Goal: Task Accomplishment & Management: Complete application form

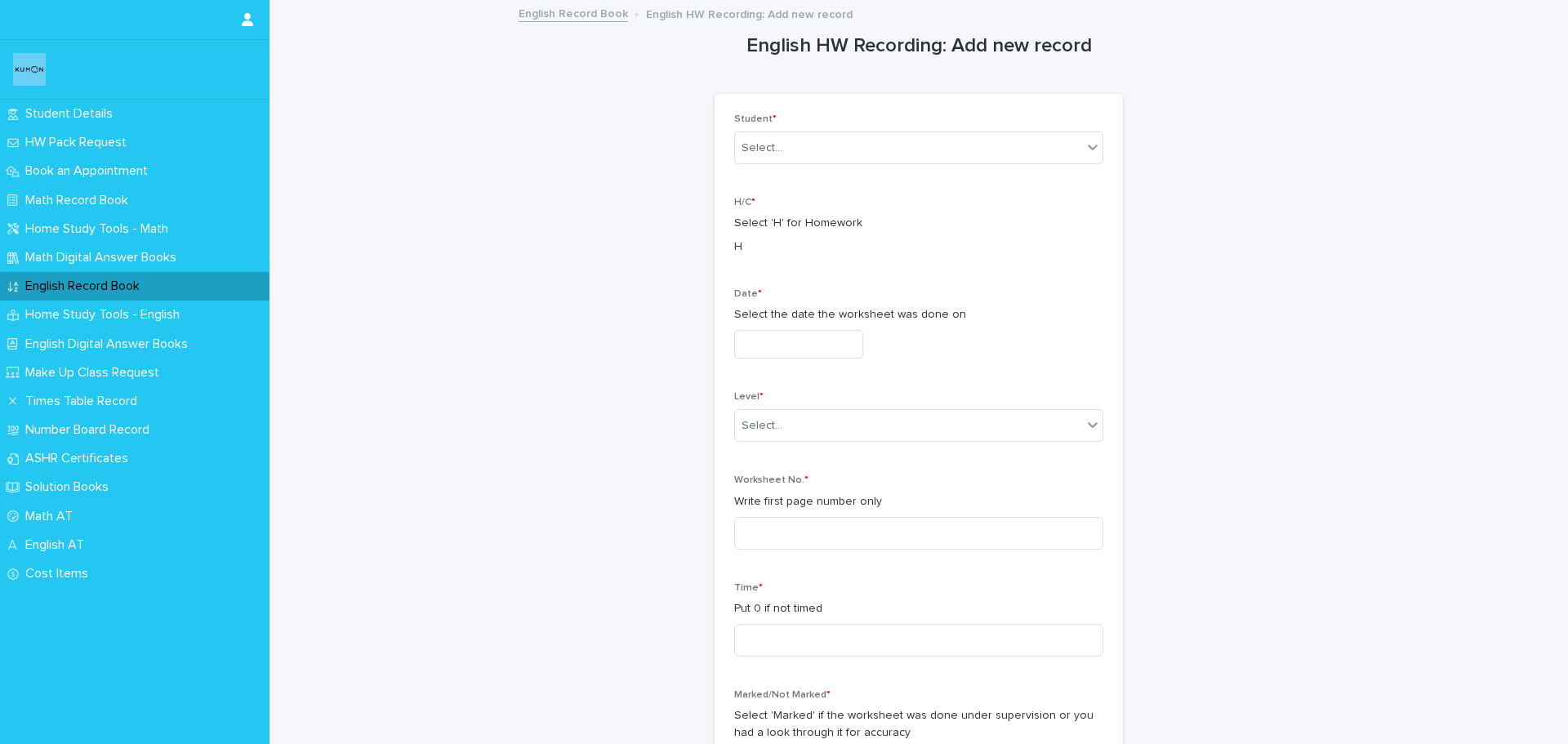
click at [143, 273] on div "English Record Book" at bounding box center [135, 286] width 270 height 29
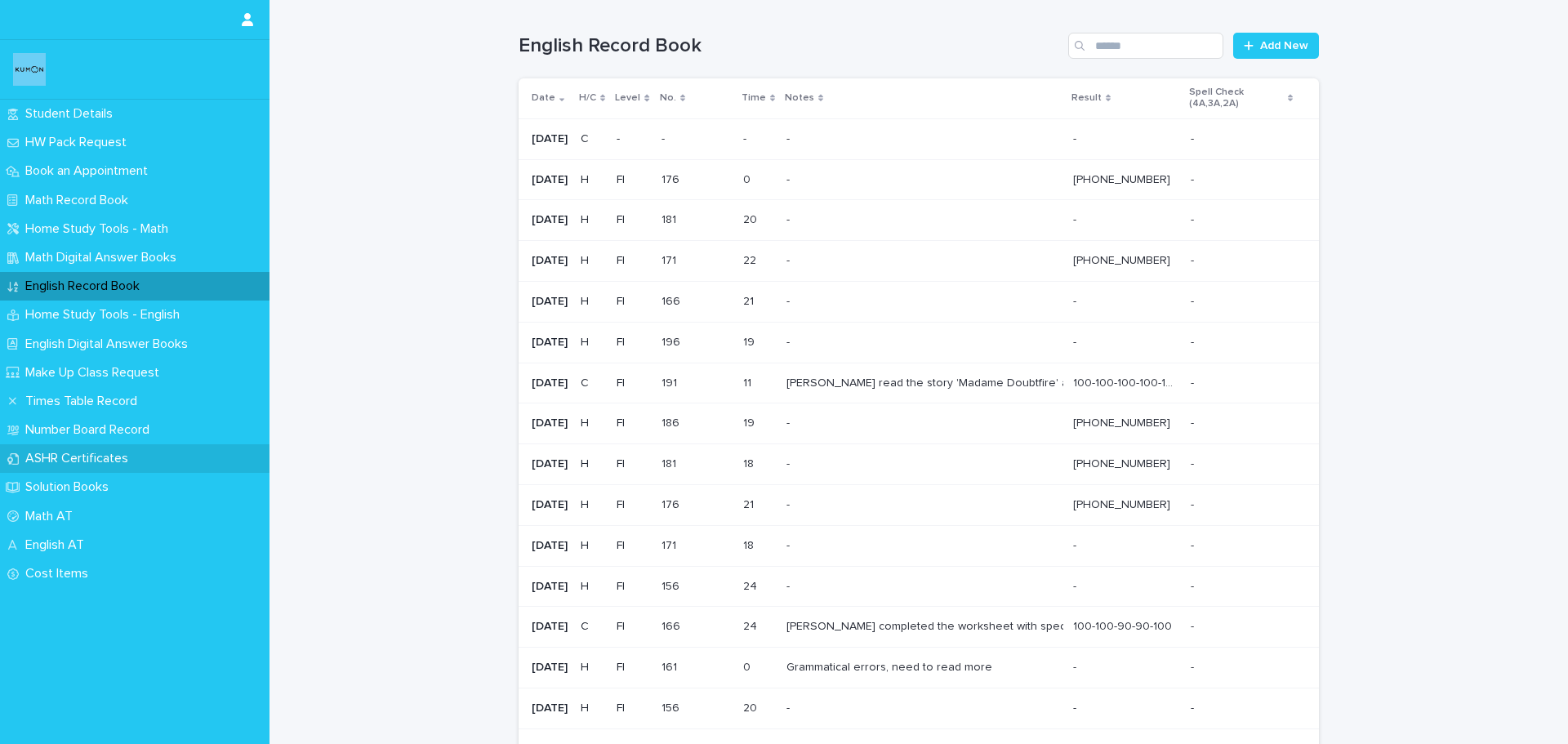
click at [130, 453] on p "ASHR Certificates" at bounding box center [79, 458] width 122 height 15
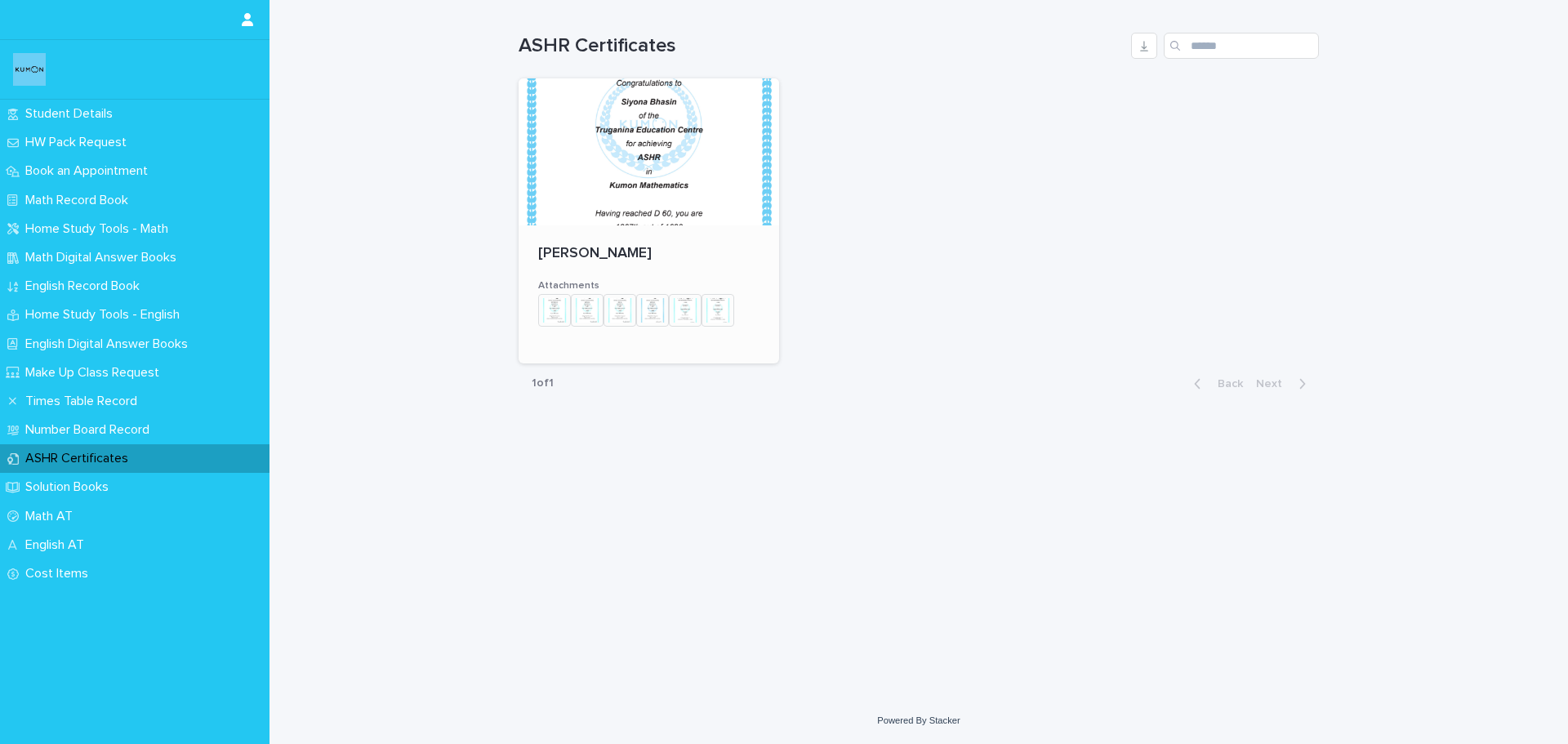
click at [542, 310] on img at bounding box center [555, 310] width 33 height 33
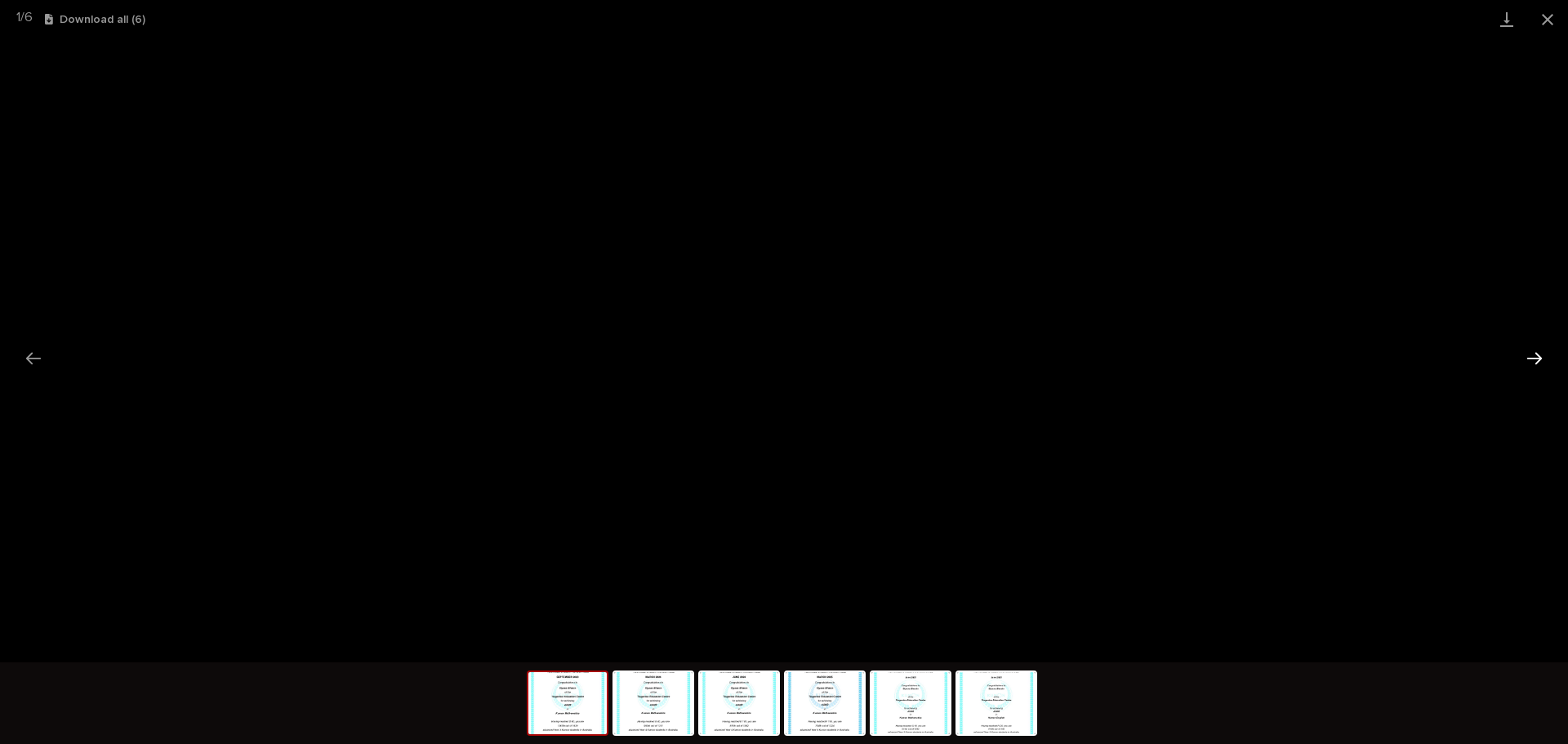
click at [1531, 355] on button "Next slide" at bounding box center [1534, 358] width 35 height 32
click at [1003, 717] on img at bounding box center [996, 703] width 78 height 62
click at [1538, 13] on button "Close gallery" at bounding box center [1548, 19] width 40 height 39
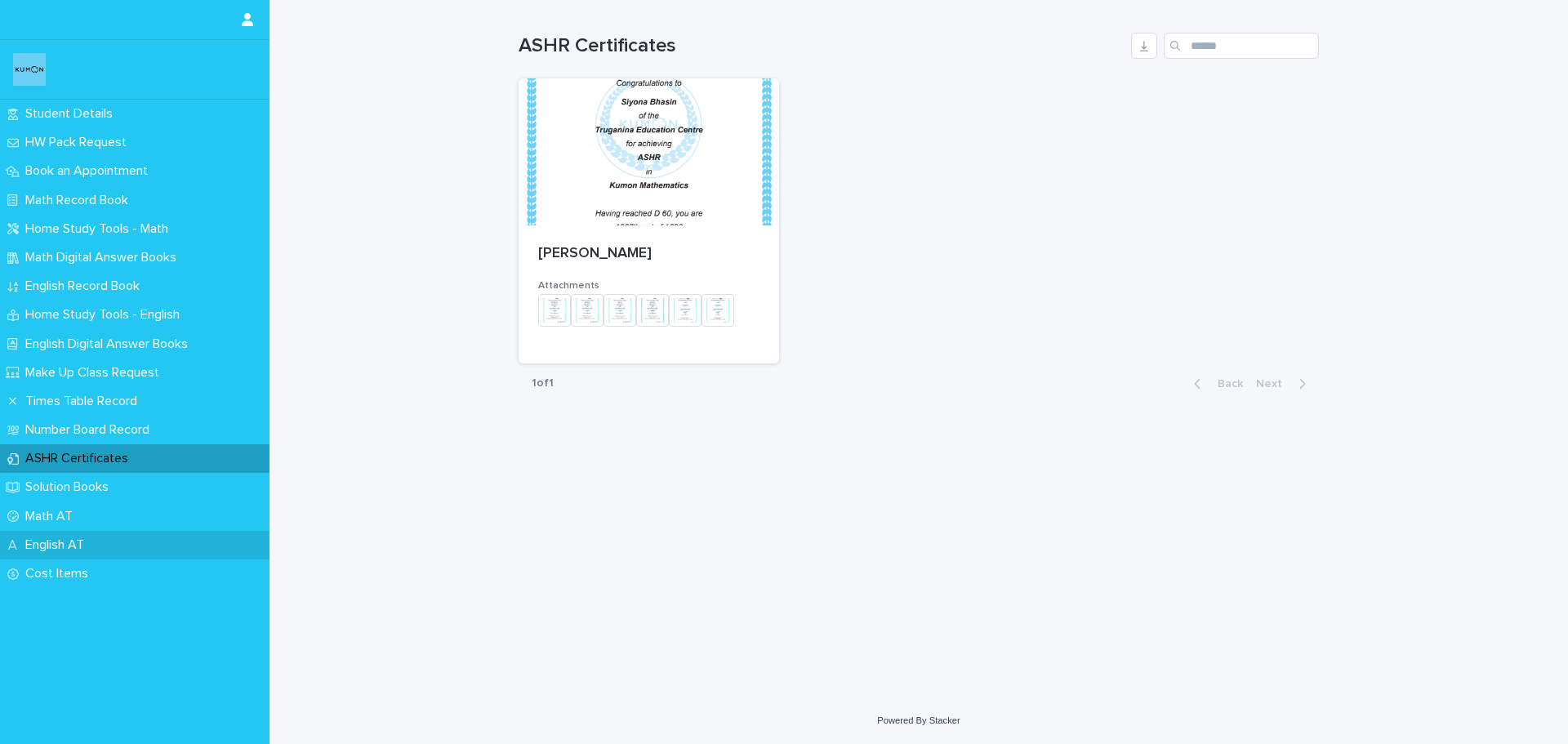
click at [67, 538] on p "English AT" at bounding box center [57, 545] width 78 height 15
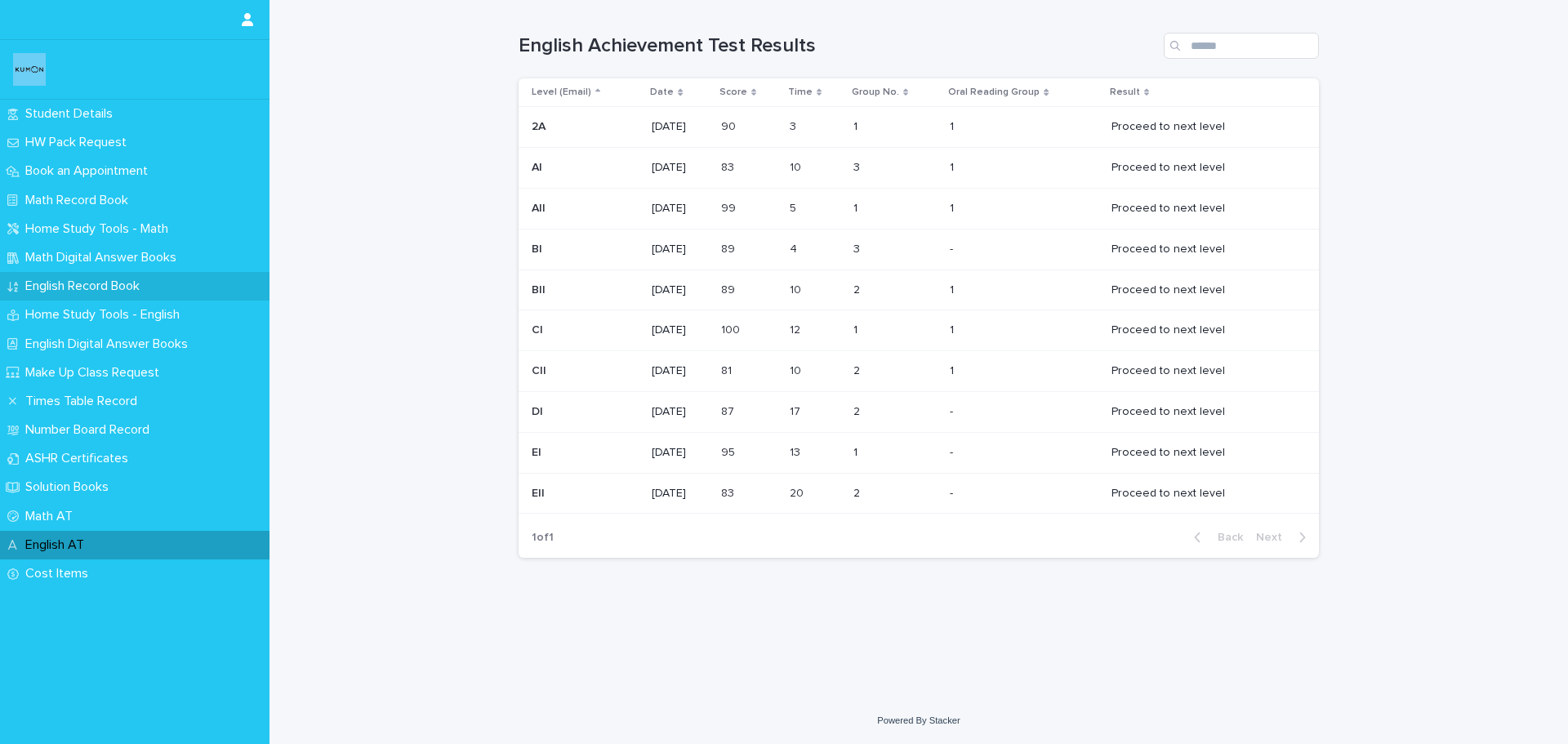
click at [84, 287] on p "English Record Book" at bounding box center [85, 286] width 134 height 15
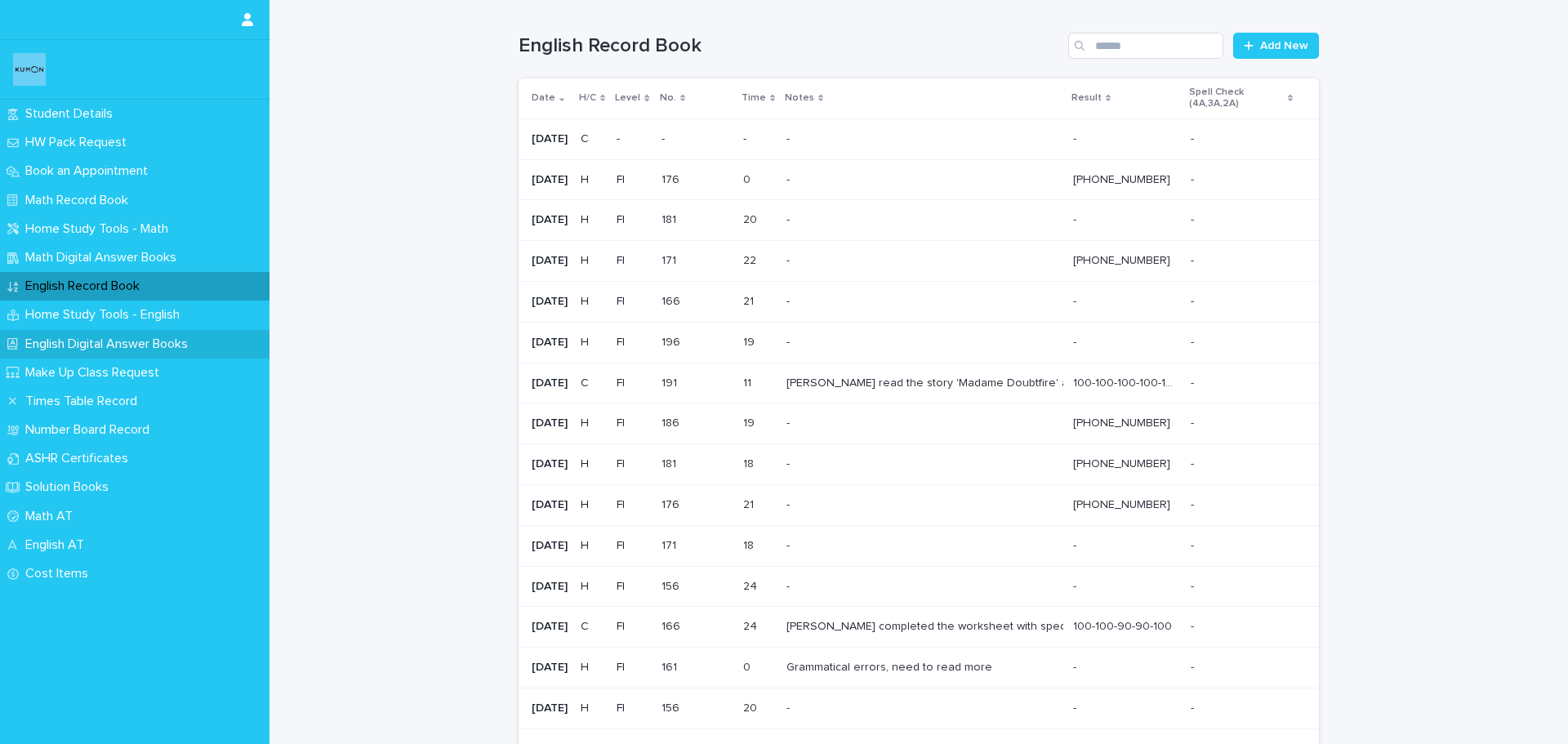
click at [137, 345] on p "English Digital Answer Books" at bounding box center [110, 344] width 182 height 15
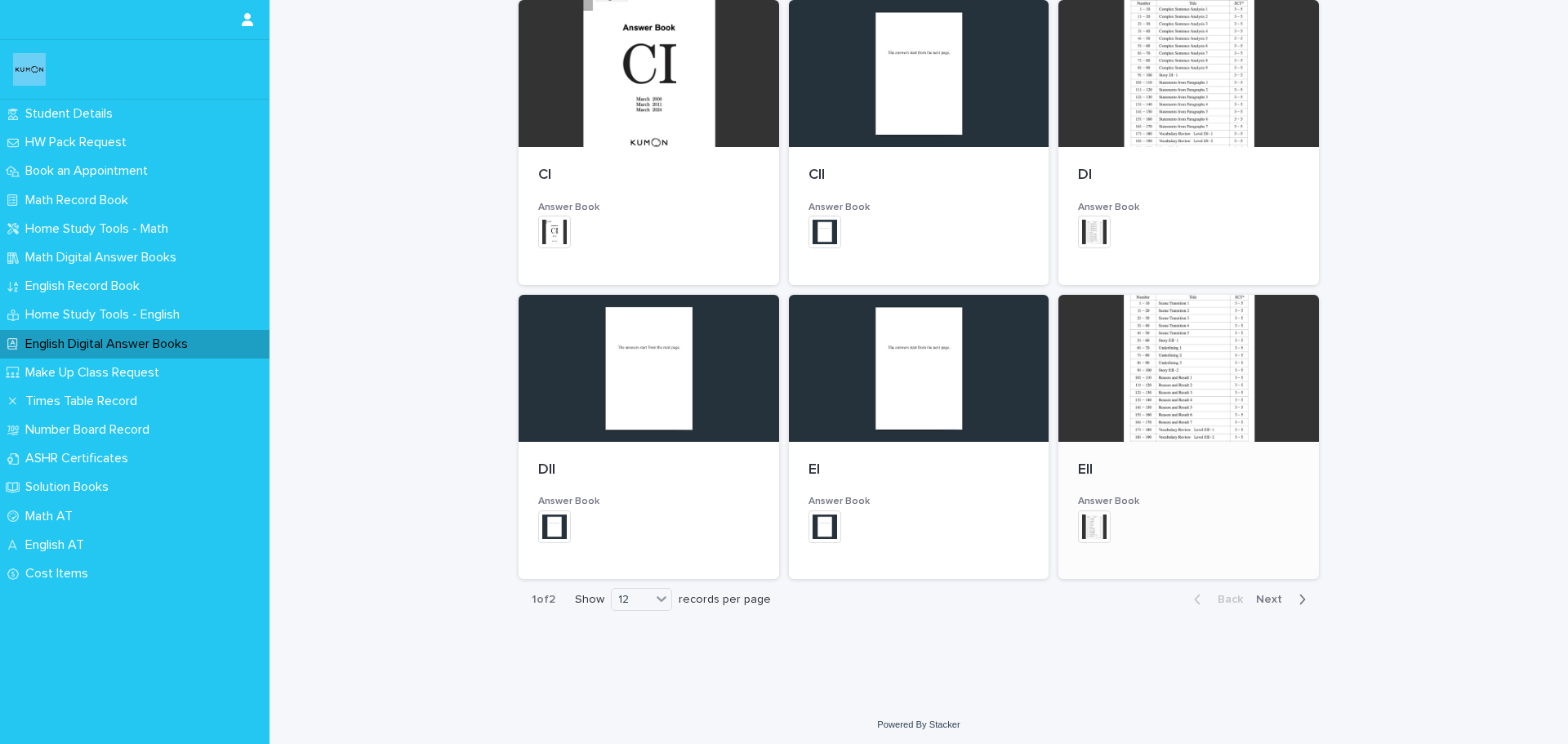
scroll to position [834, 0]
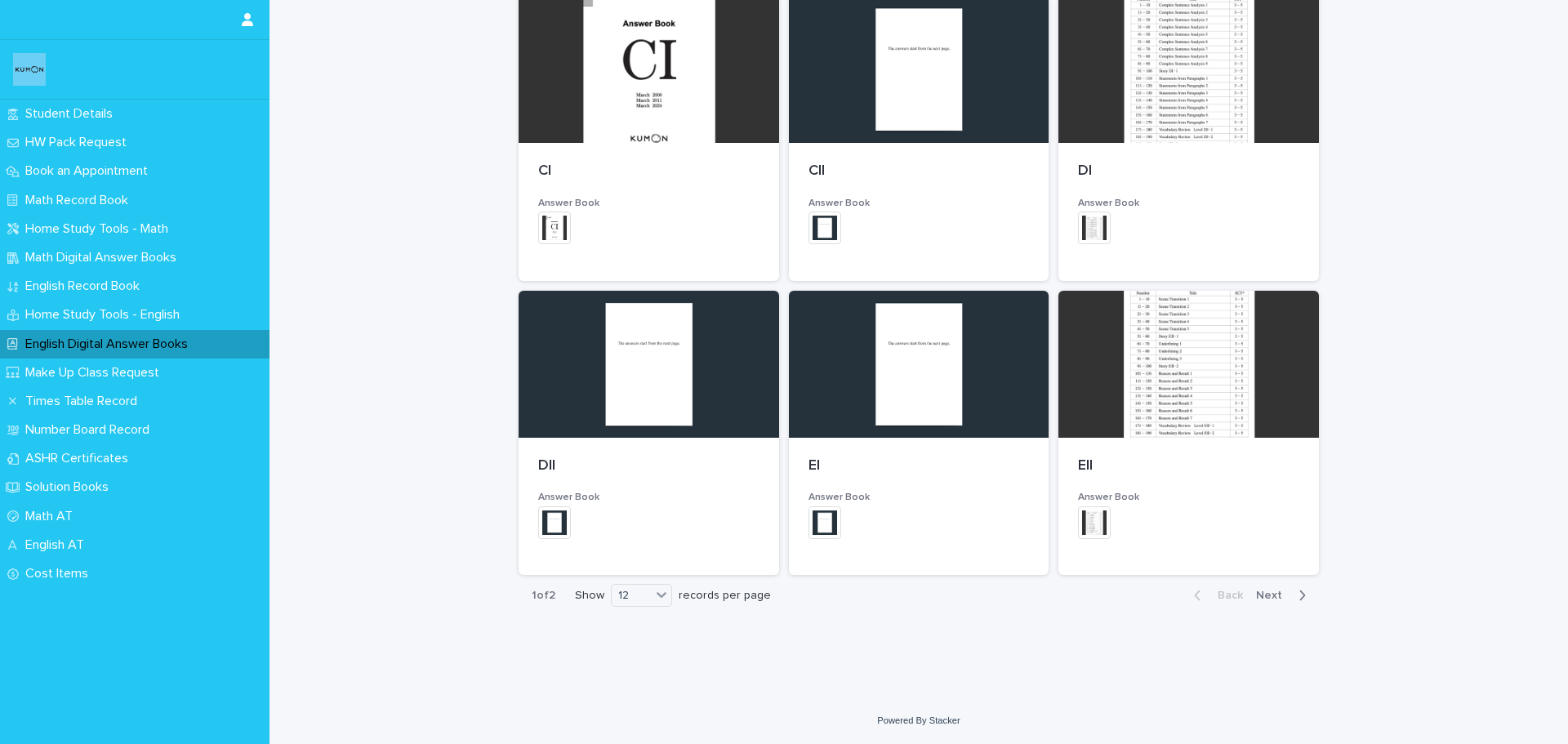
click at [1271, 592] on span "Next" at bounding box center [1274, 596] width 36 height 12
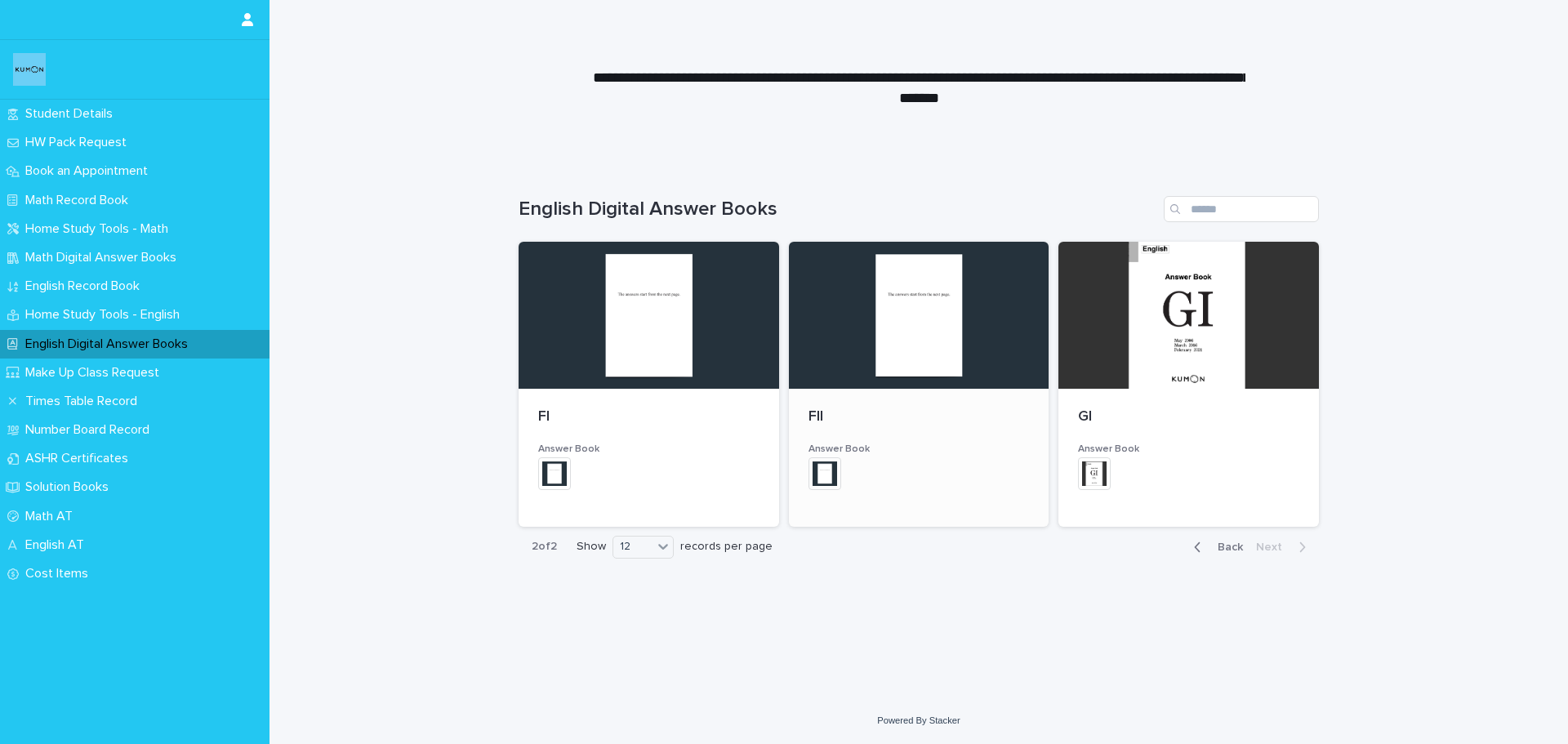
click at [916, 364] on div at bounding box center [919, 315] width 260 height 147
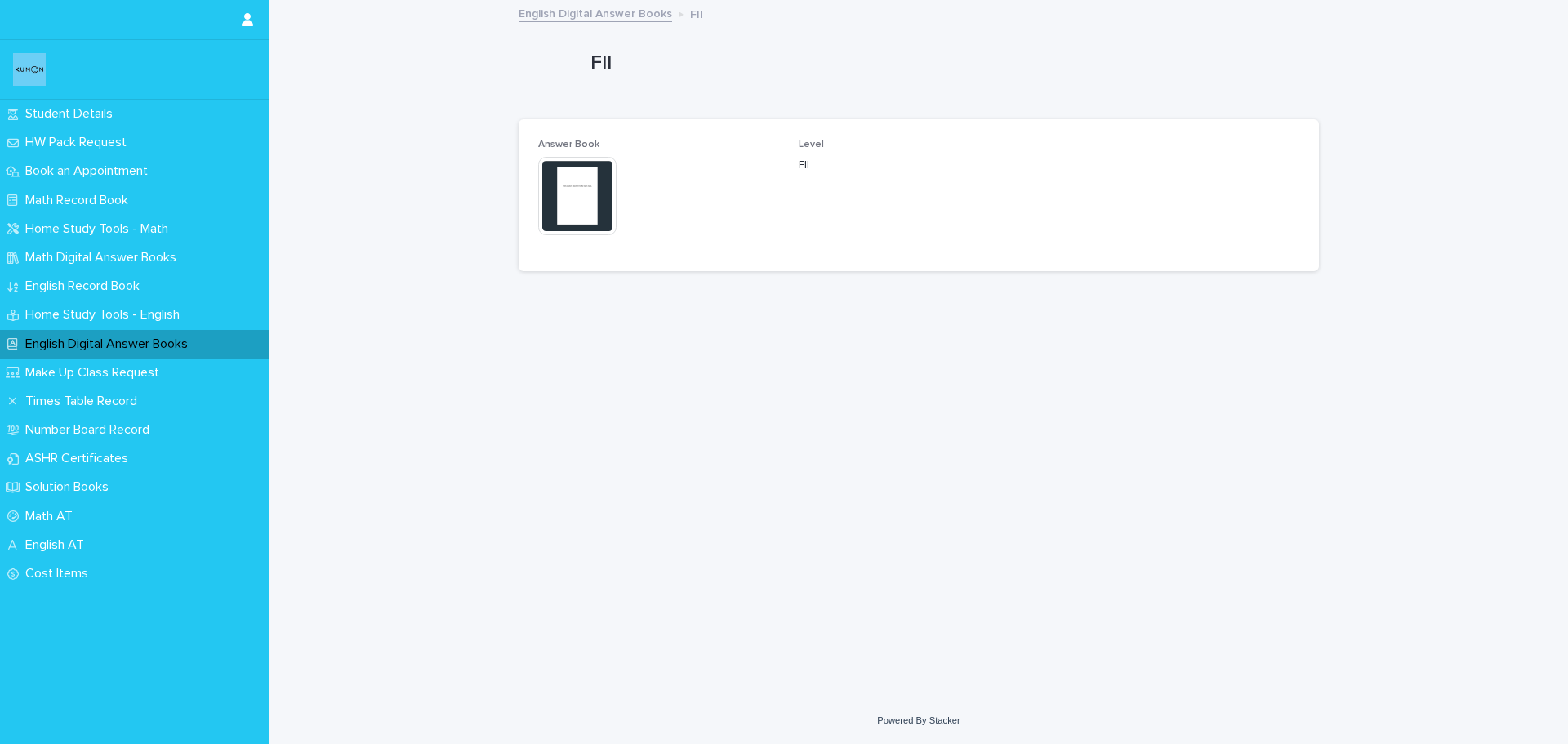
click at [573, 192] on img at bounding box center [577, 195] width 78 height 78
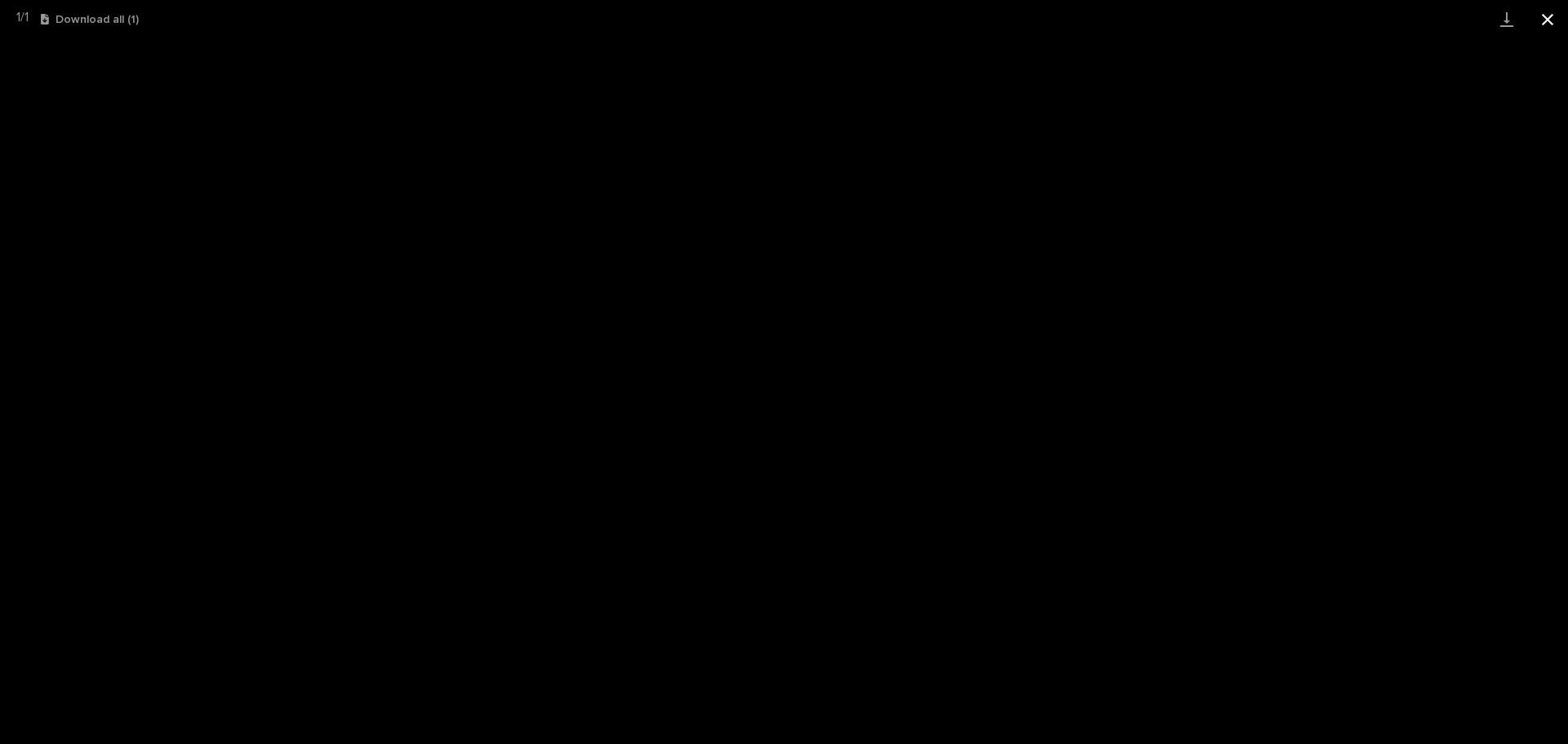
click at [1549, 23] on button "Close gallery" at bounding box center [1548, 19] width 40 height 39
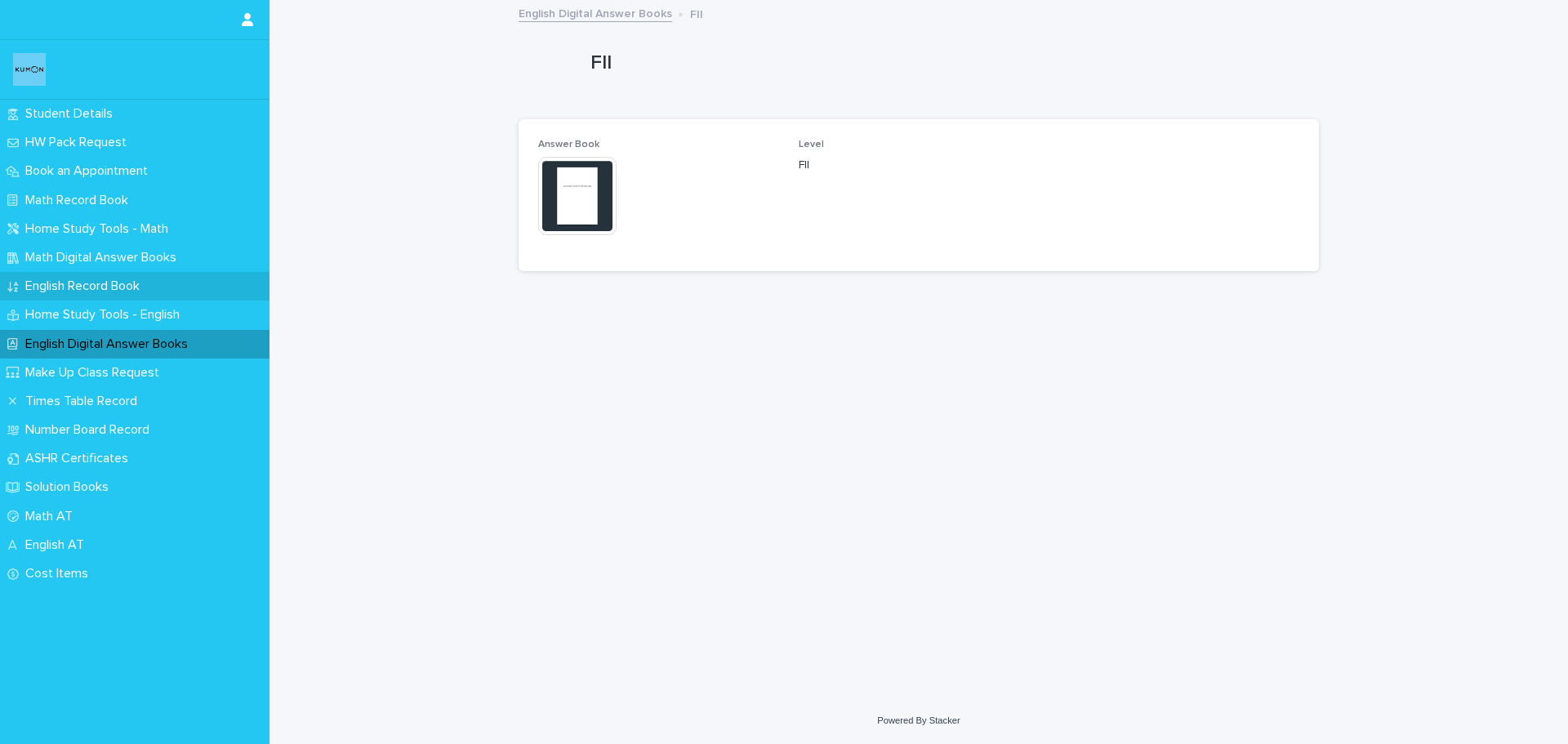
click at [83, 285] on p "English Record Book" at bounding box center [85, 286] width 134 height 15
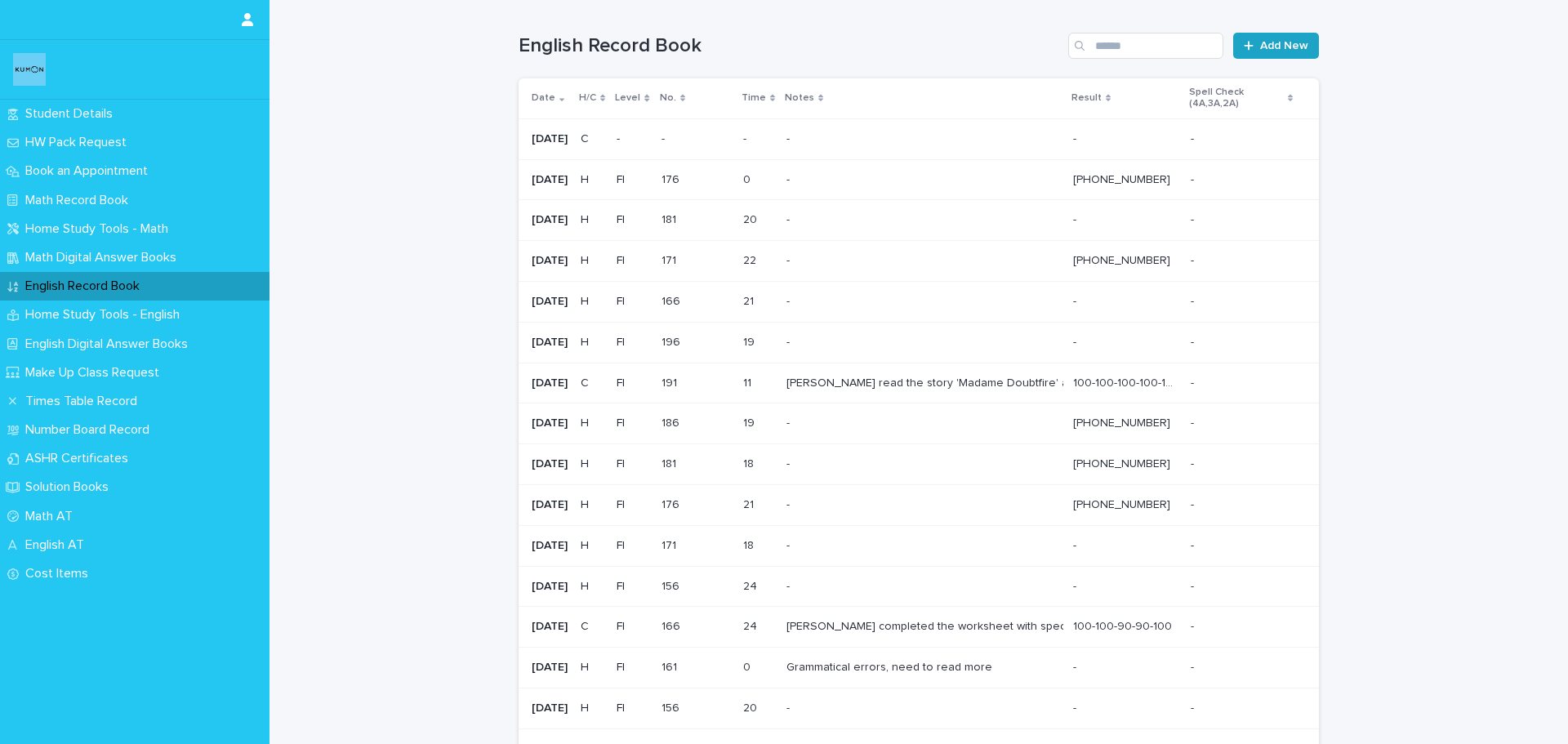
click at [1279, 47] on span "Add New" at bounding box center [1284, 45] width 48 height 12
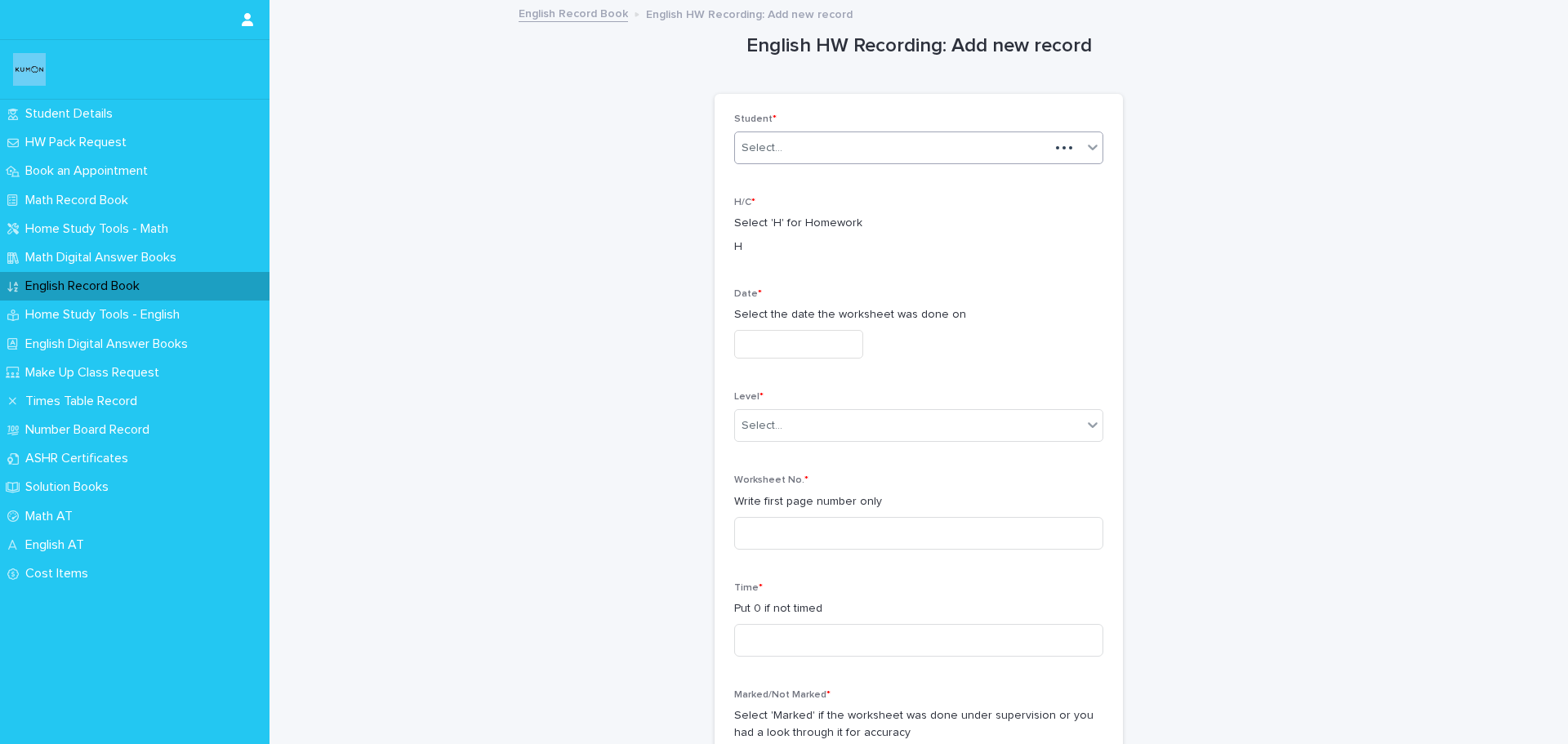
click at [855, 147] on div "Select..." at bounding box center [892, 148] width 314 height 27
click at [839, 185] on div "[PERSON_NAME]" at bounding box center [913, 179] width 368 height 29
click at [781, 351] on input "text" at bounding box center [798, 344] width 129 height 29
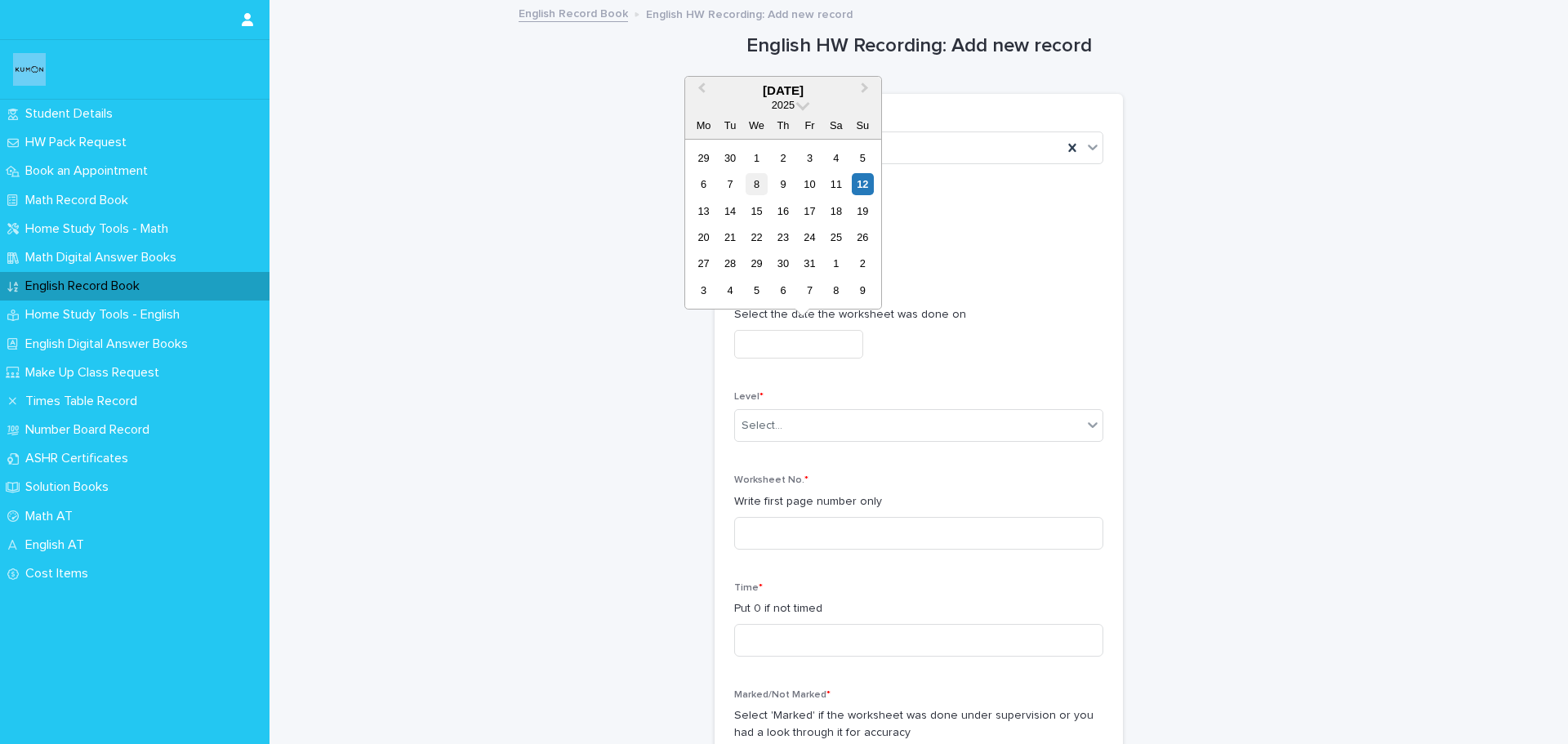
click at [762, 184] on div "8" at bounding box center [757, 184] width 22 height 22
type input "**********"
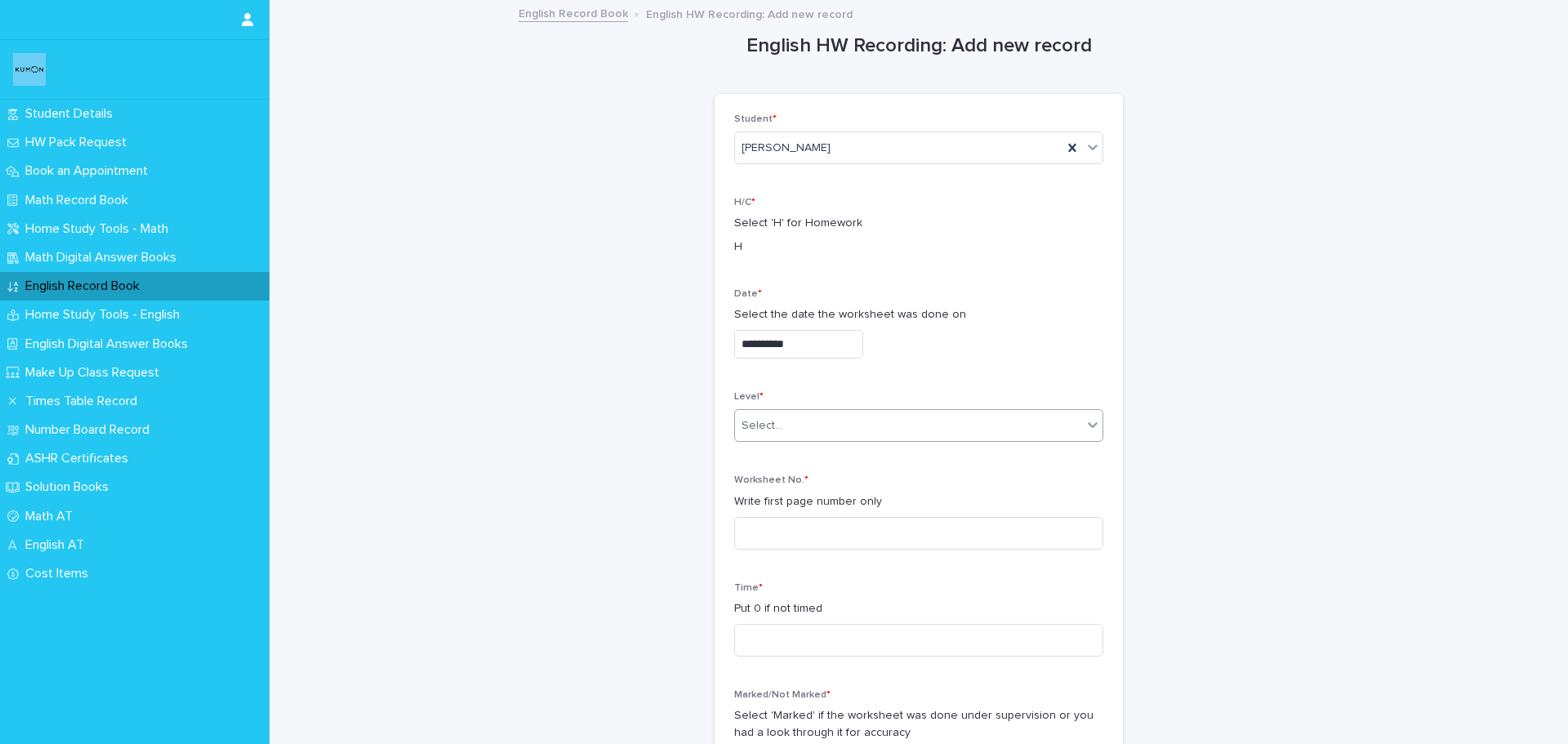
click at [867, 421] on div "Select..." at bounding box center [909, 426] width 347 height 27
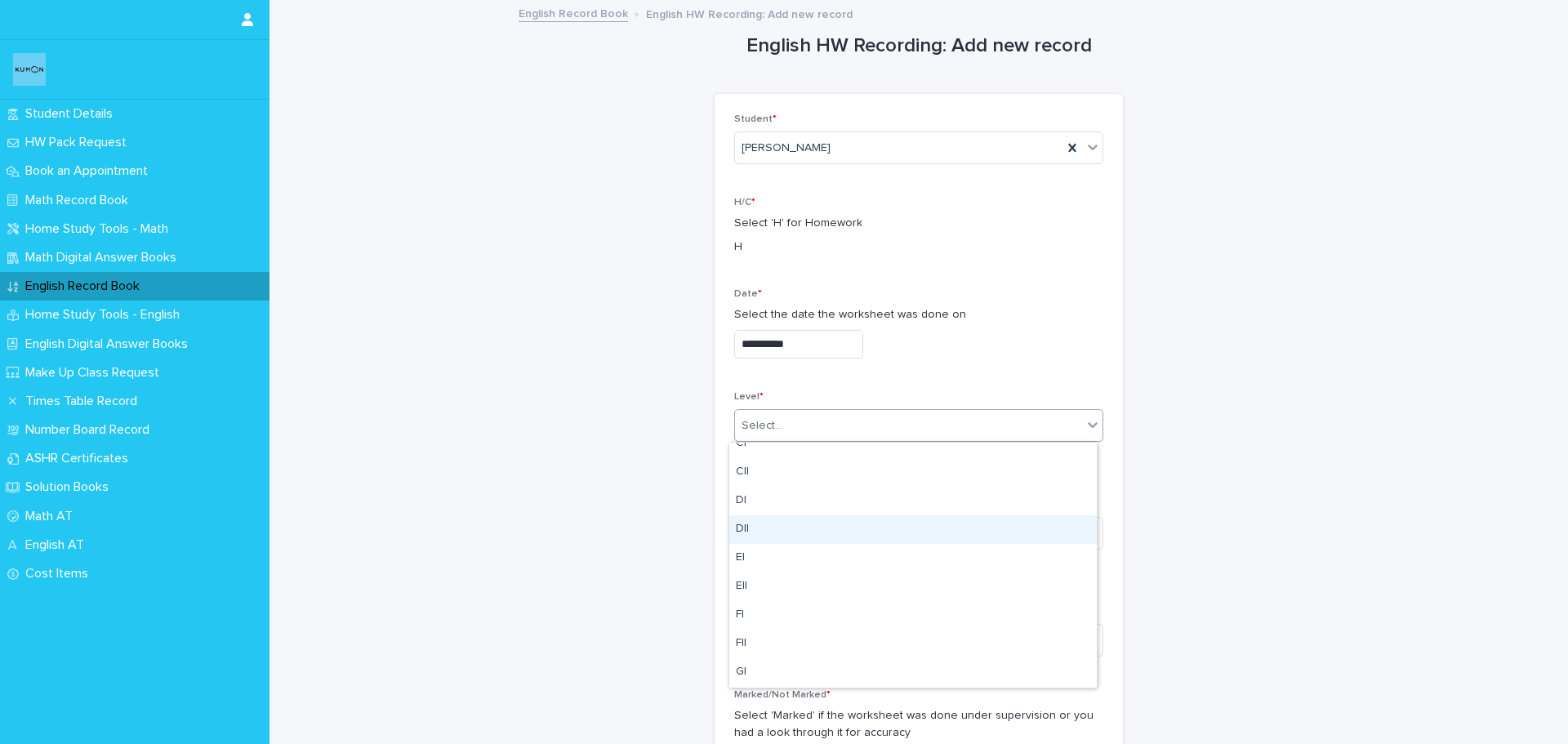
scroll to position [327, 0]
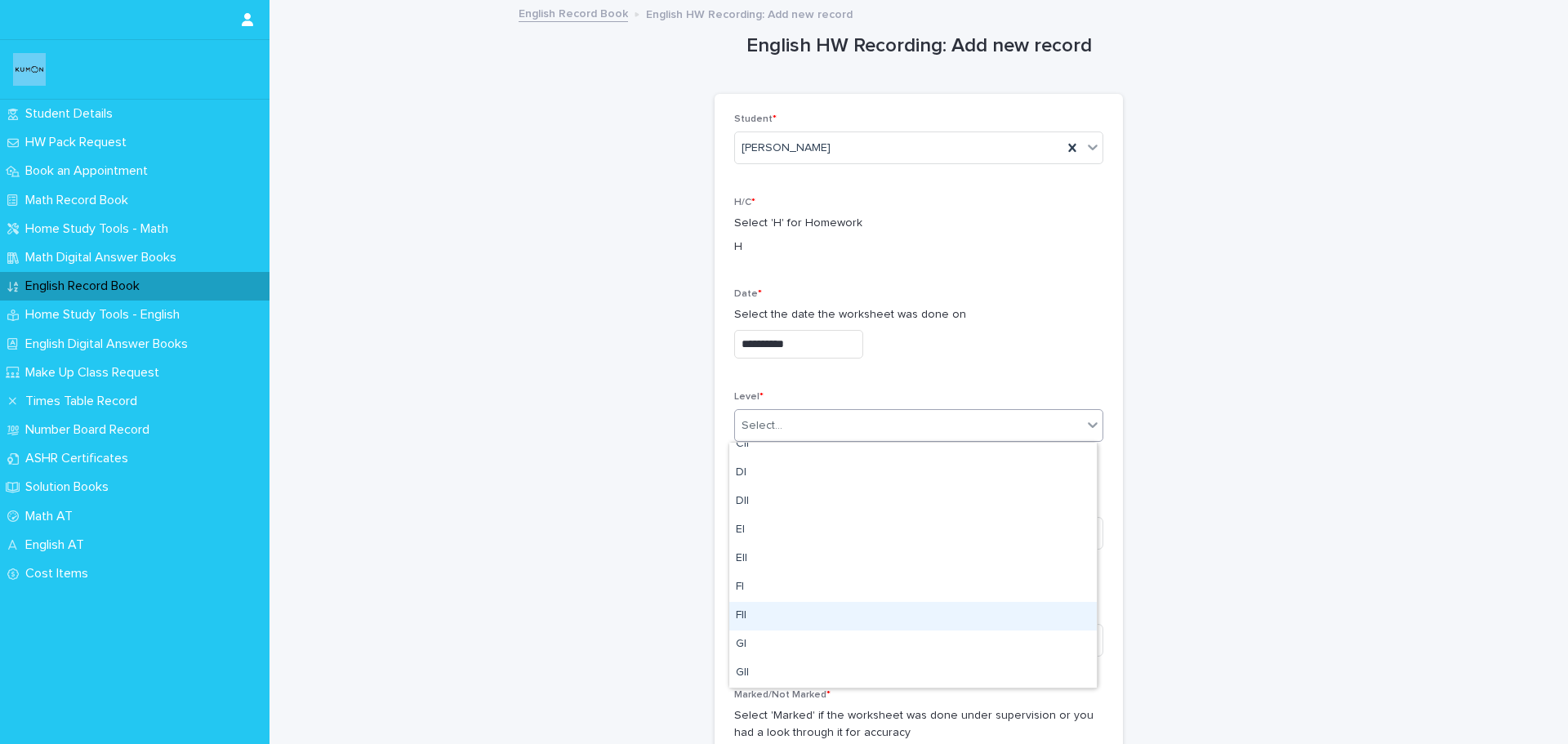
click at [826, 606] on div "FII" at bounding box center [913, 616] width 368 height 29
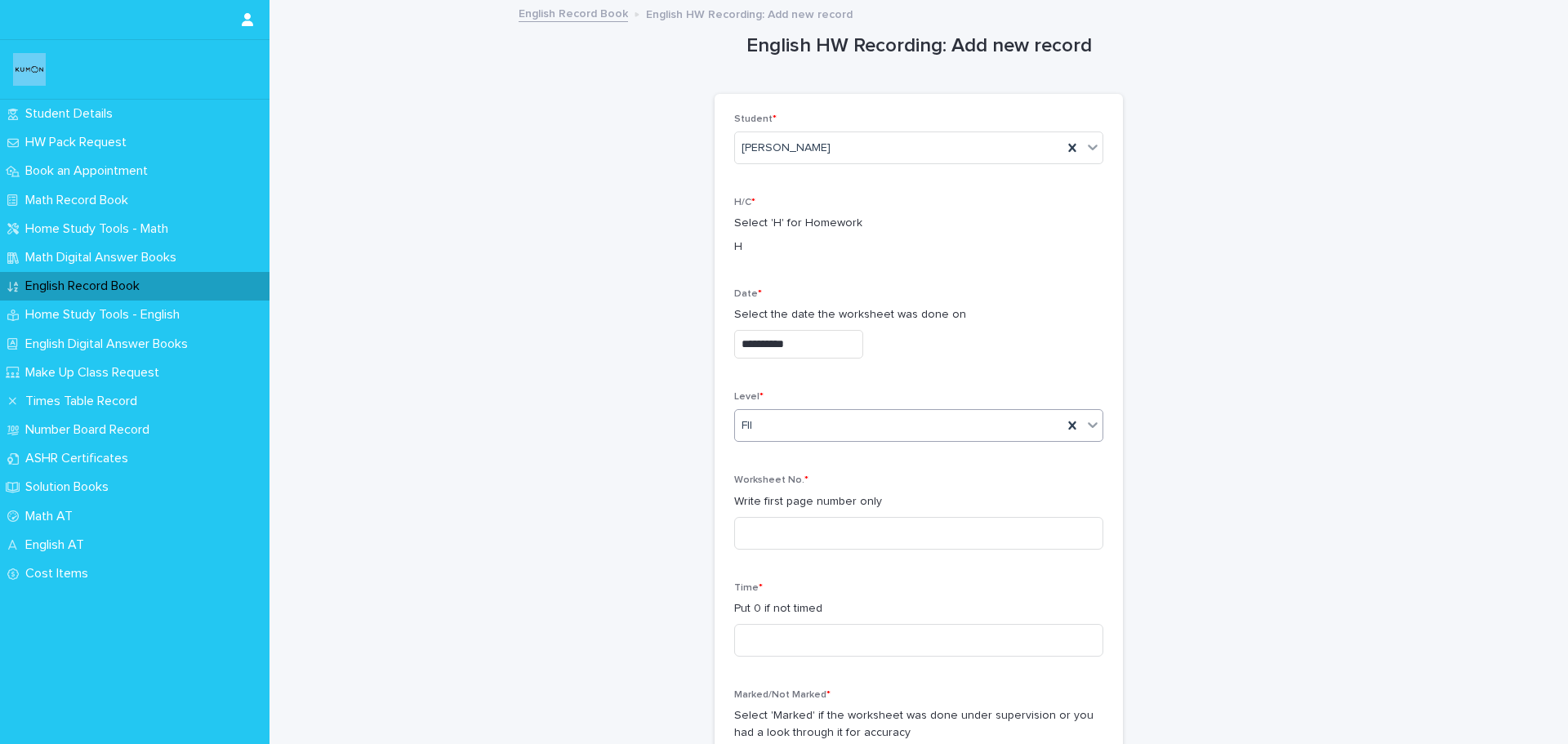
click at [806, 426] on div "FII" at bounding box center [899, 426] width 328 height 27
click at [857, 538] on input at bounding box center [919, 533] width 369 height 33
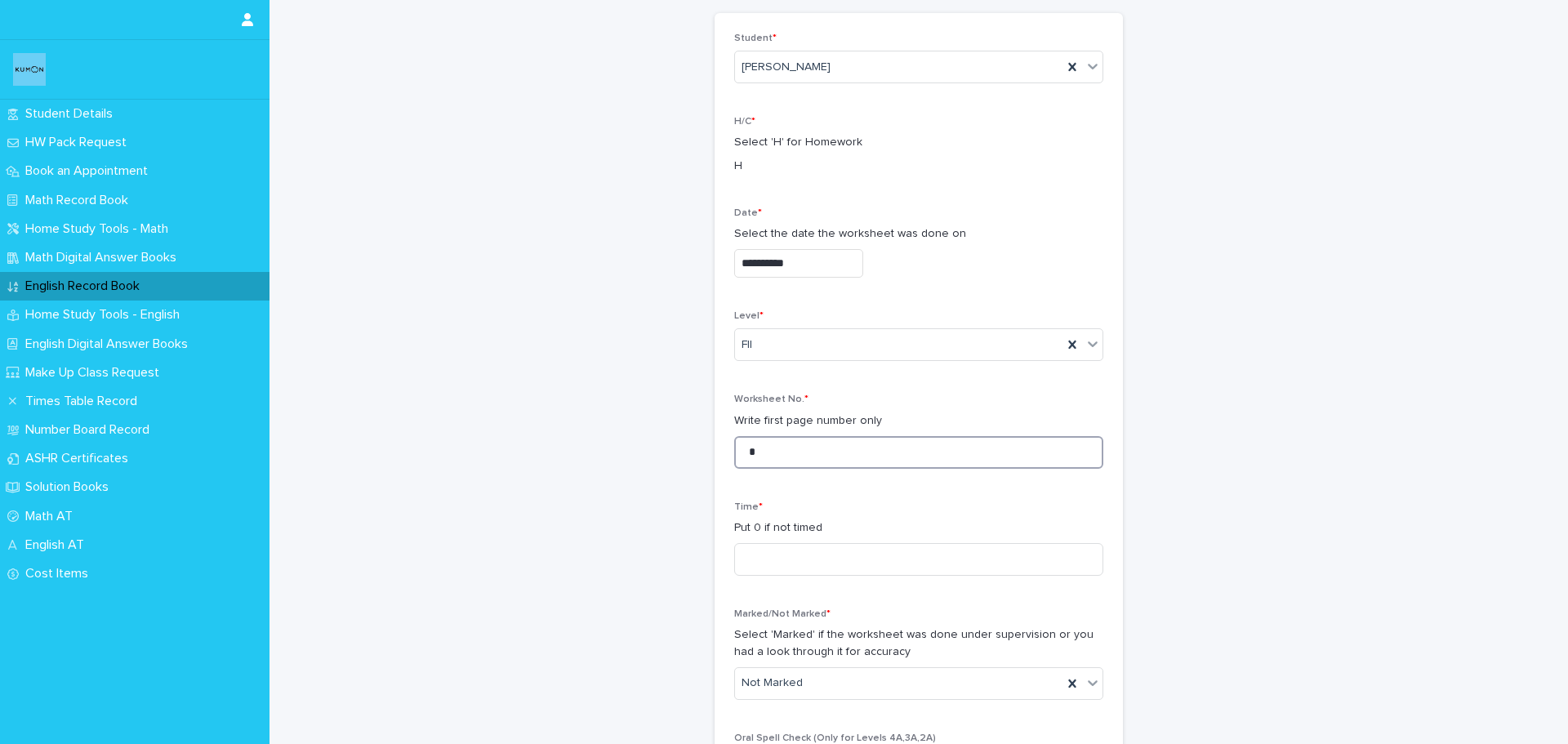
scroll to position [82, 0]
type input "*"
click at [857, 566] on input at bounding box center [919, 558] width 369 height 33
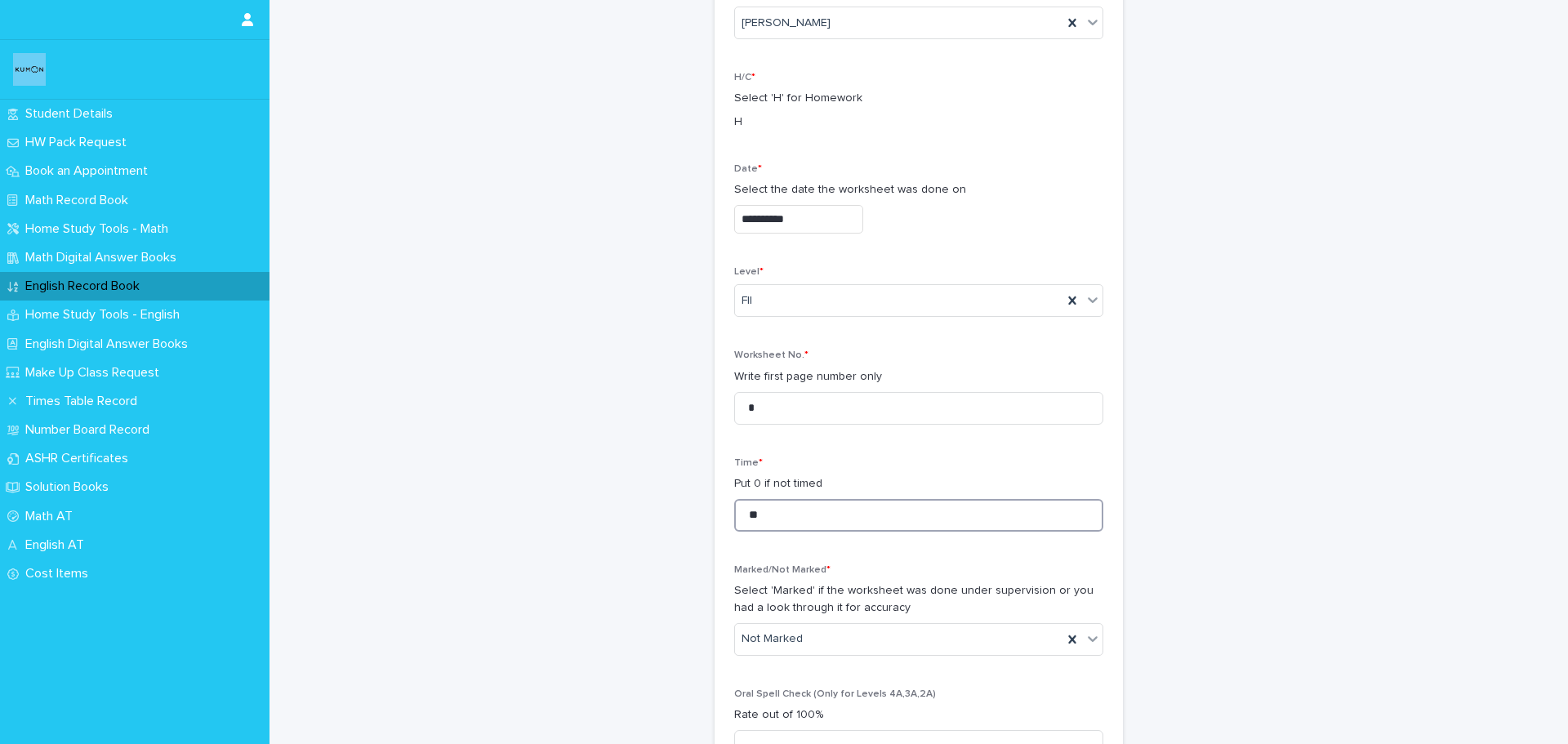
scroll to position [163, 0]
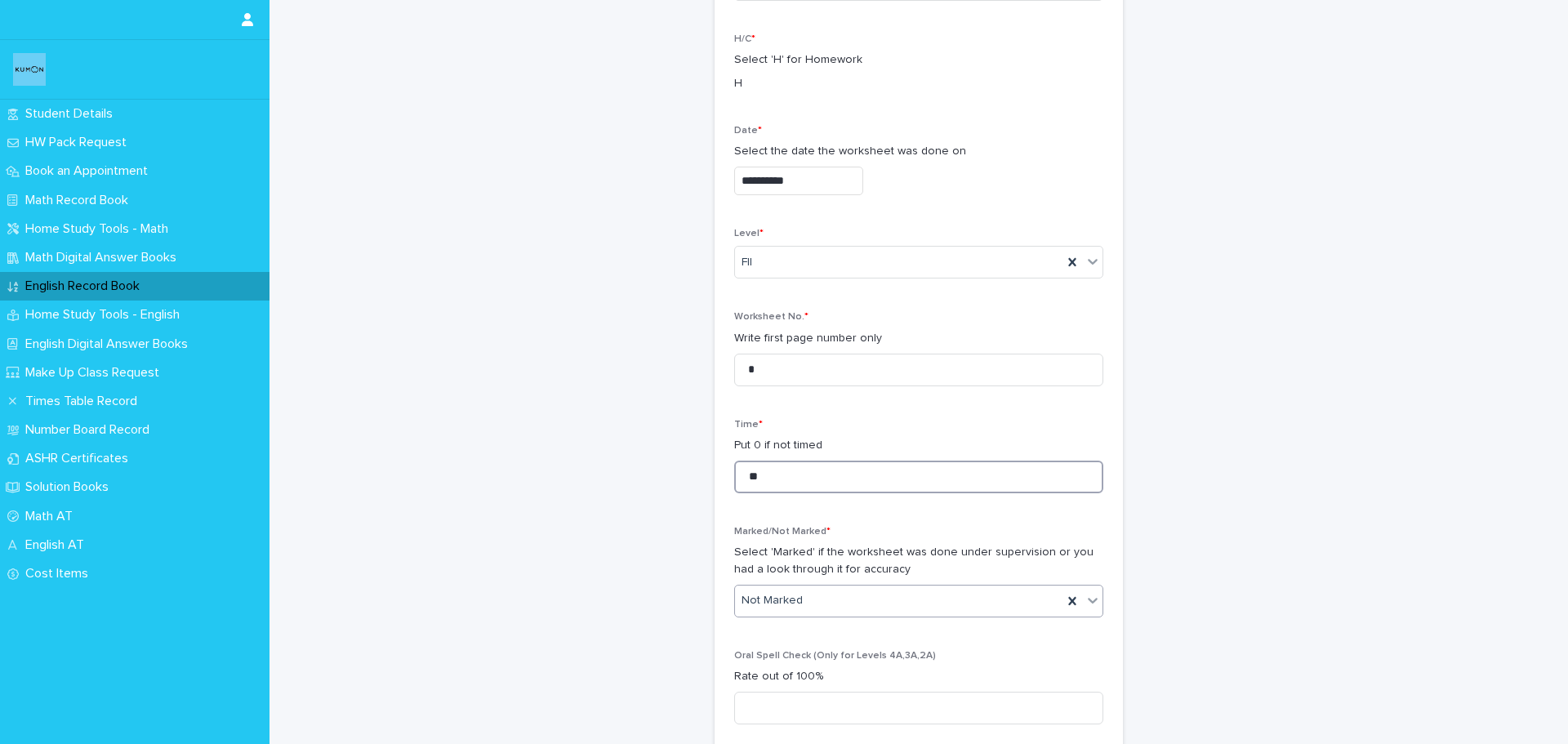
type input "**"
click at [830, 607] on div "Not Marked" at bounding box center [899, 601] width 328 height 27
click at [819, 657] on div "Marked" at bounding box center [913, 661] width 368 height 29
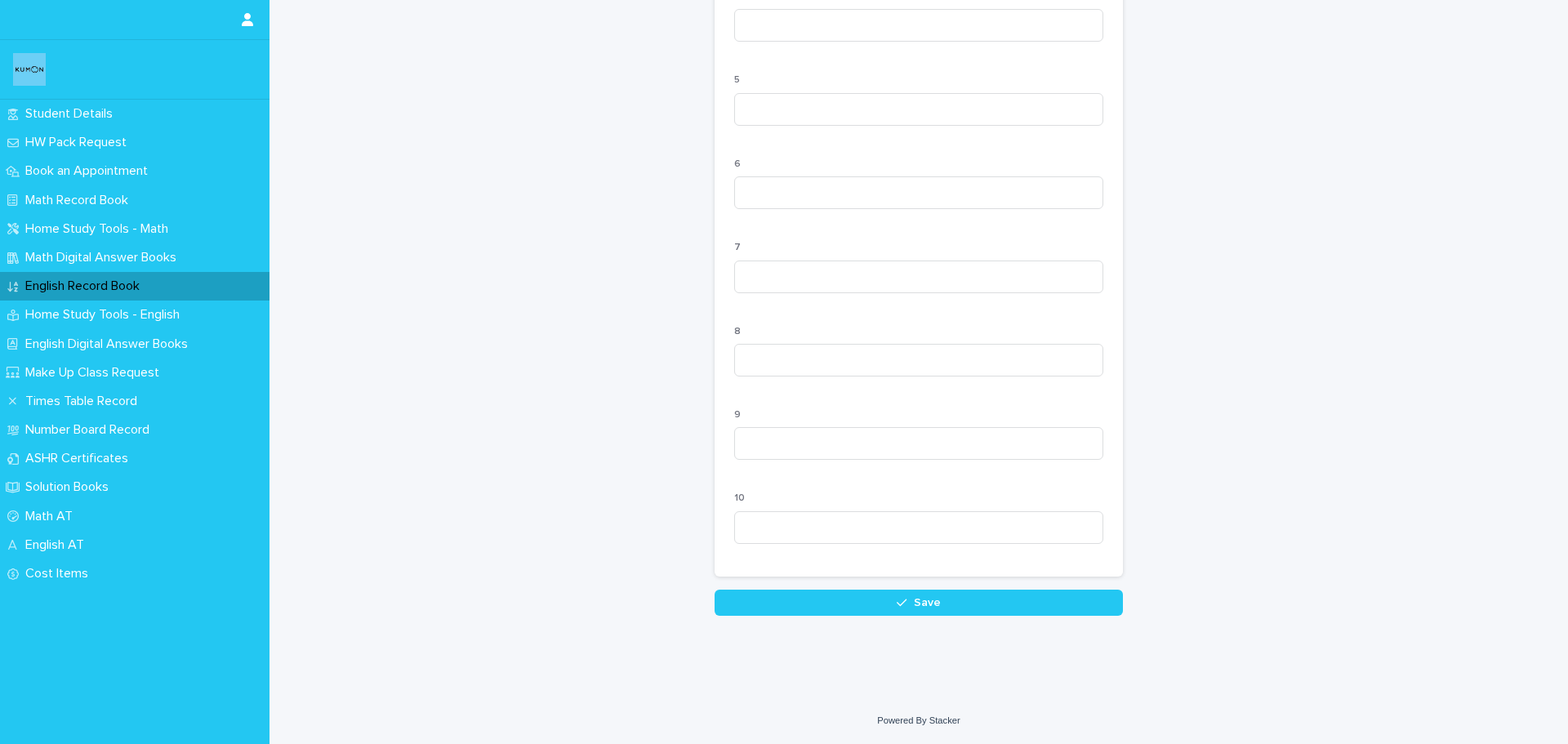
scroll to position [1473, 0]
click at [833, 613] on button "Save" at bounding box center [919, 602] width 408 height 26
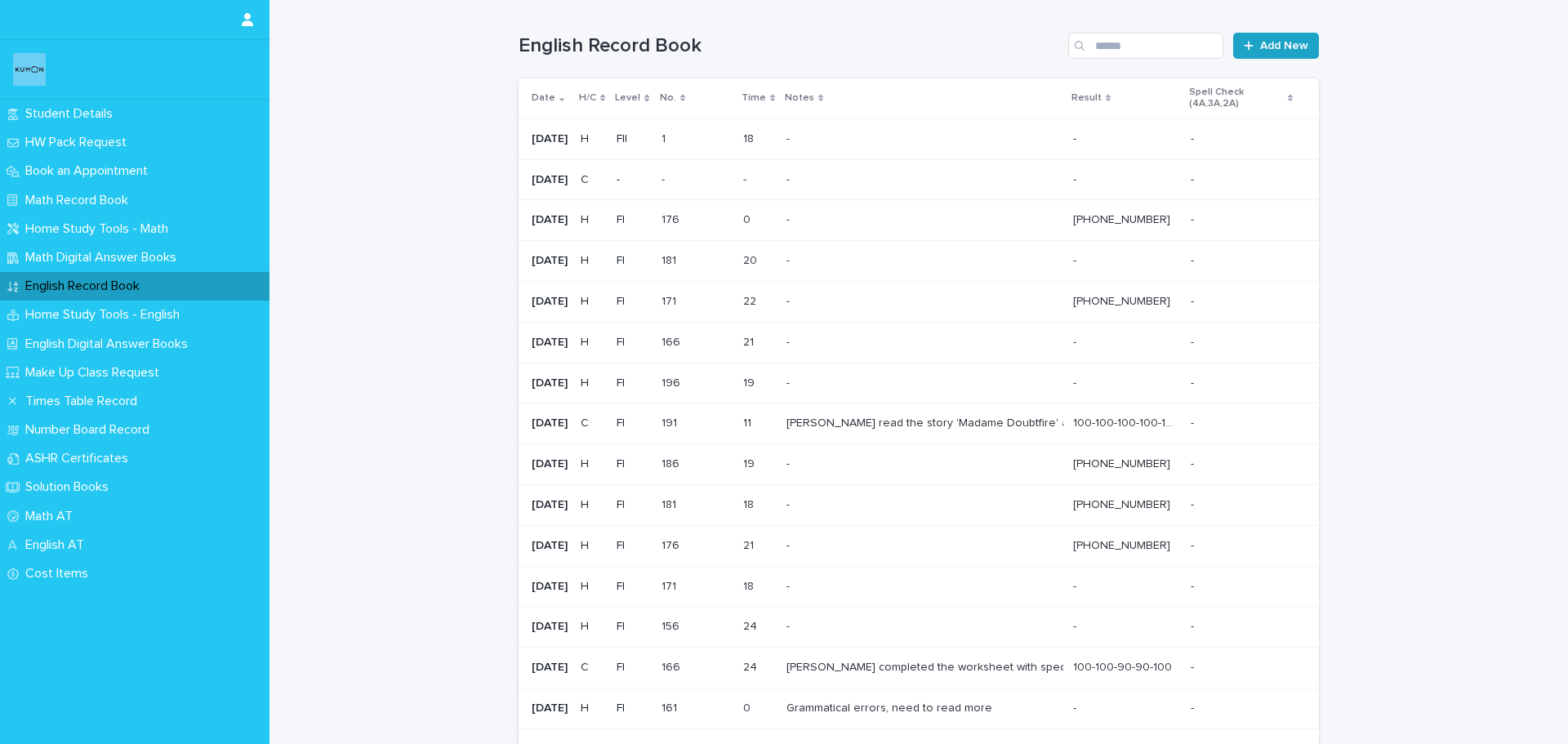
click at [1254, 49] on div at bounding box center [1252, 45] width 16 height 12
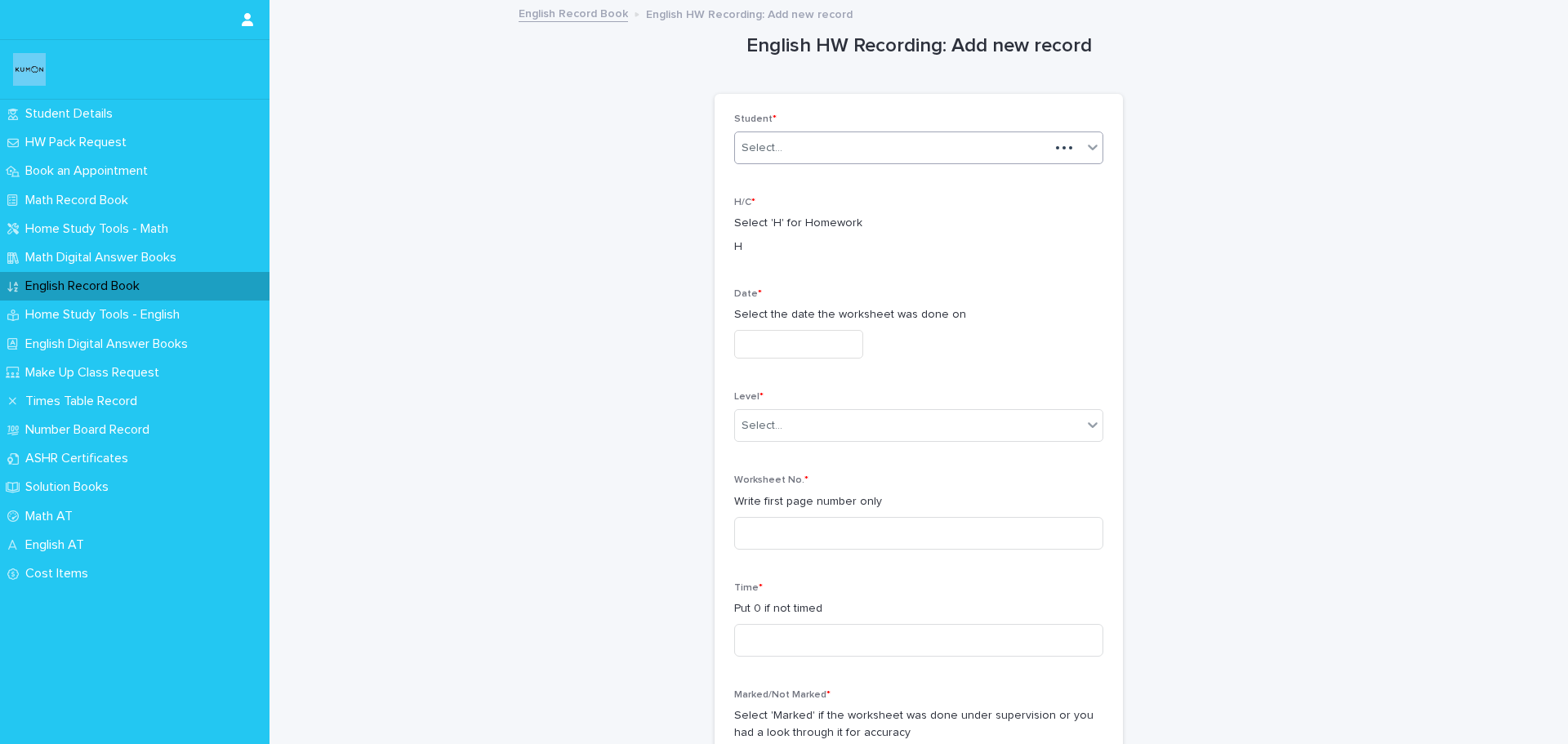
click at [937, 152] on div "Select..." at bounding box center [892, 148] width 314 height 27
click at [899, 179] on div "[PERSON_NAME]" at bounding box center [913, 179] width 368 height 29
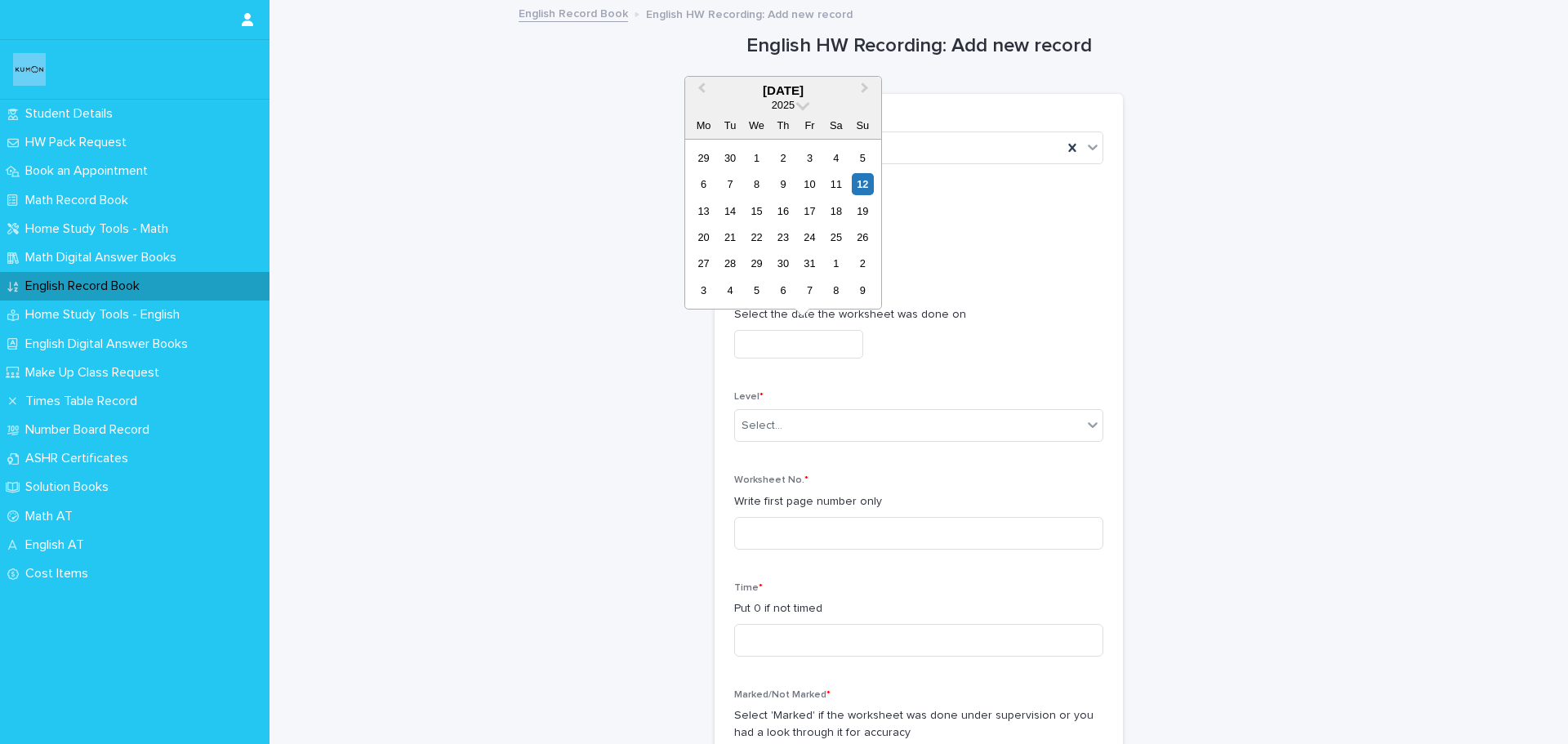
click at [797, 335] on input "text" at bounding box center [798, 344] width 129 height 29
click at [778, 188] on div "9" at bounding box center [783, 184] width 22 height 22
type input "**********"
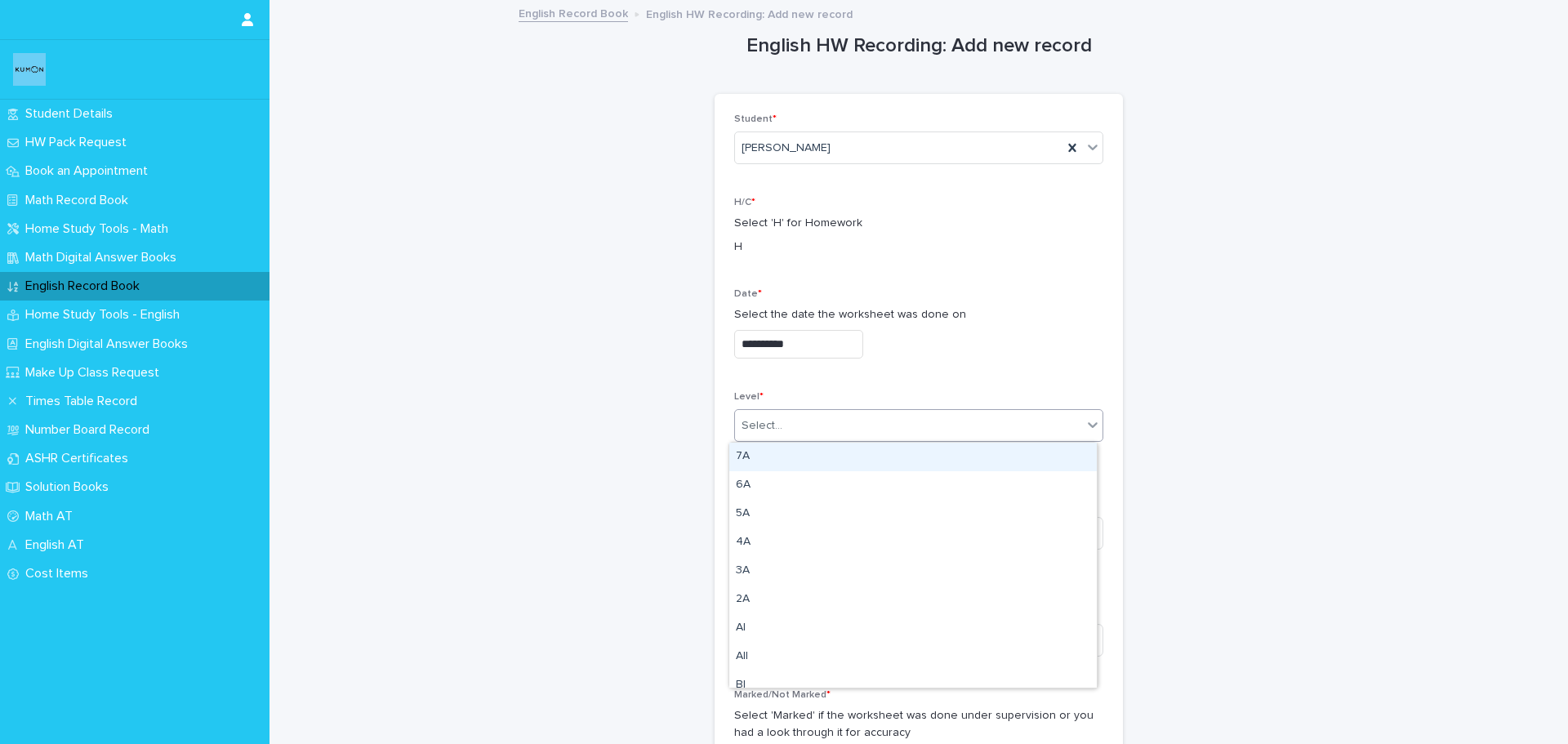
click at [818, 431] on div "Select..." at bounding box center [909, 426] width 347 height 27
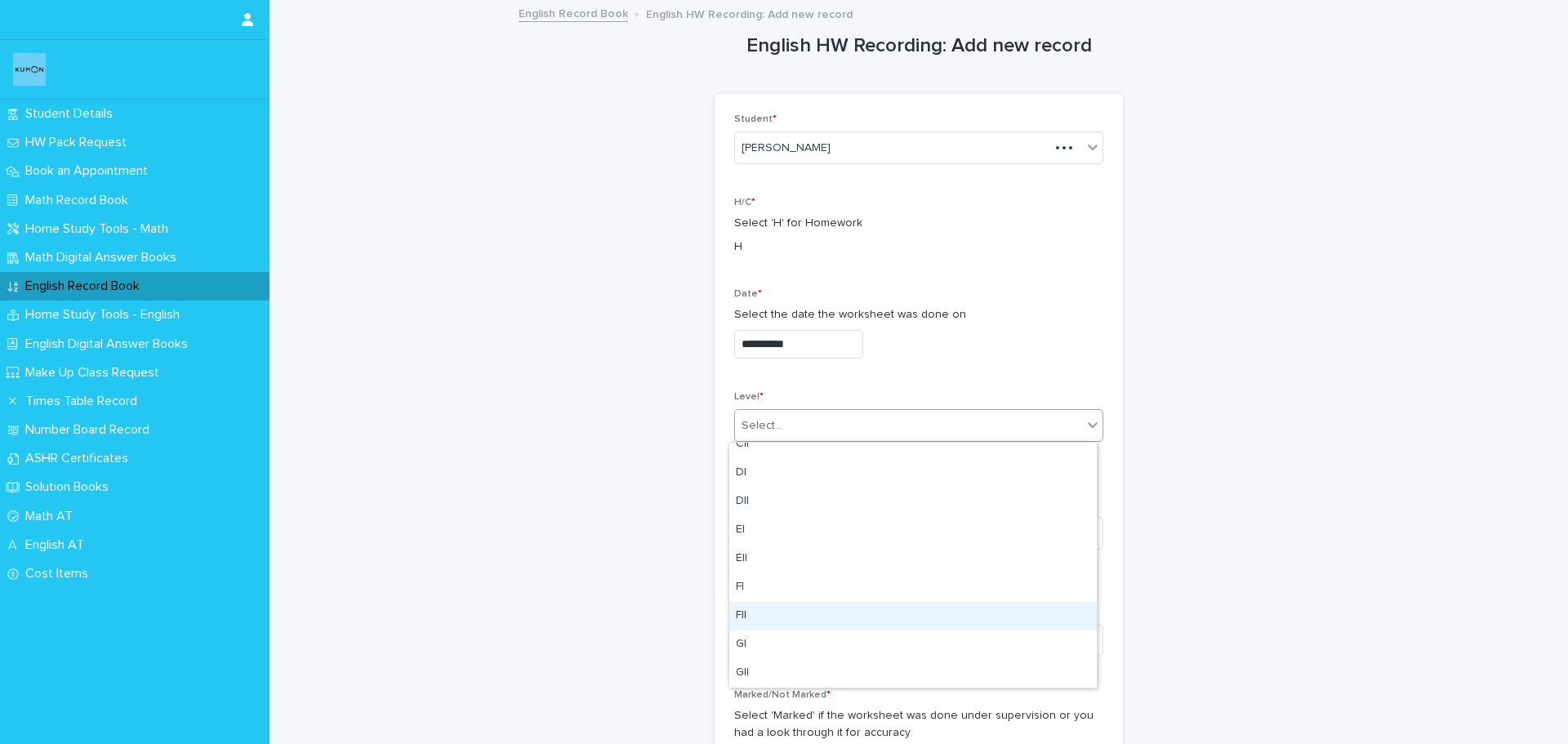
click at [815, 610] on div "FII" at bounding box center [913, 616] width 368 height 29
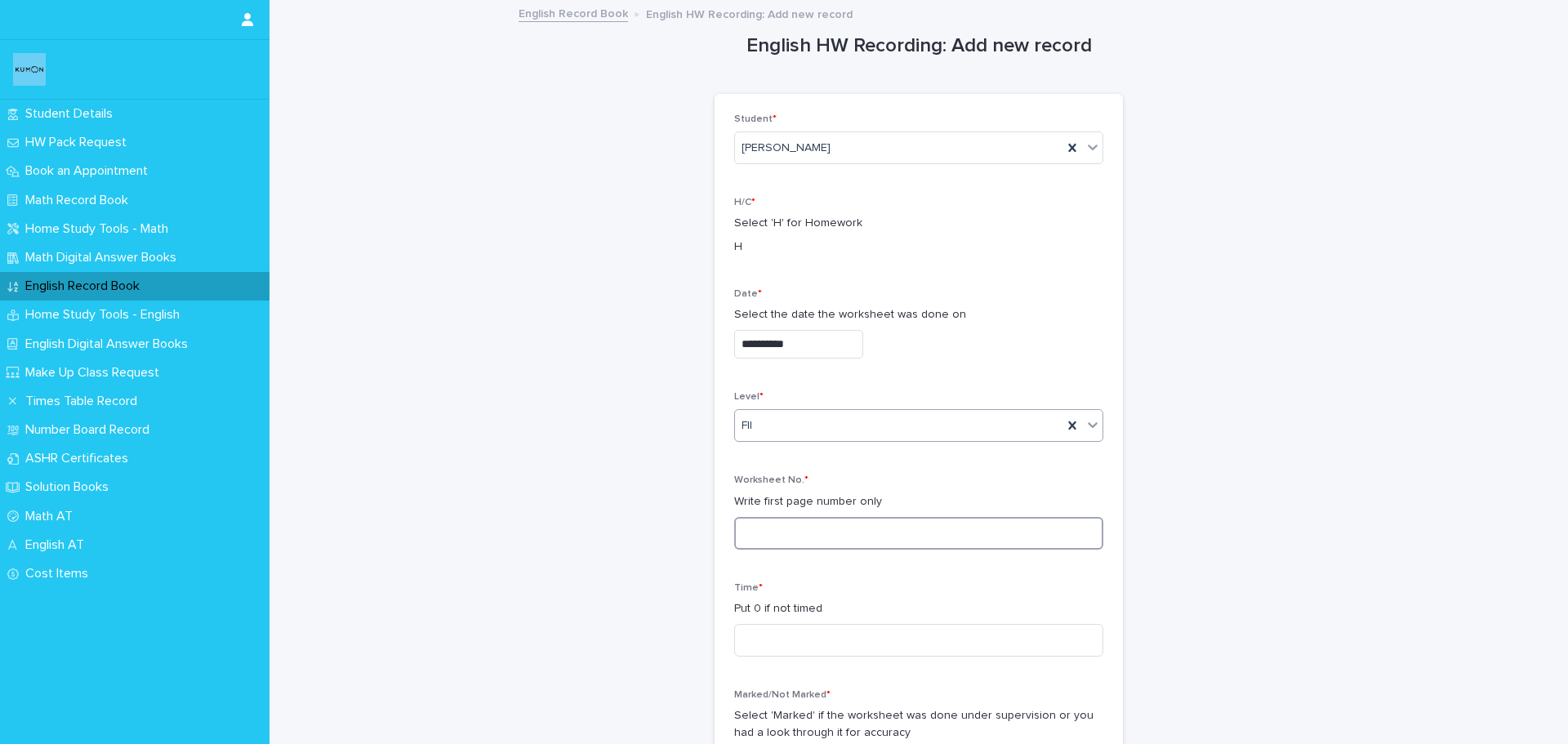
click at [784, 536] on input at bounding box center [919, 533] width 369 height 33
type input "*"
click at [775, 636] on input at bounding box center [919, 640] width 369 height 33
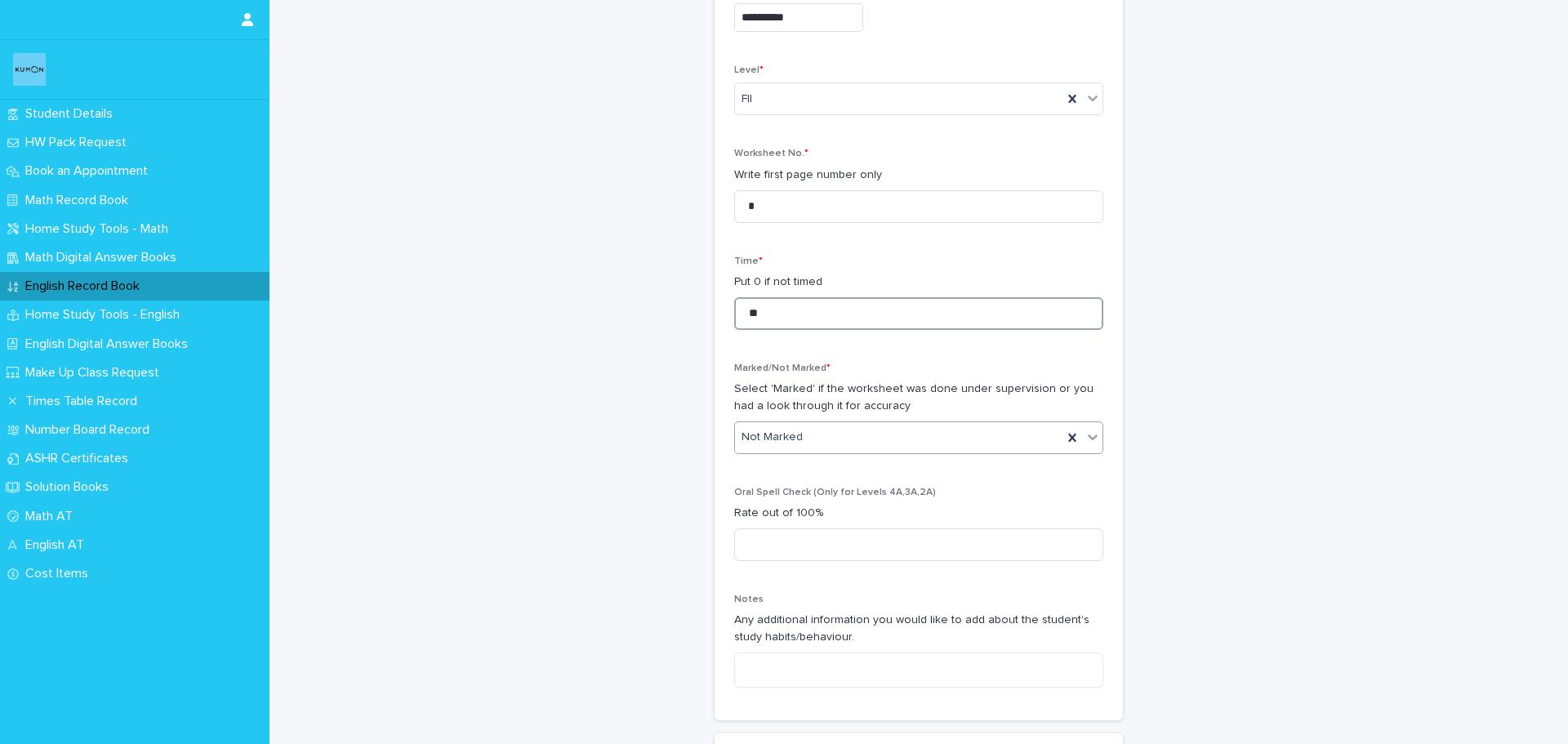
type input "**"
click at [767, 447] on div "Not Marked" at bounding box center [899, 437] width 328 height 27
click at [784, 500] on div "Marked" at bounding box center [913, 498] width 368 height 29
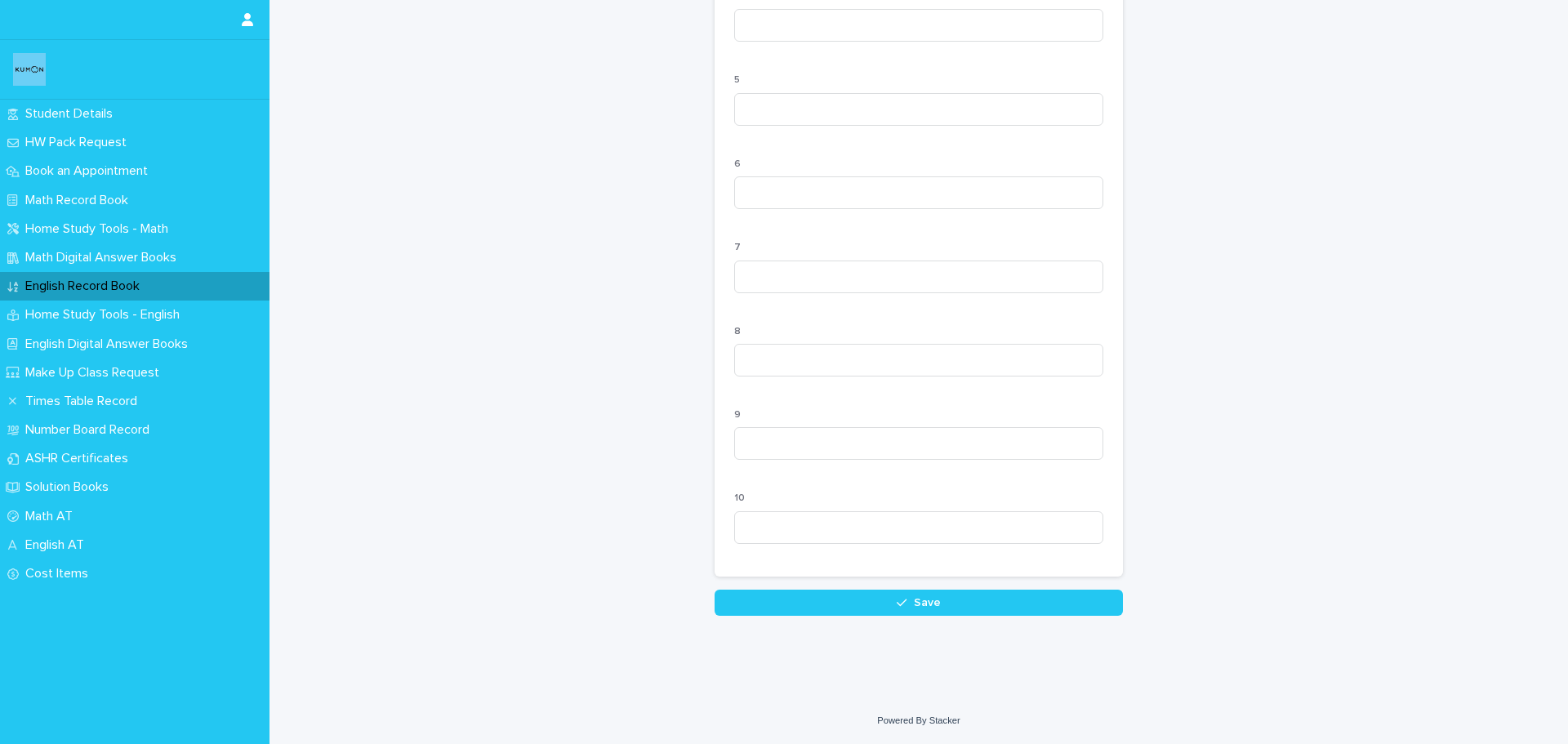
scroll to position [1473, 0]
click at [829, 604] on button "Save" at bounding box center [919, 602] width 408 height 26
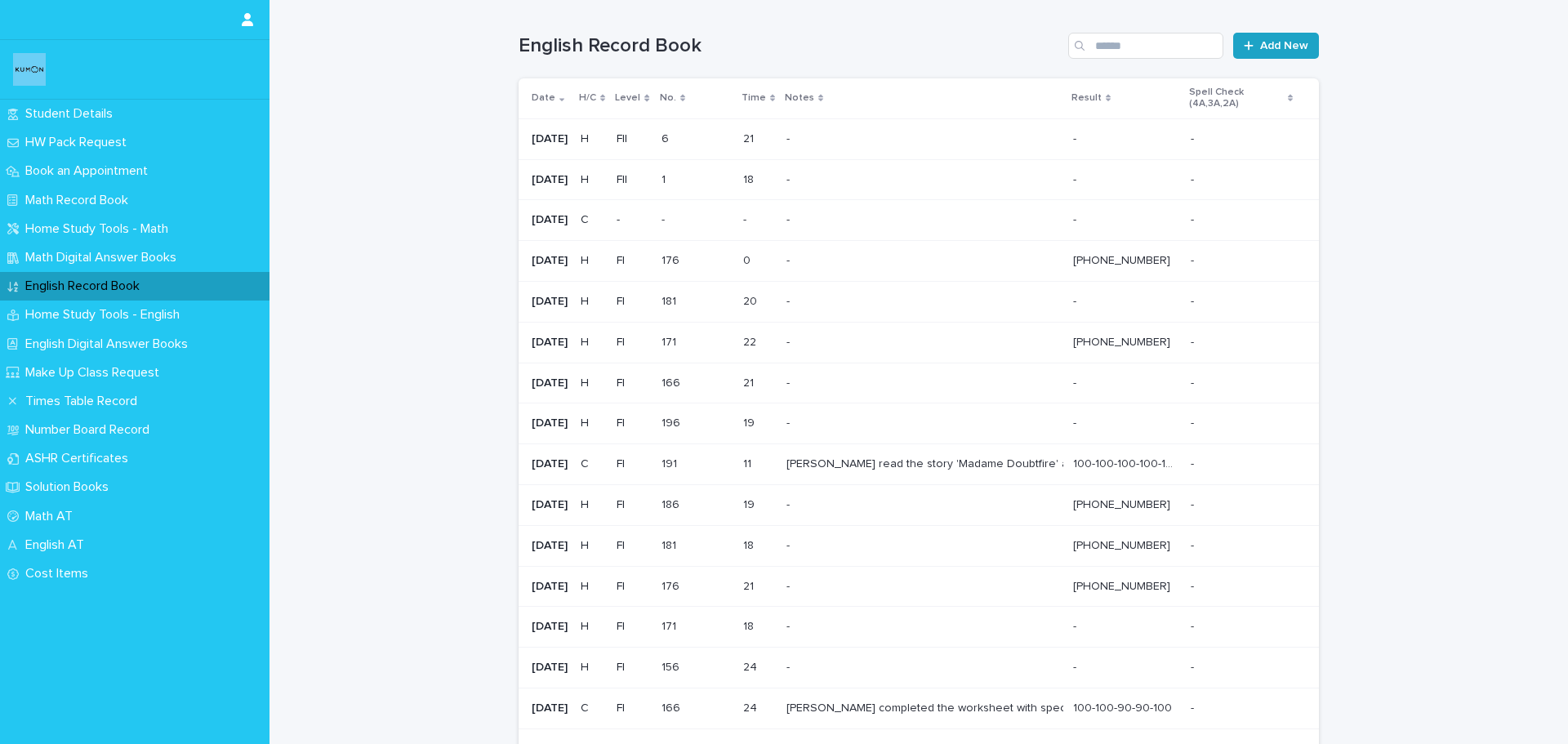
click at [1244, 45] on icon at bounding box center [1249, 45] width 10 height 12
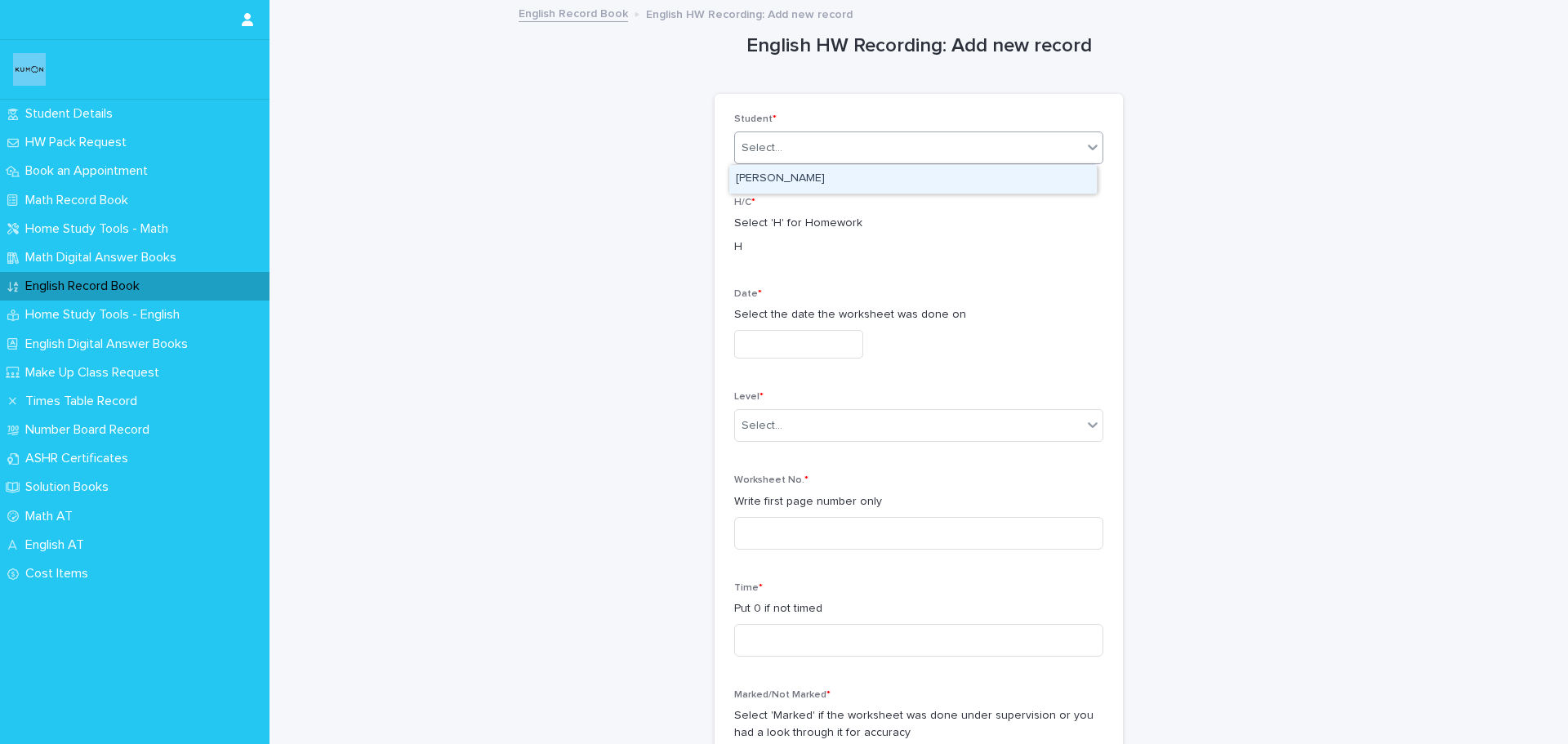
click at [883, 147] on div "Select..." at bounding box center [909, 148] width 347 height 27
click at [860, 183] on div "[PERSON_NAME]" at bounding box center [913, 179] width 368 height 29
click at [788, 336] on input "text" at bounding box center [798, 344] width 129 height 29
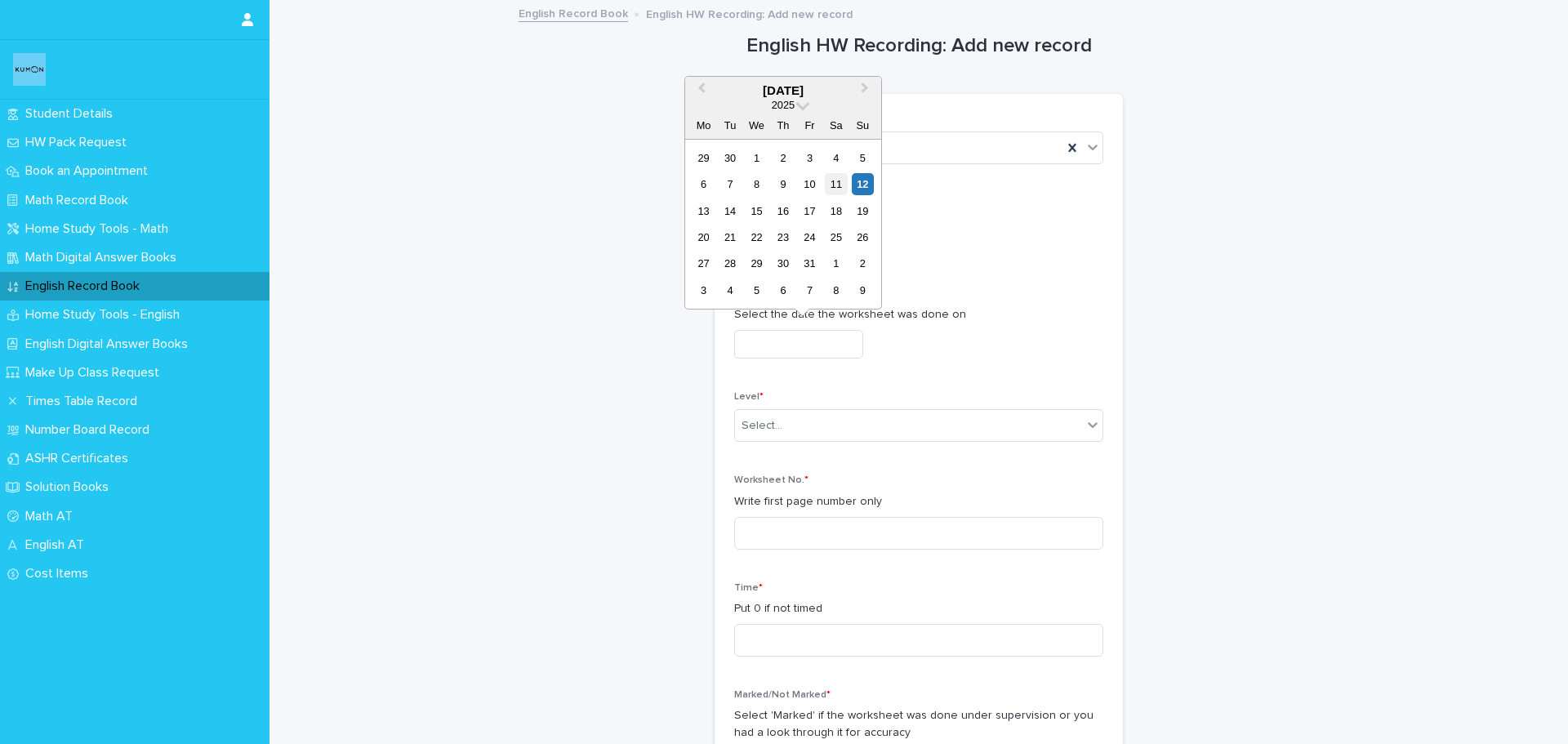
click at [837, 180] on div "11" at bounding box center [836, 184] width 22 height 22
type input "**********"
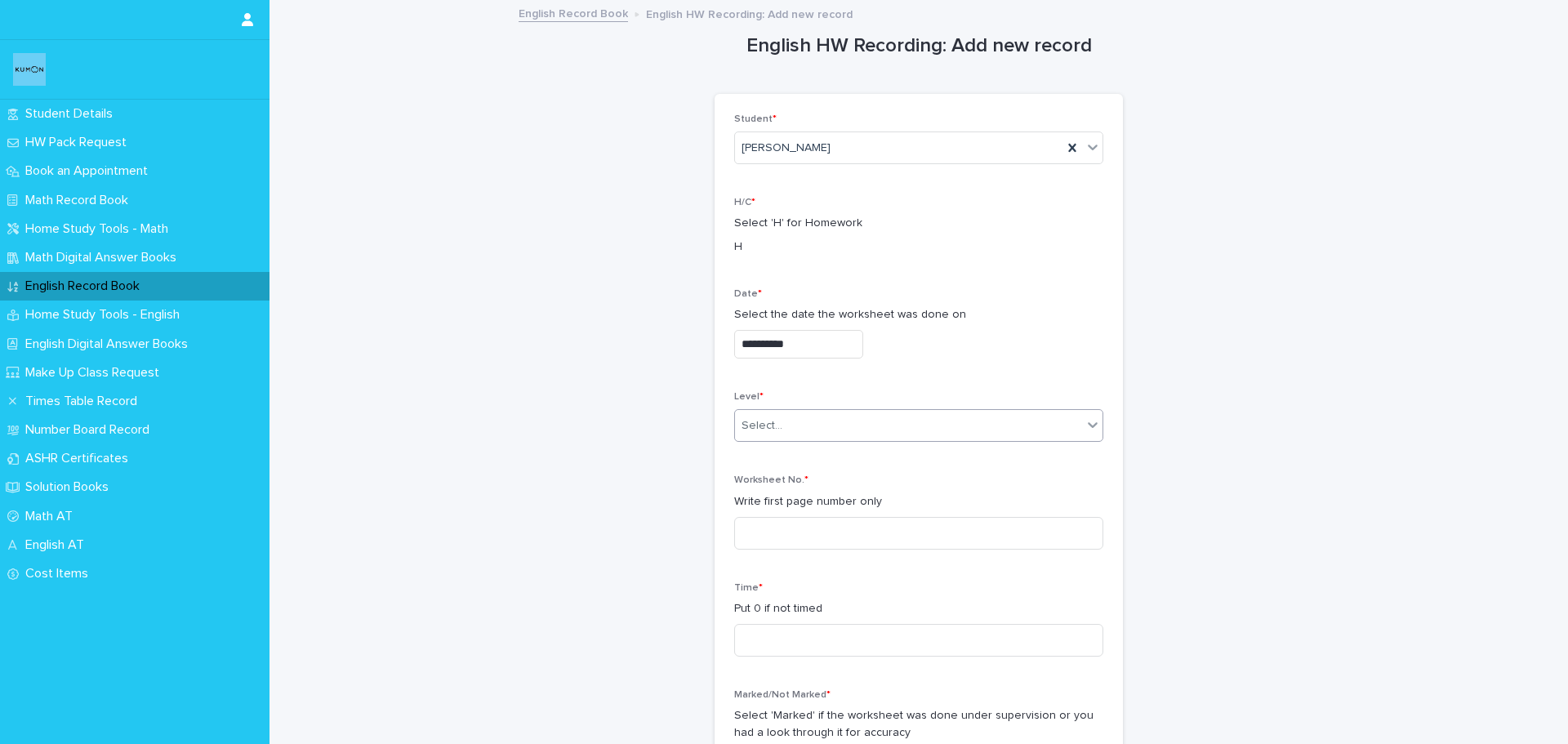
click at [825, 428] on div "Select..." at bounding box center [909, 426] width 347 height 27
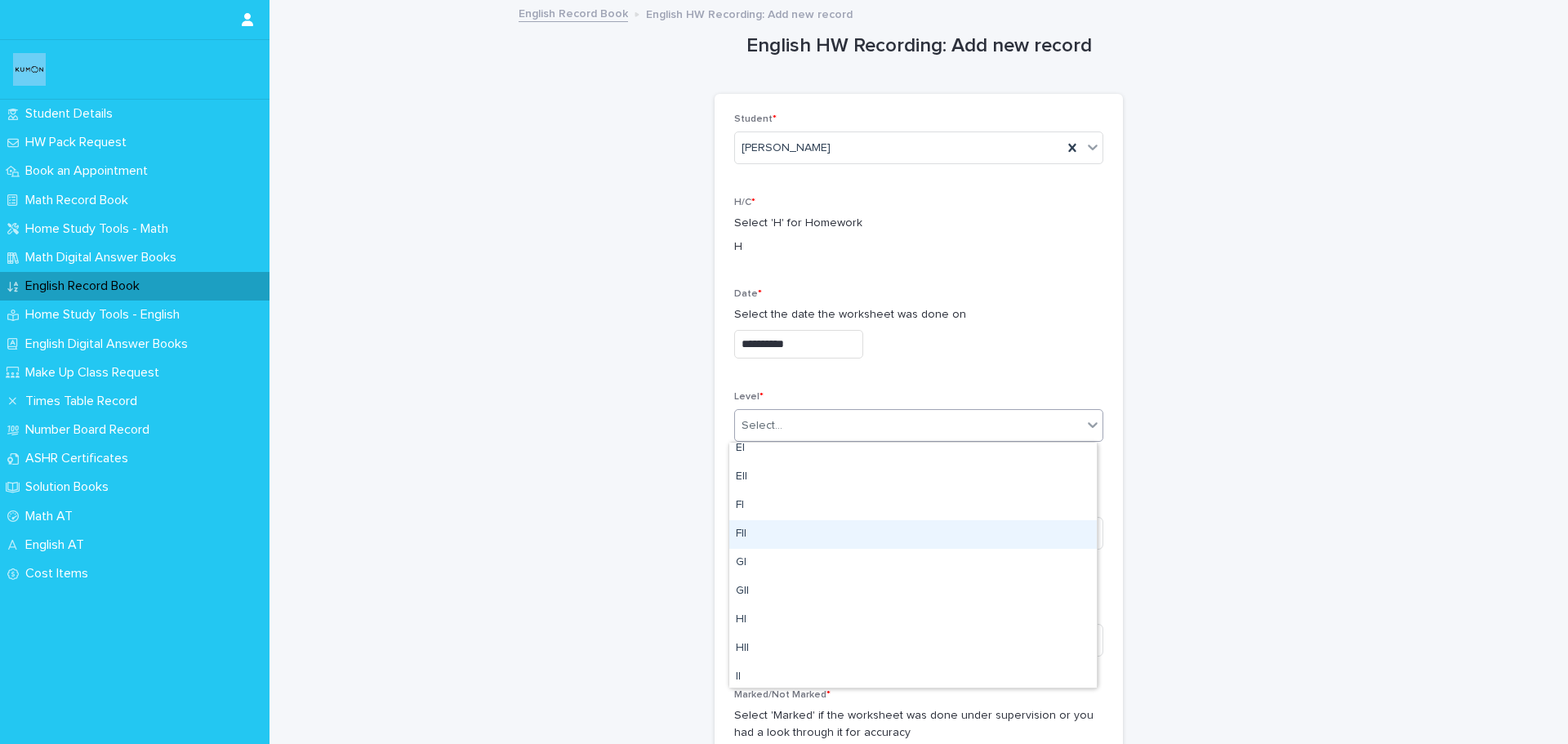
click at [792, 538] on div "FII" at bounding box center [913, 534] width 368 height 29
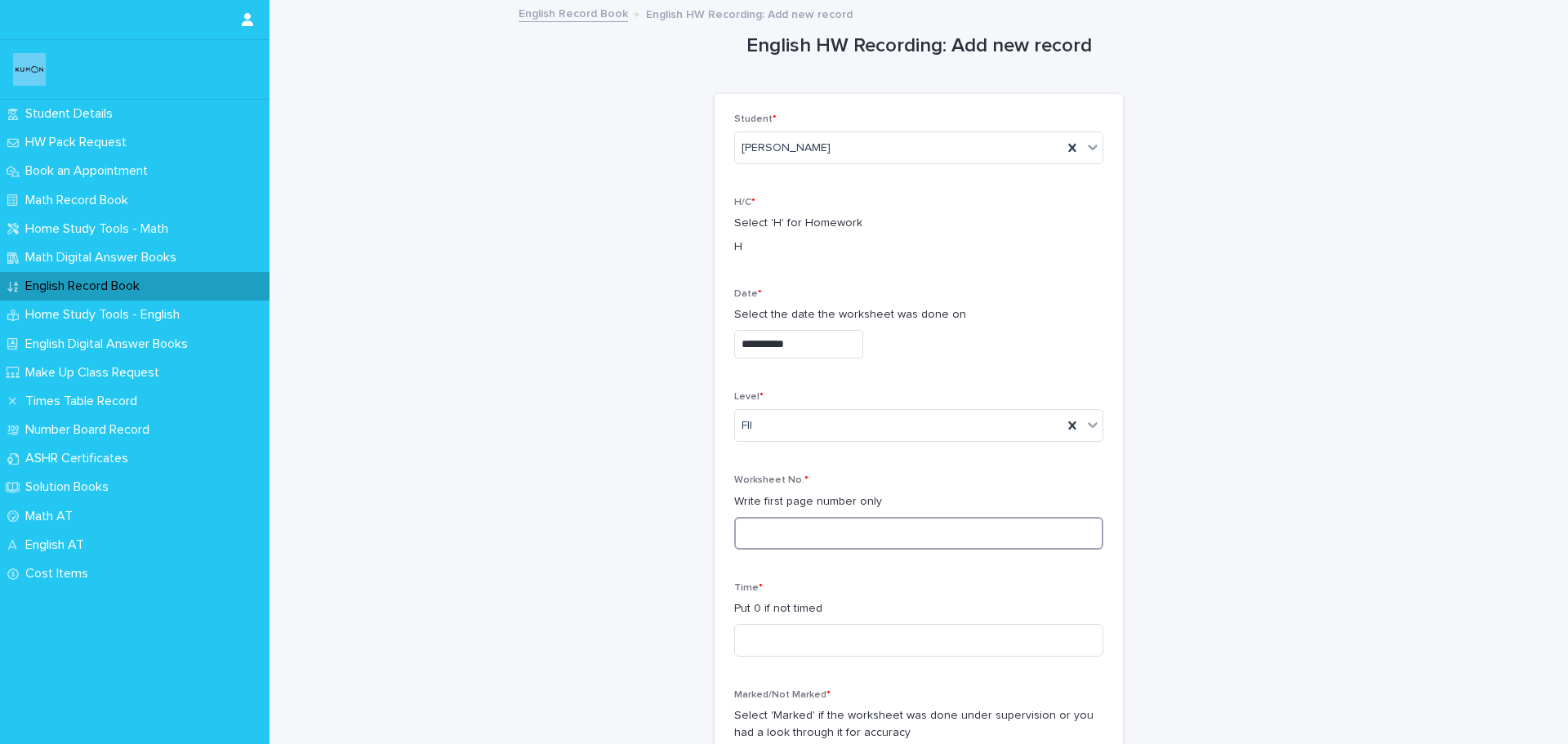
click at [776, 528] on input at bounding box center [919, 533] width 369 height 33
type input "**"
click at [750, 641] on input at bounding box center [919, 640] width 369 height 33
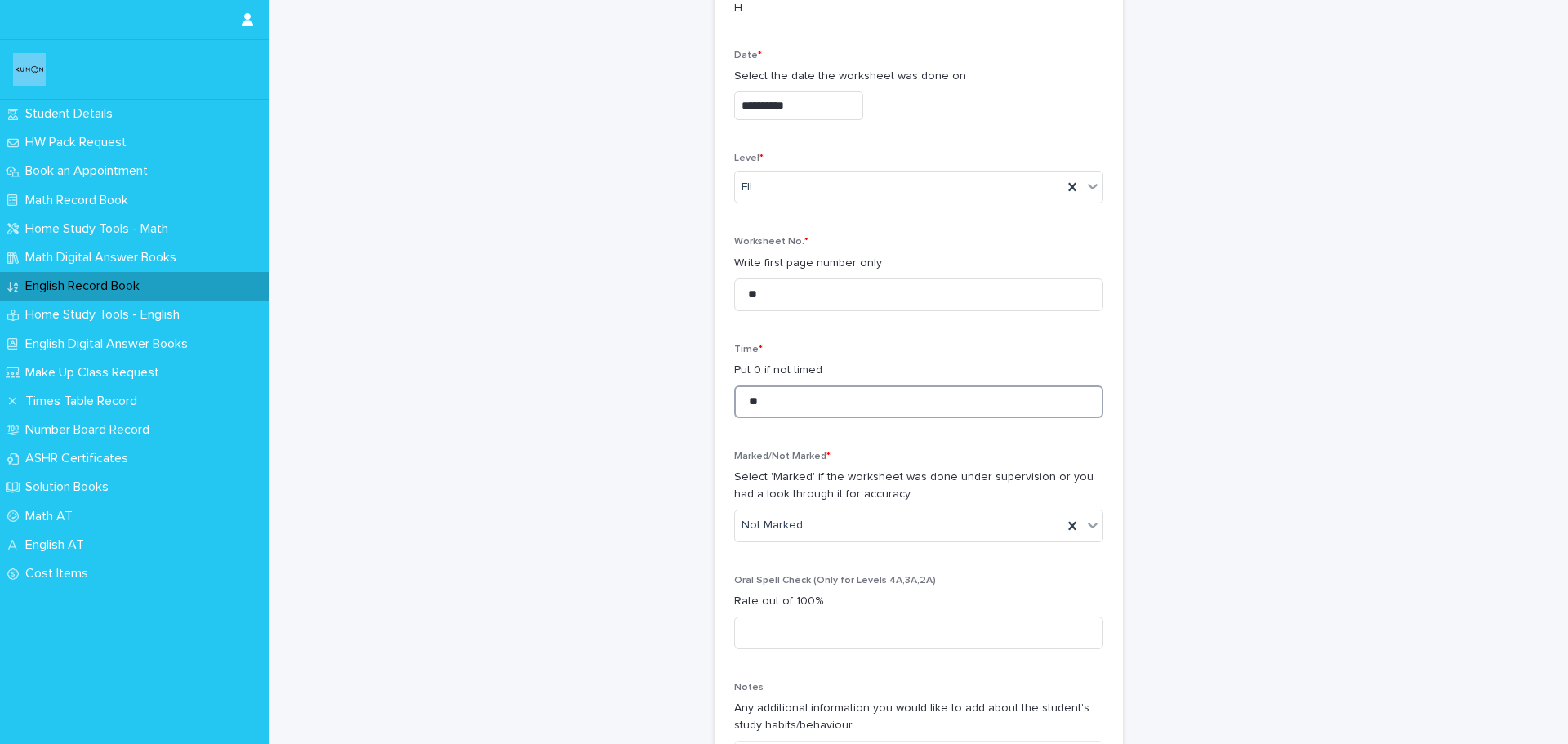
scroll to position [245, 0]
type input "**"
click at [814, 534] on div "Not Marked" at bounding box center [919, 519] width 369 height 33
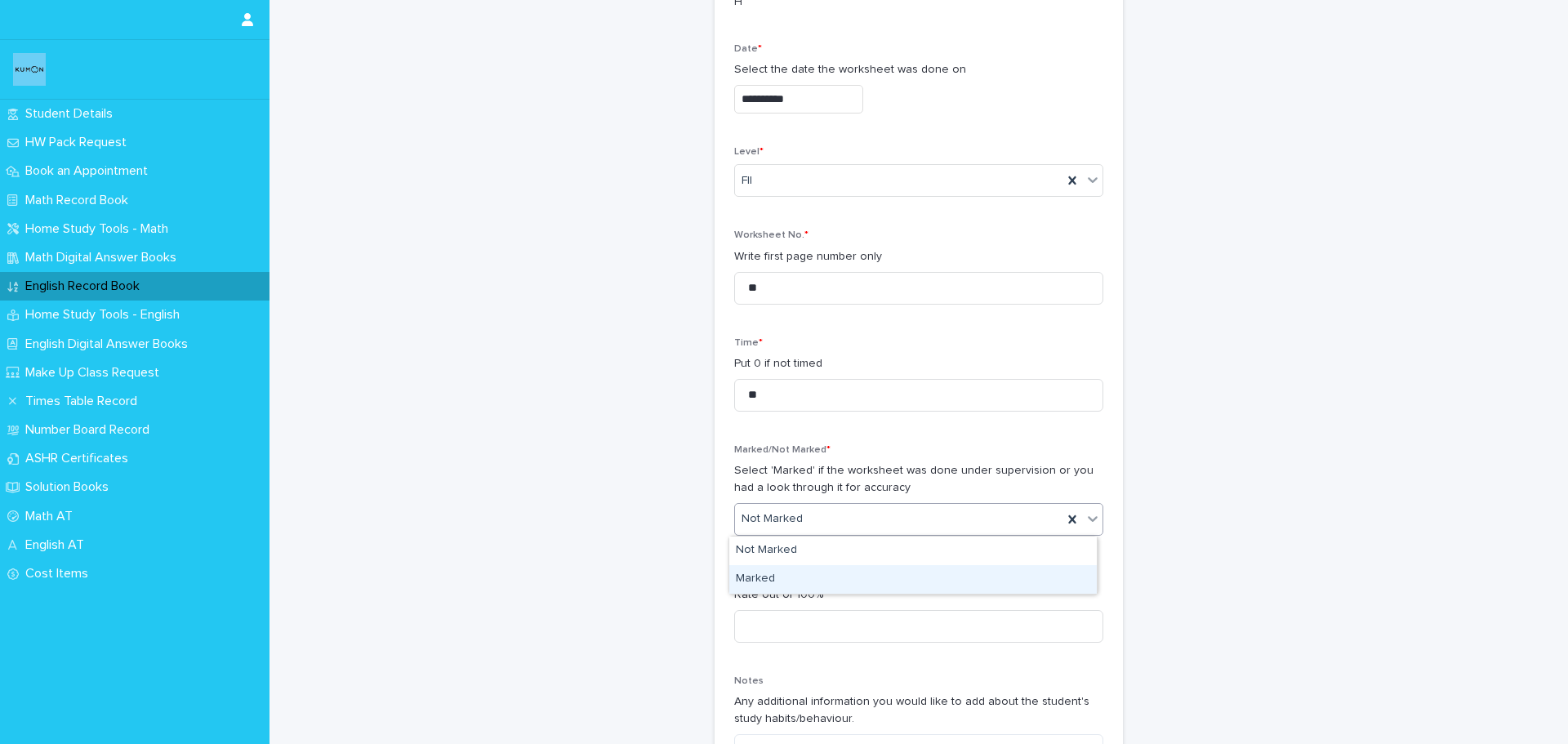
click at [800, 572] on div "Marked" at bounding box center [913, 580] width 368 height 29
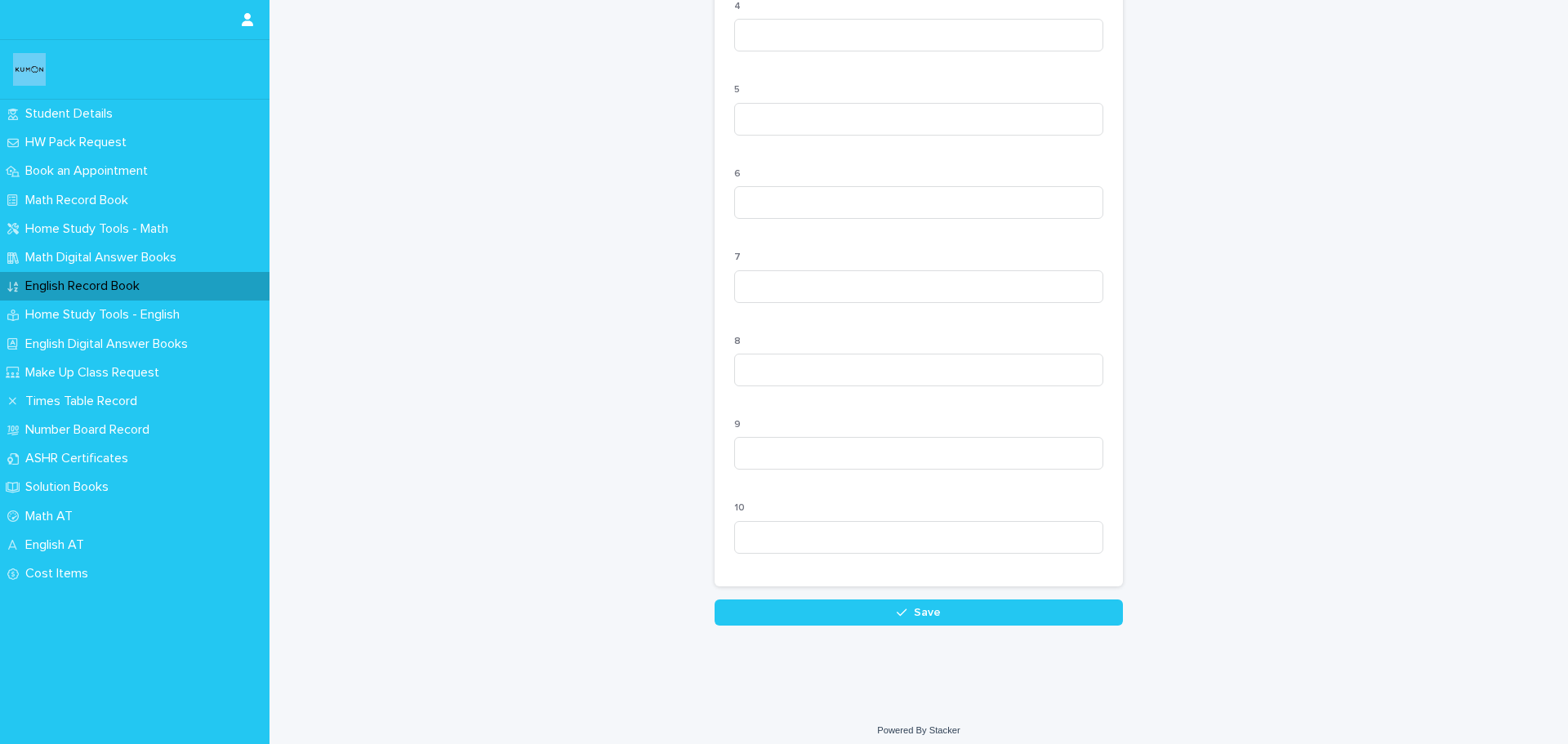
scroll to position [1469, 0]
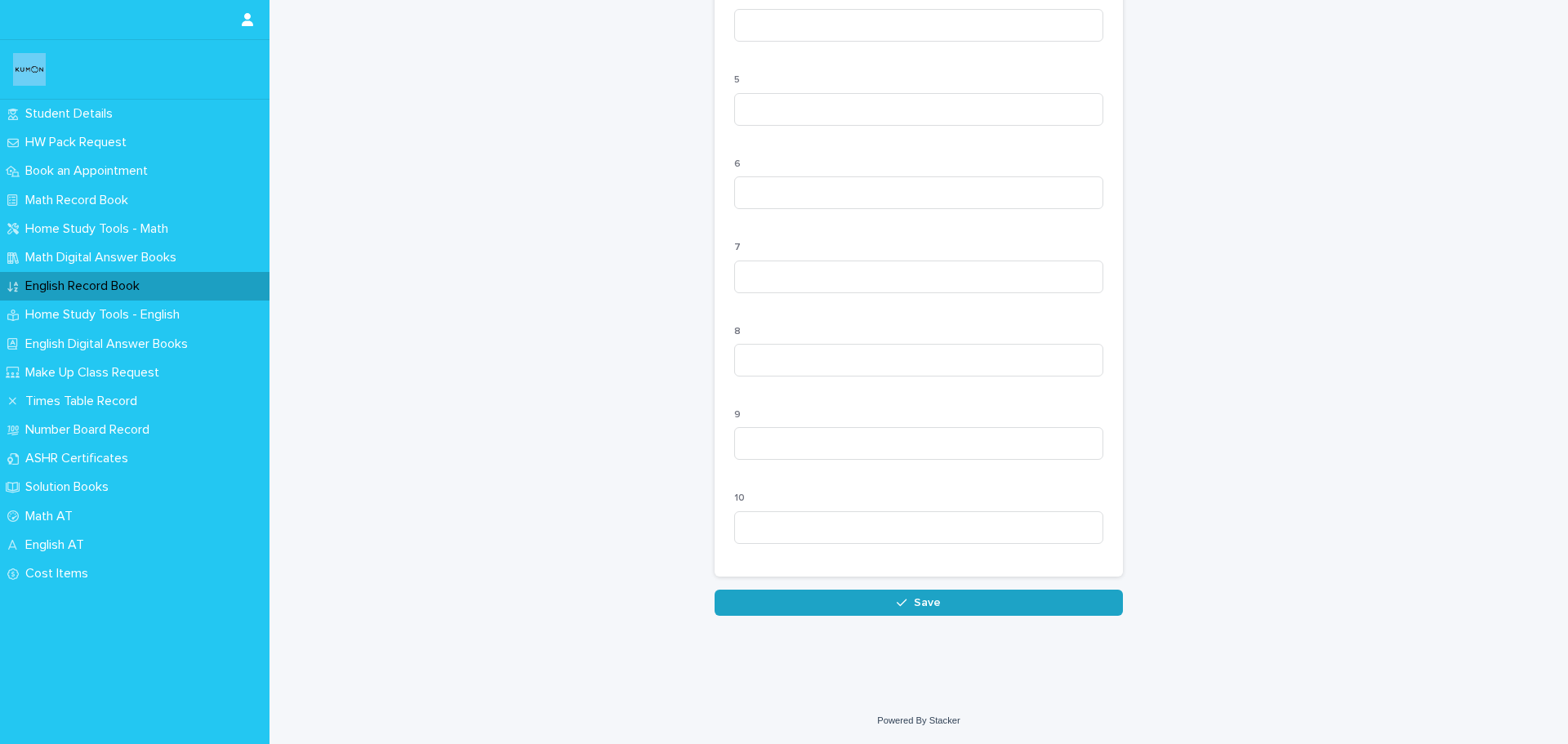
click at [814, 615] on button "Save" at bounding box center [919, 602] width 408 height 26
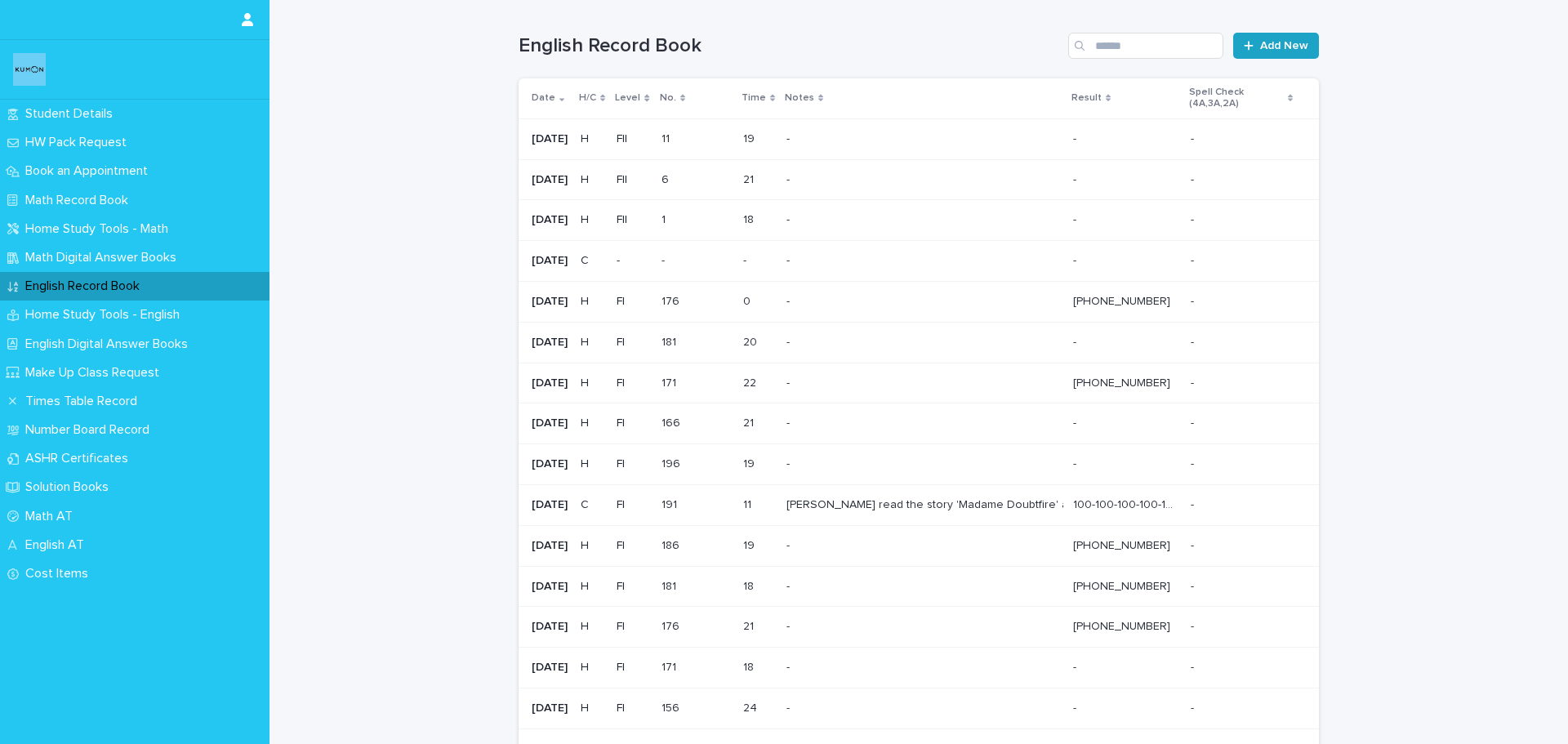
click at [1262, 55] on link "Add New" at bounding box center [1276, 45] width 86 height 26
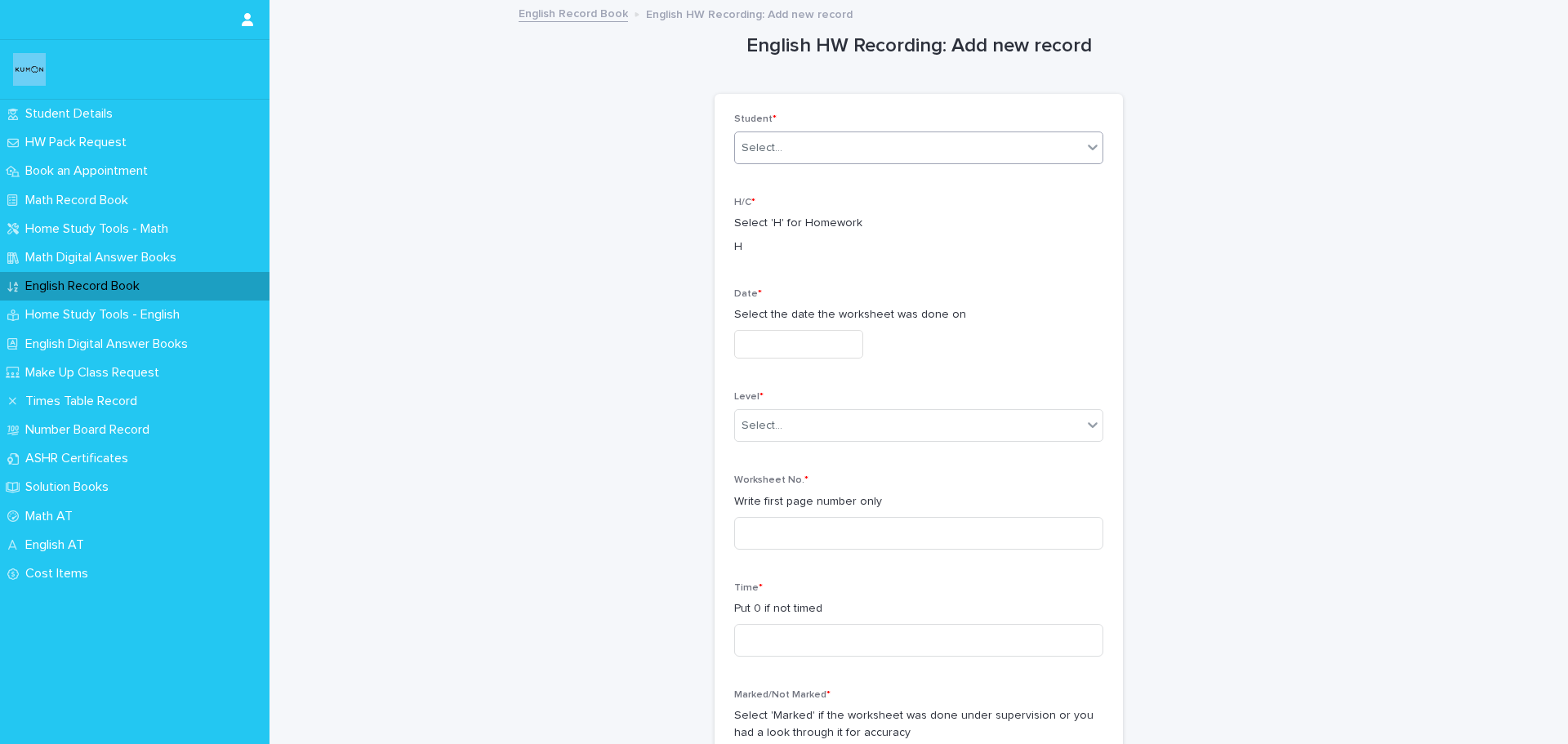
click at [915, 147] on div "Select..." at bounding box center [909, 148] width 347 height 27
click at [866, 191] on div "[PERSON_NAME]" at bounding box center [913, 179] width 368 height 29
click at [775, 353] on input "text" at bounding box center [798, 344] width 129 height 29
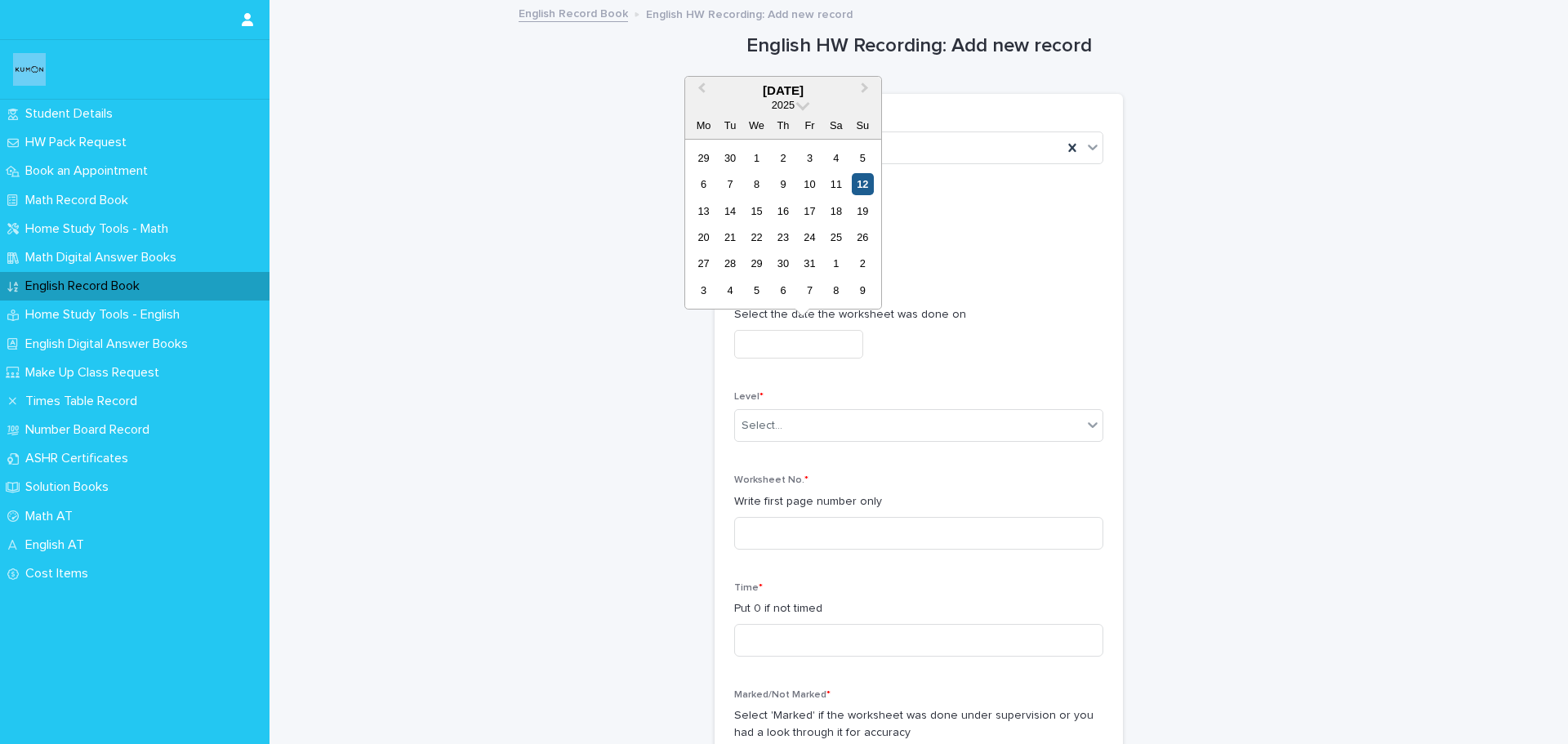
click at [862, 187] on div "12" at bounding box center [863, 184] width 22 height 22
type input "**********"
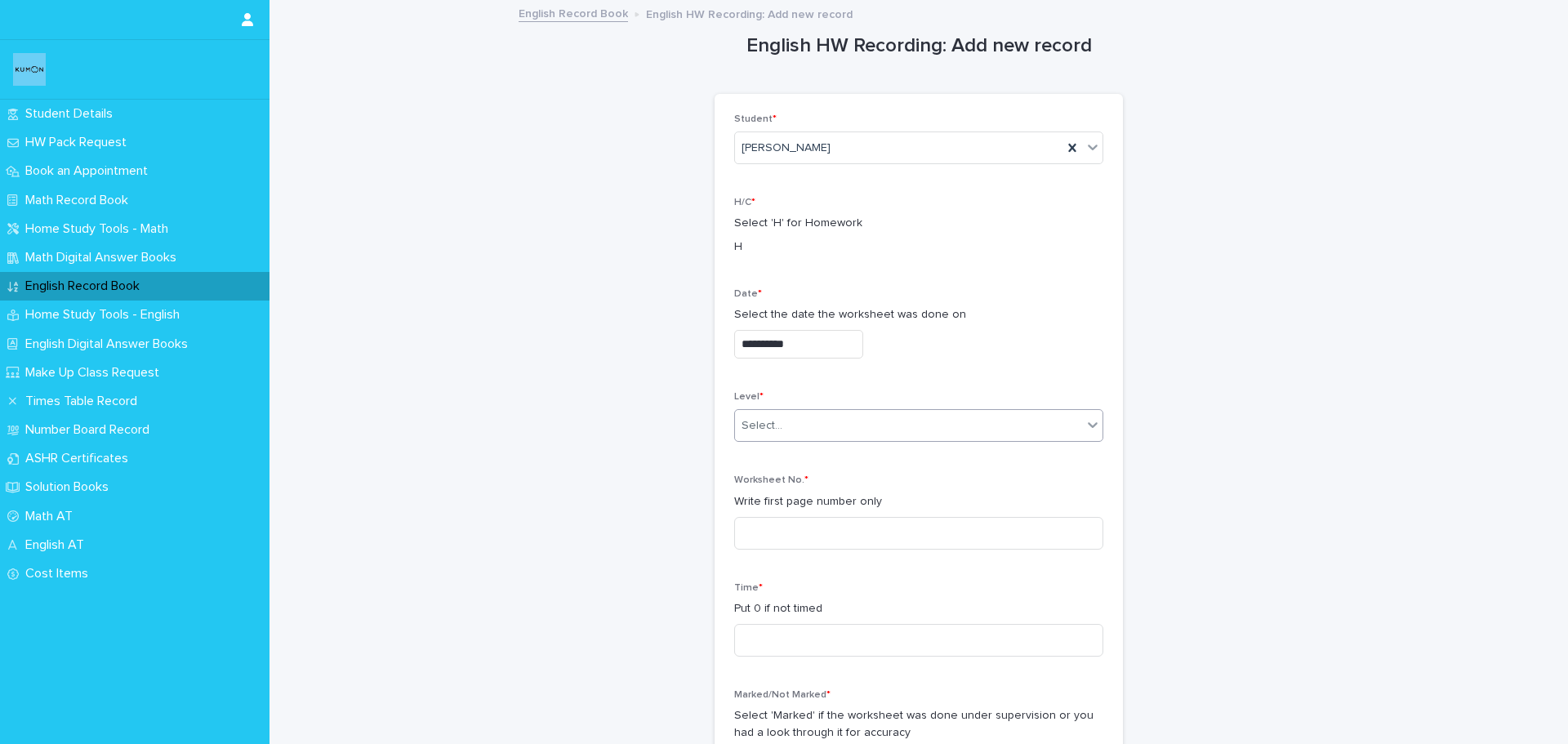
click at [807, 421] on div "Select..." at bounding box center [909, 426] width 347 height 27
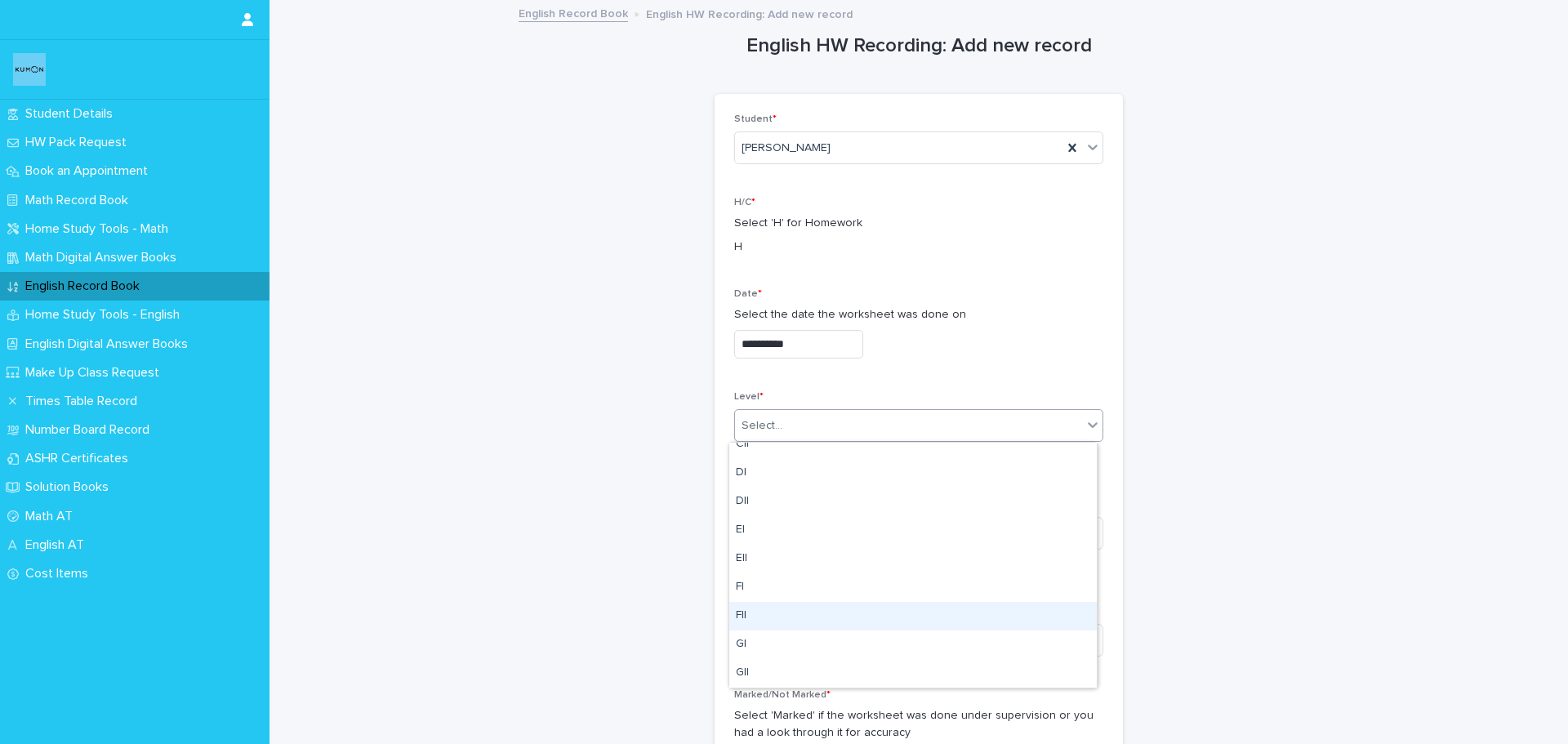
click at [797, 618] on div "FII" at bounding box center [913, 616] width 368 height 29
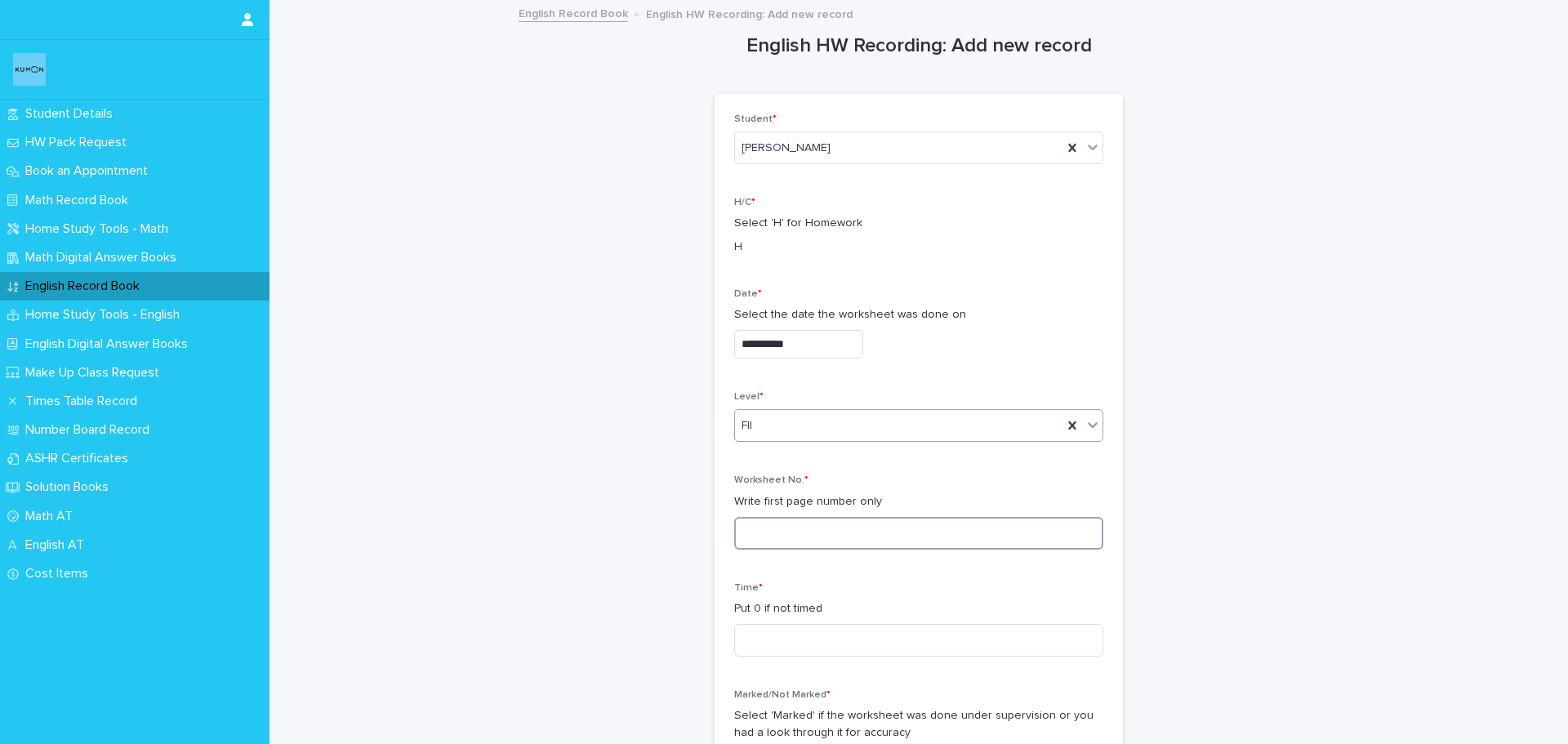
click at [784, 532] on input at bounding box center [919, 533] width 369 height 33
type input "**"
click at [787, 633] on input at bounding box center [919, 640] width 369 height 33
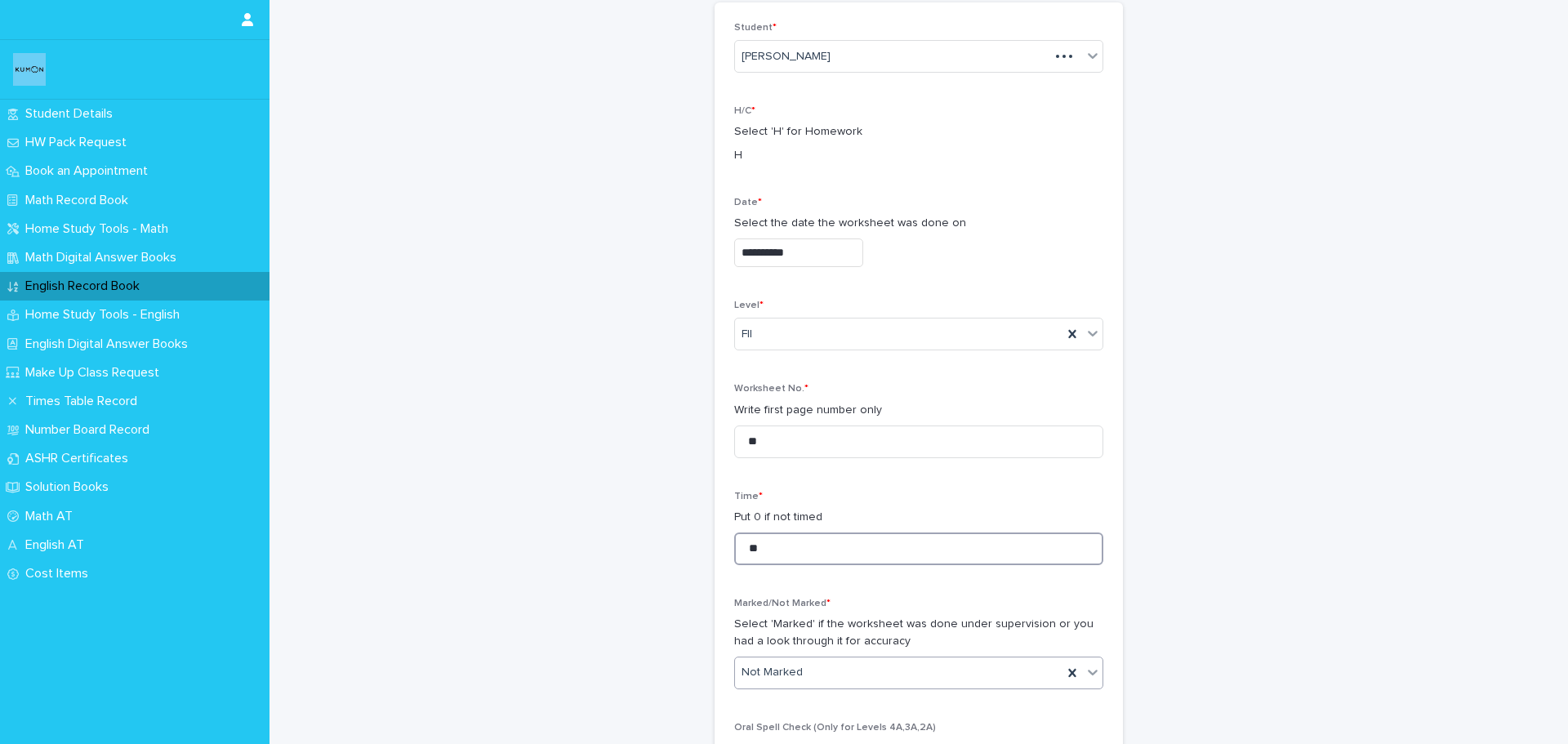
scroll to position [245, 0]
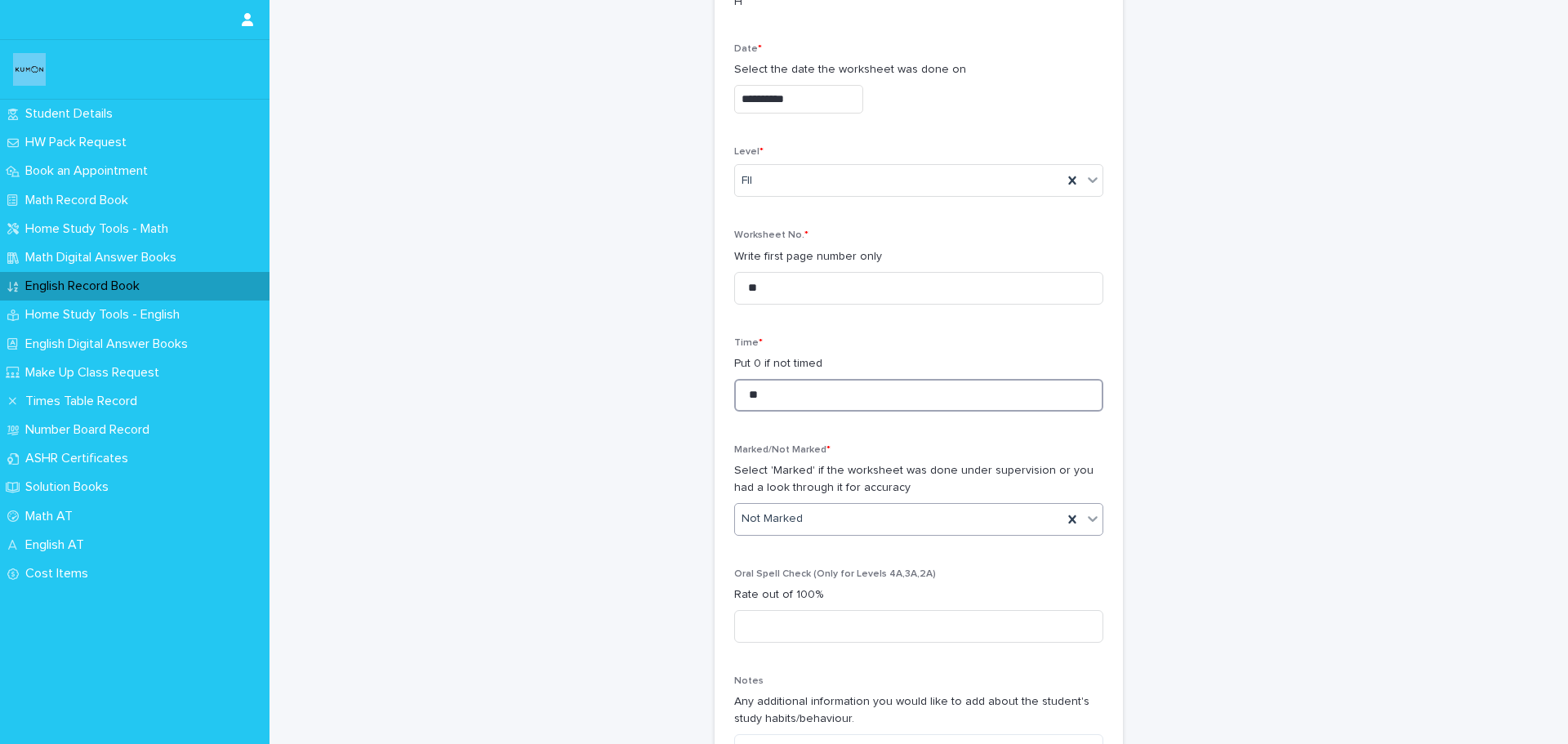
type input "**"
click at [777, 574] on div "Marked" at bounding box center [913, 580] width 368 height 29
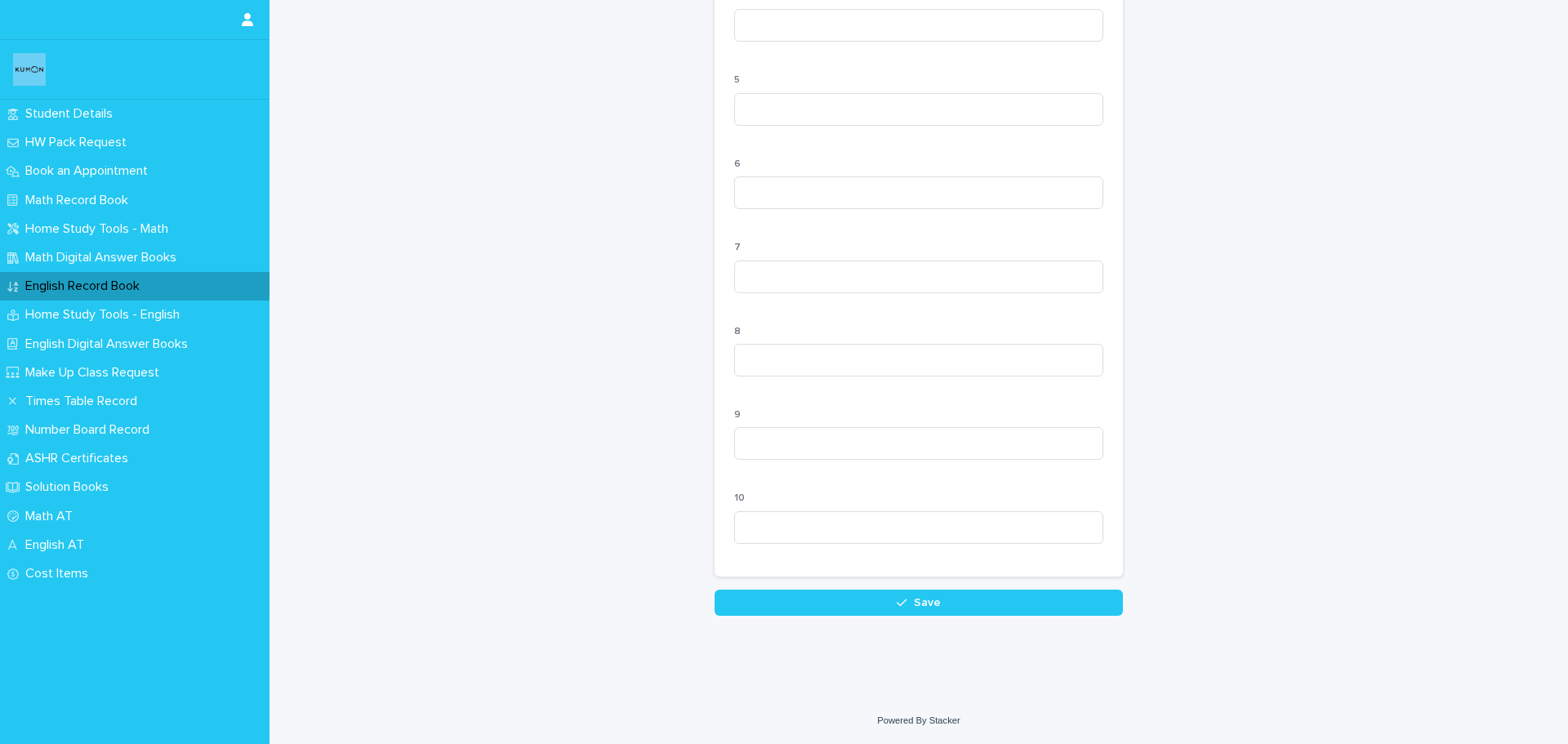
scroll to position [1473, 0]
click at [776, 608] on button "Save" at bounding box center [919, 602] width 408 height 26
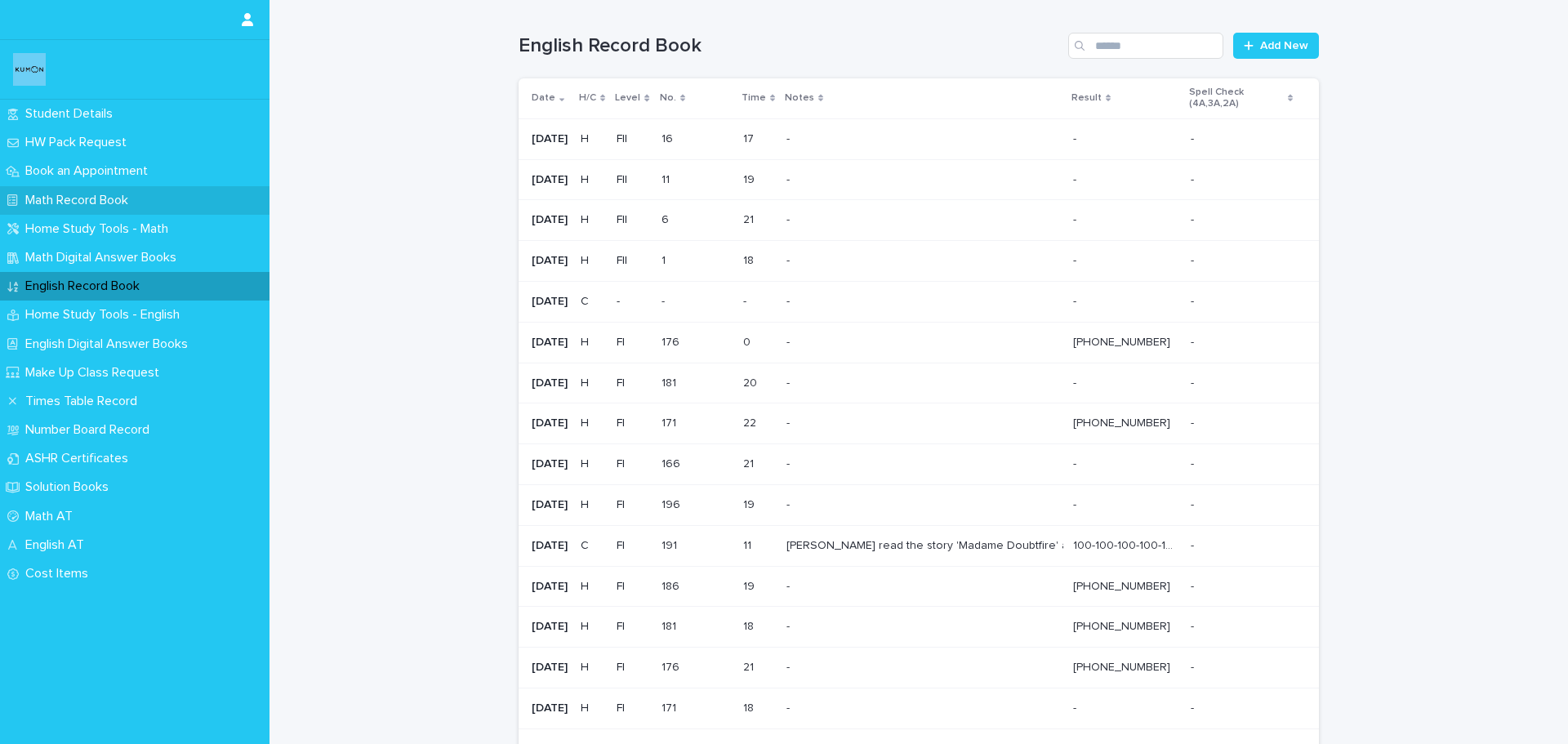
click at [118, 201] on p "Math Record Book" at bounding box center [79, 201] width 122 height 15
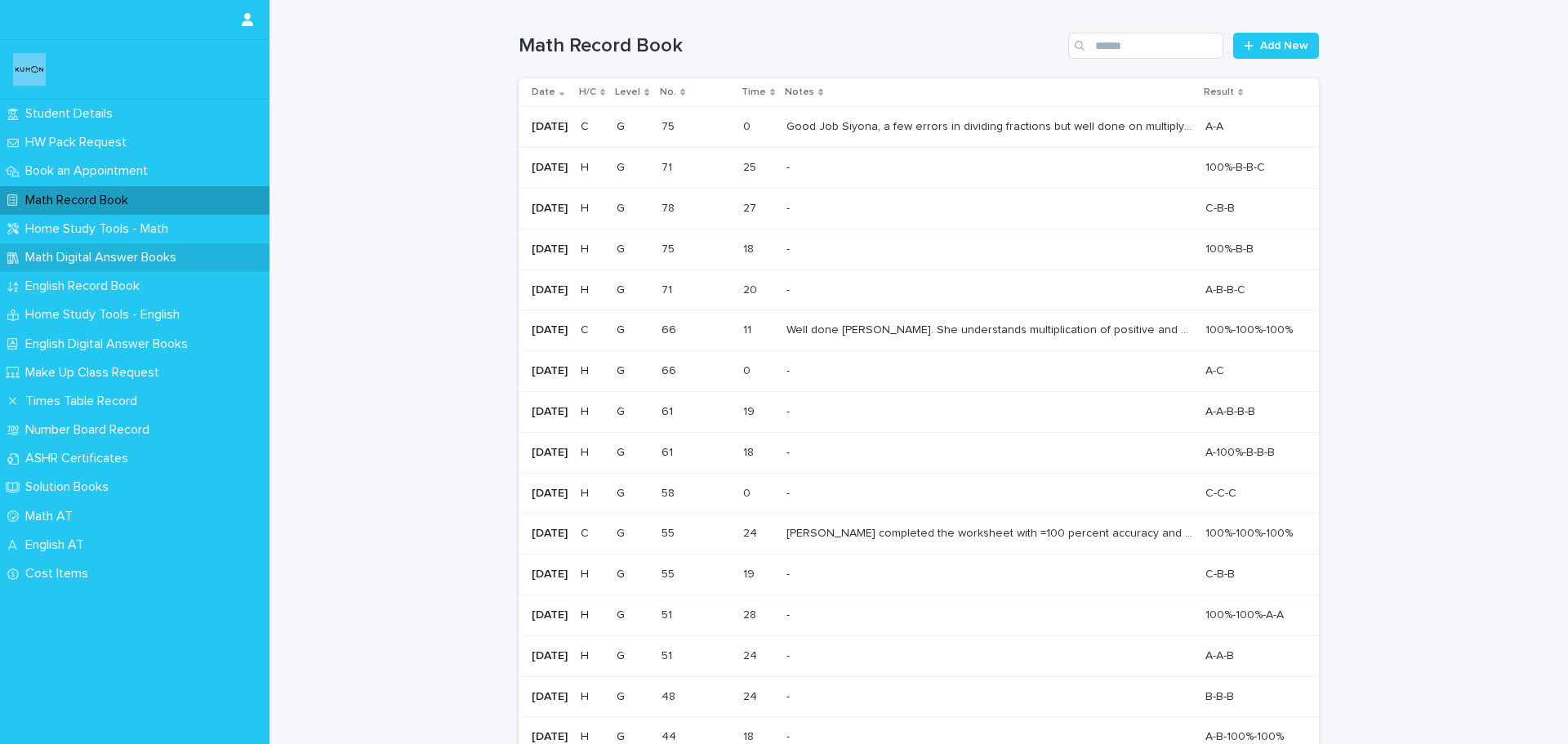
click at [81, 260] on p "Math Digital Answer Books" at bounding box center [104, 258] width 171 height 15
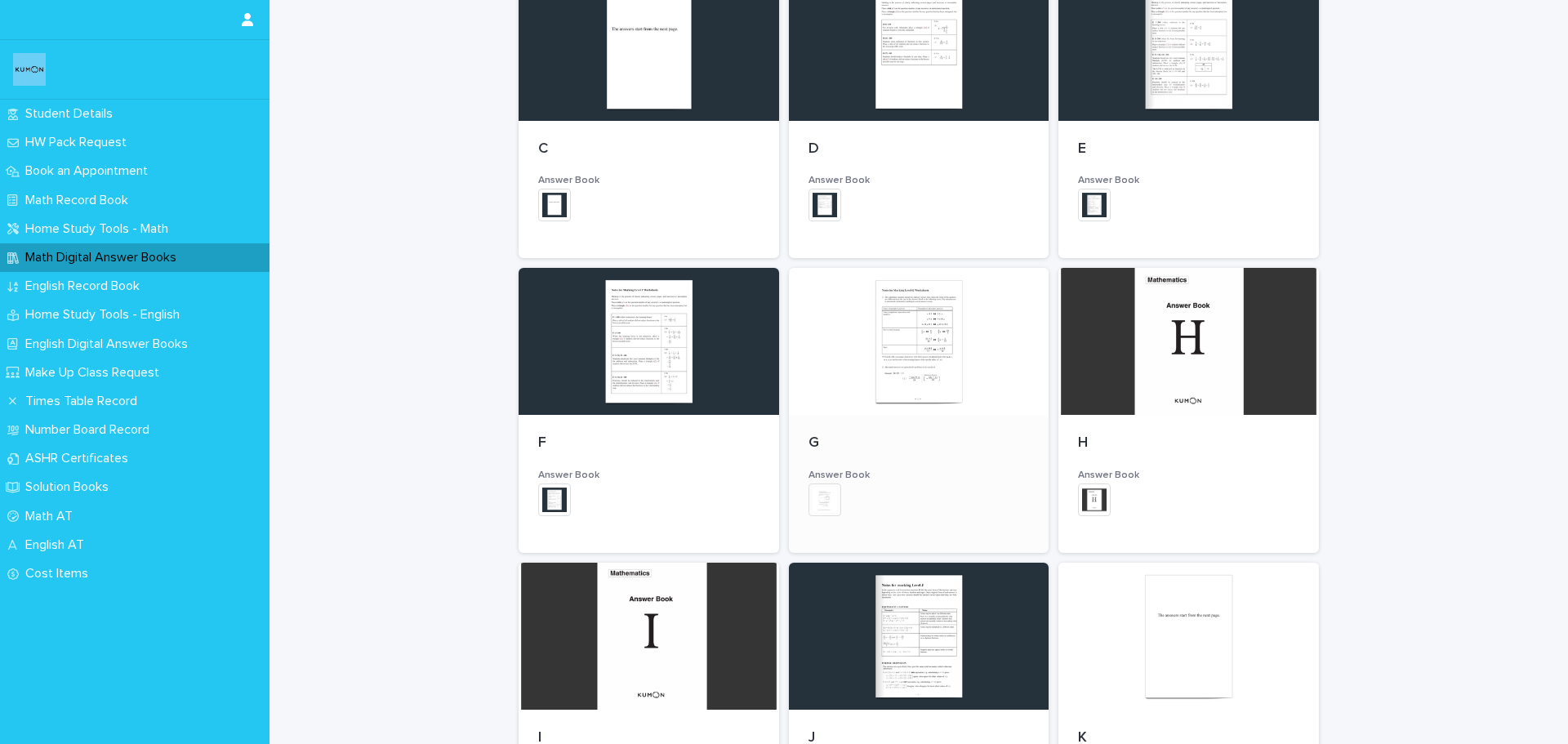
scroll to position [571, 0]
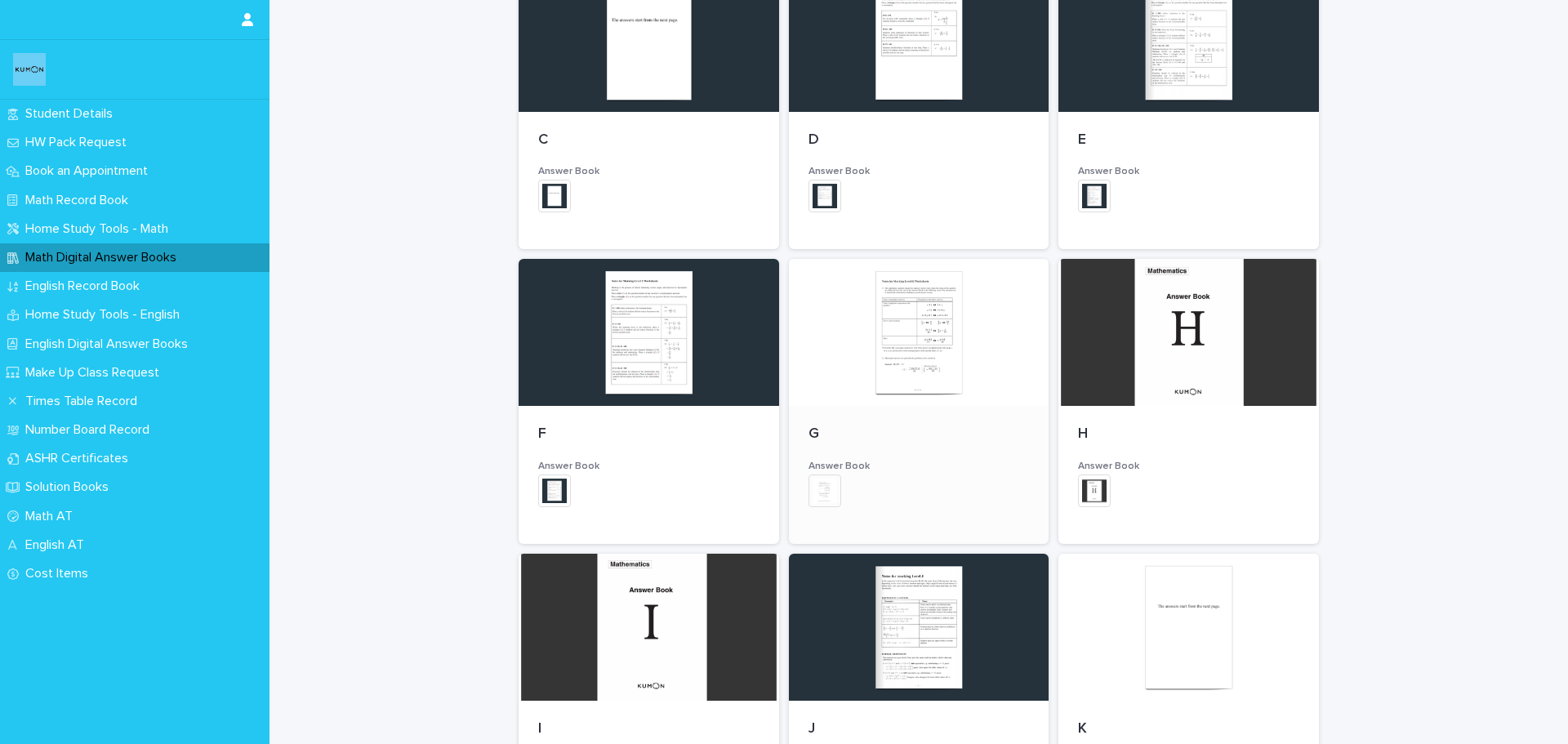
click at [935, 364] on div at bounding box center [919, 332] width 260 height 147
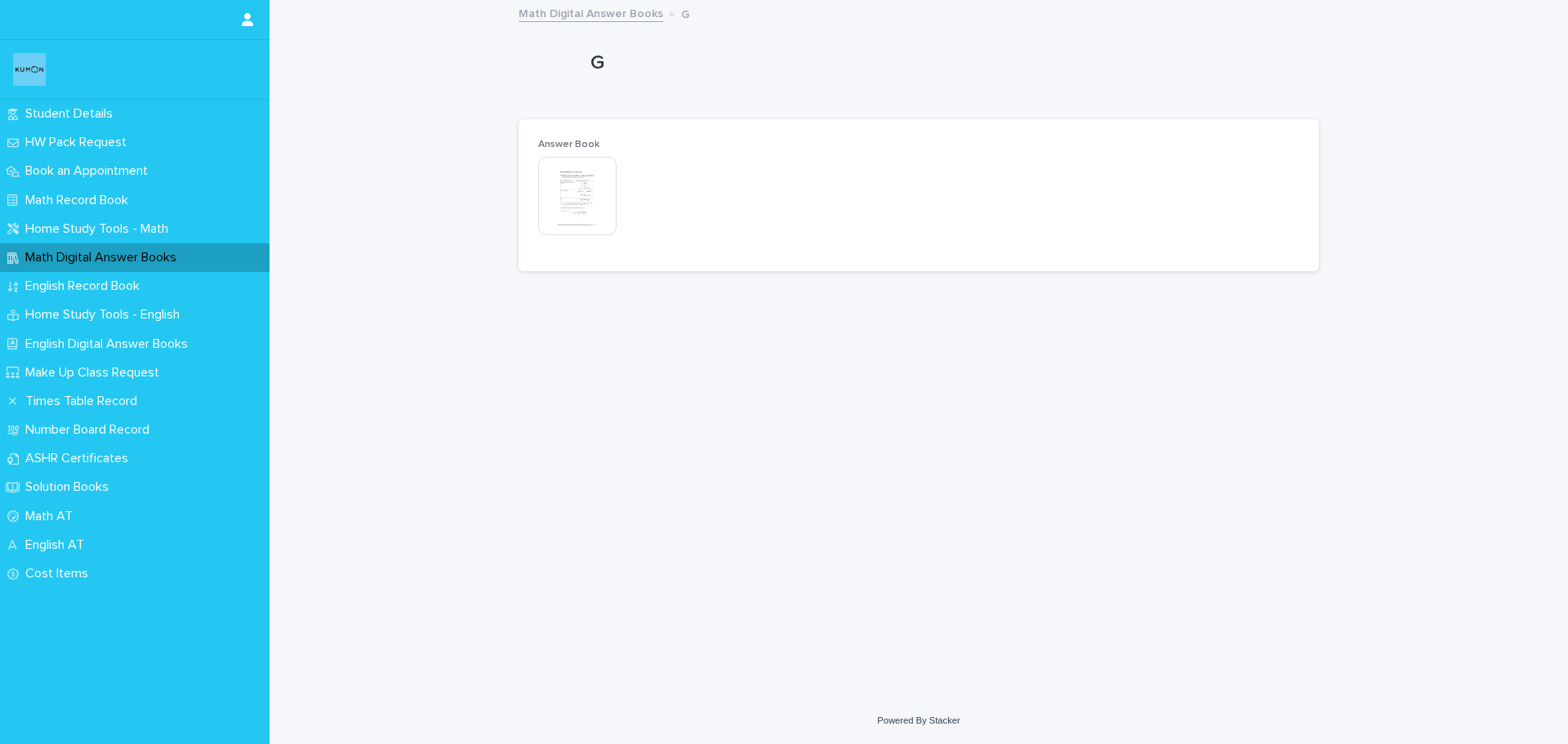
click at [557, 200] on img at bounding box center [577, 195] width 78 height 78
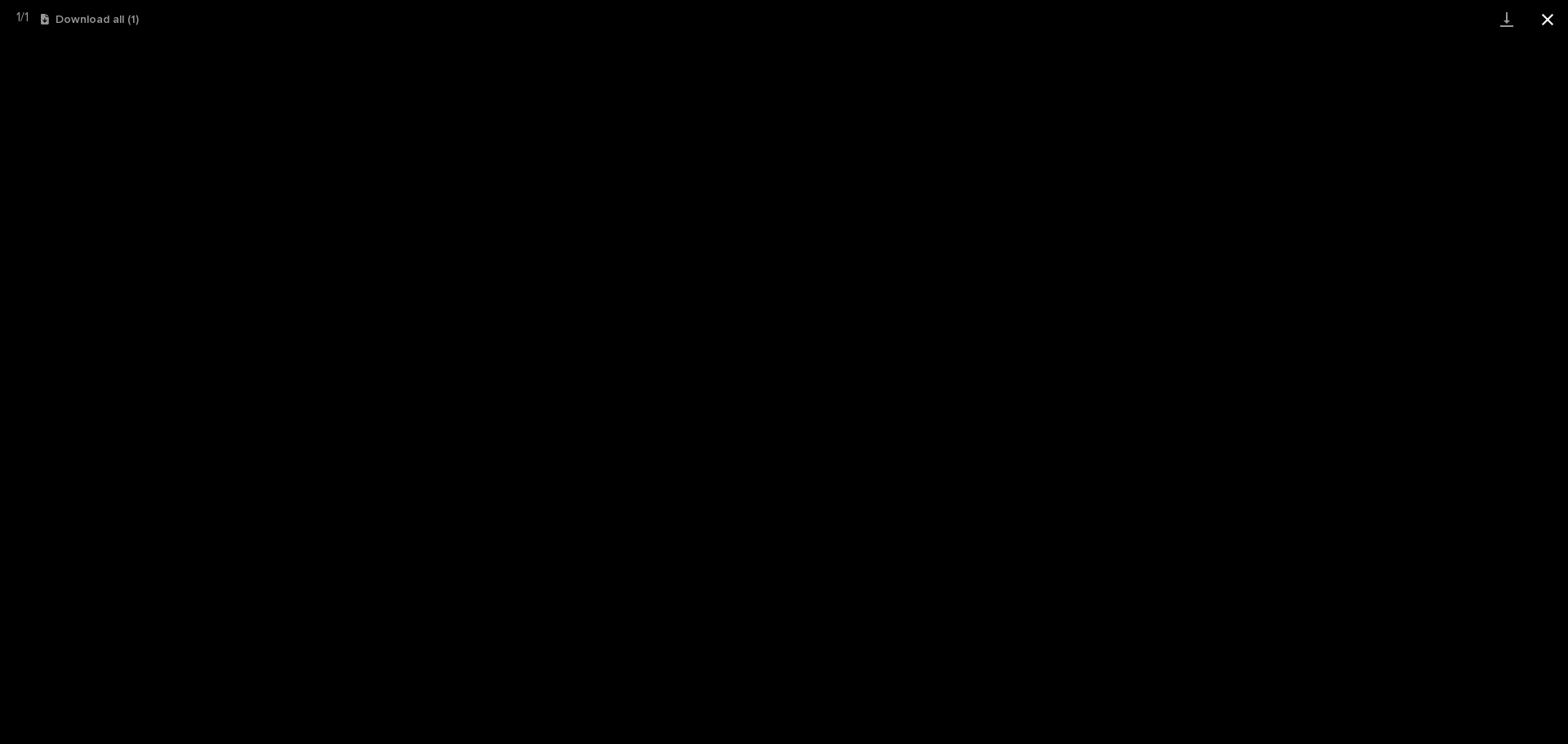
click at [1549, 19] on button "Close gallery" at bounding box center [1548, 19] width 40 height 39
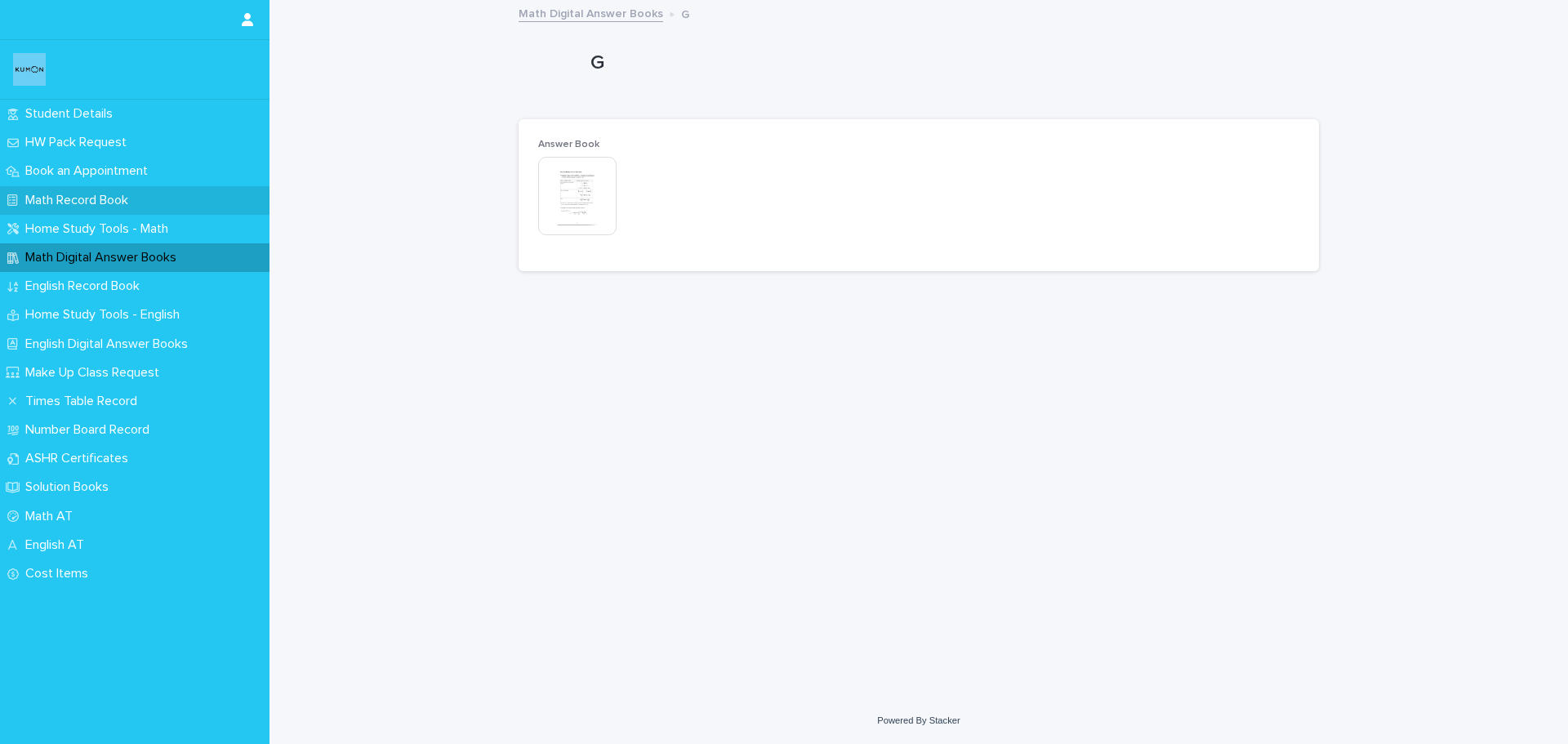
click at [76, 196] on p "Math Record Book" at bounding box center [79, 201] width 122 height 15
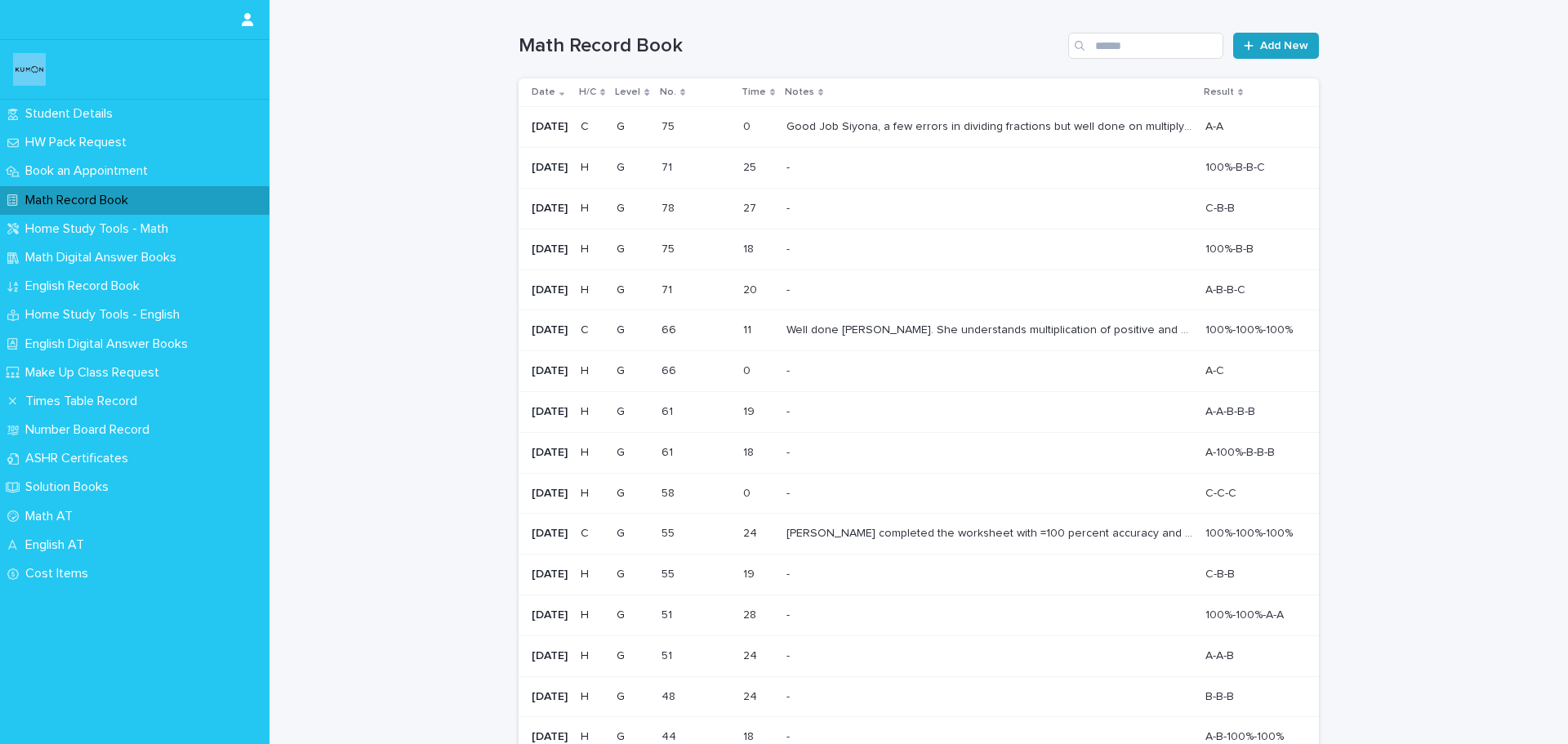
click at [1288, 50] on span "Add New" at bounding box center [1284, 45] width 48 height 12
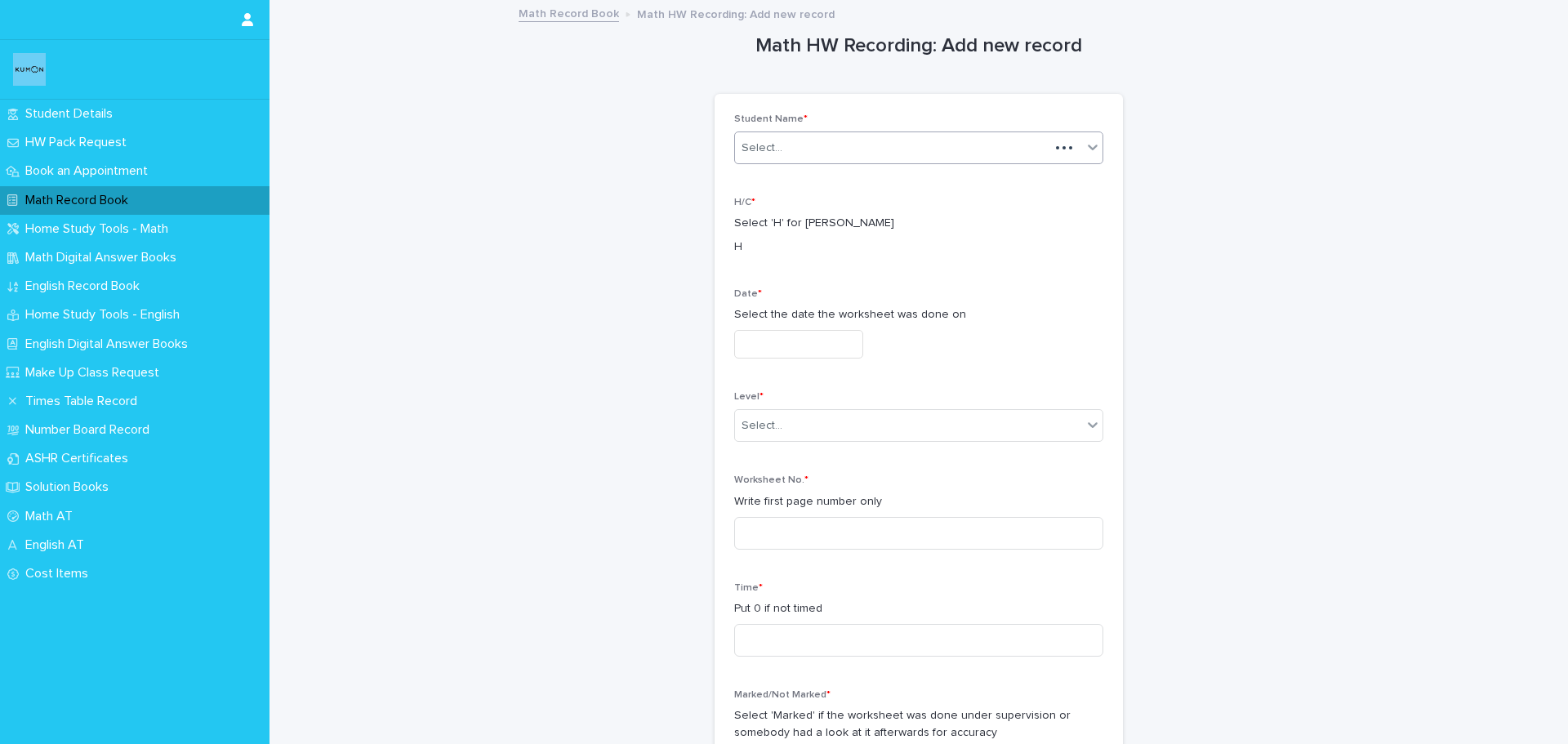
click at [924, 146] on div "Select..." at bounding box center [892, 148] width 314 height 27
click at [885, 171] on div "[PERSON_NAME]" at bounding box center [913, 179] width 368 height 29
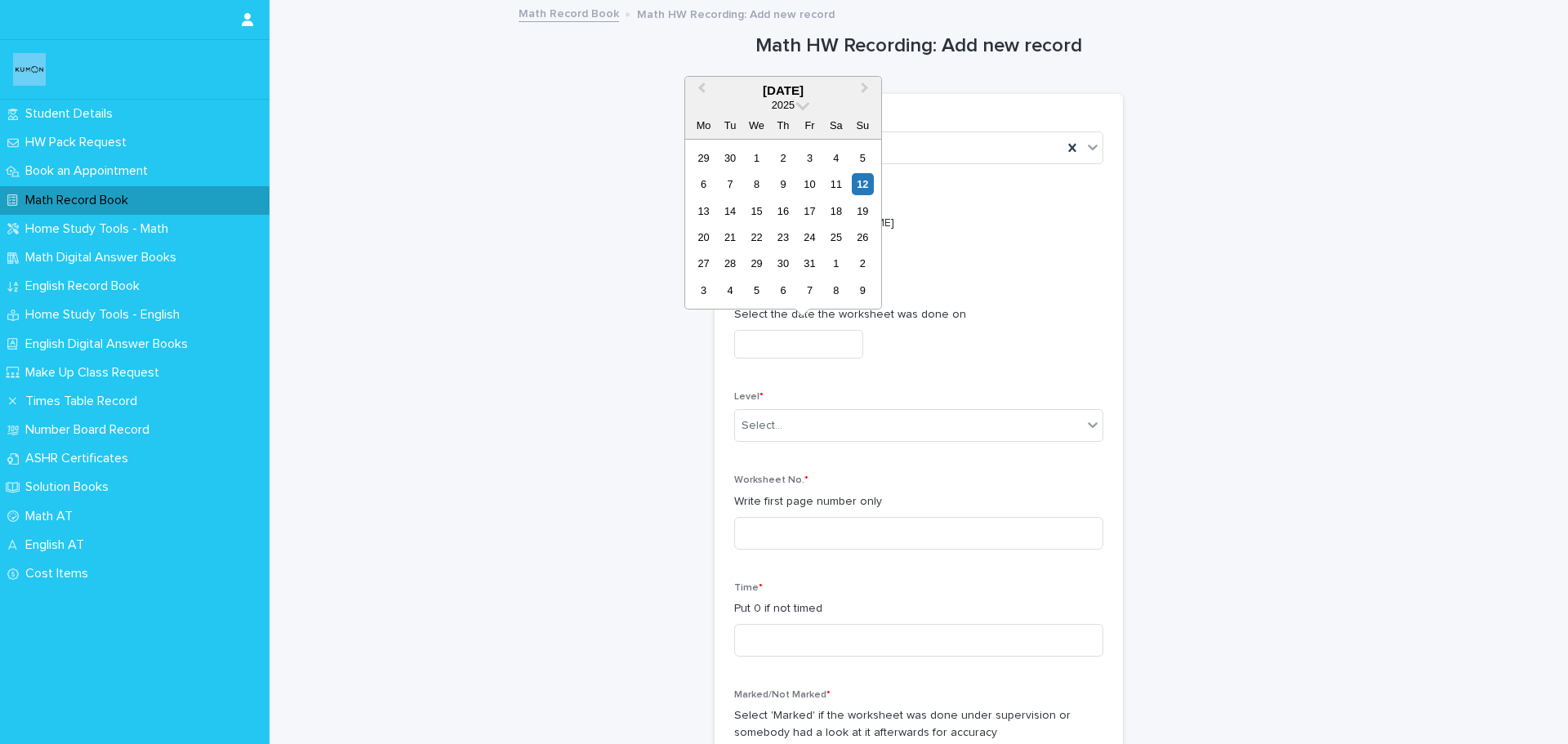
click at [772, 342] on input "text" at bounding box center [798, 344] width 129 height 29
click at [756, 193] on div "8" at bounding box center [757, 184] width 22 height 22
type input "**********"
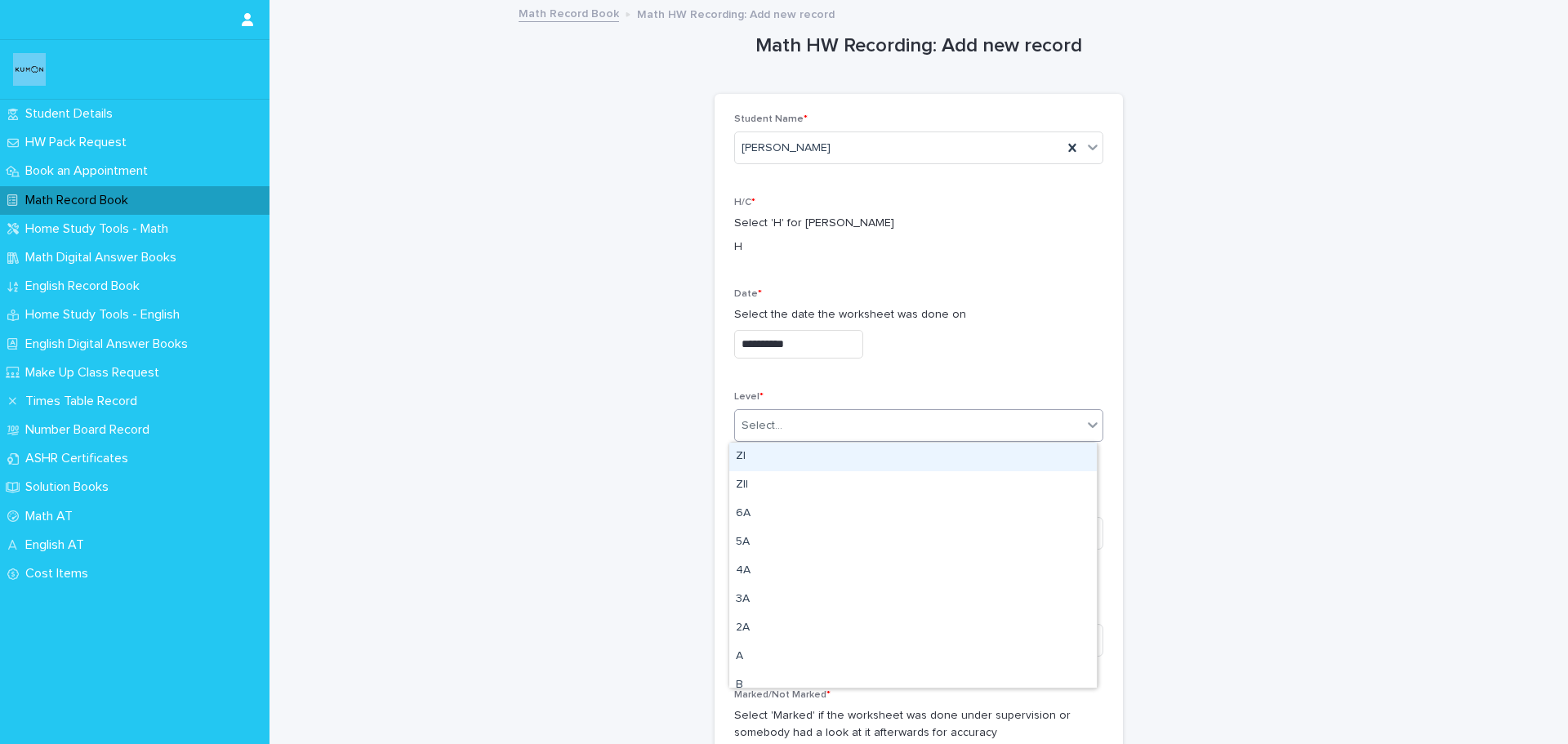
click at [875, 436] on div "Select..." at bounding box center [909, 426] width 347 height 27
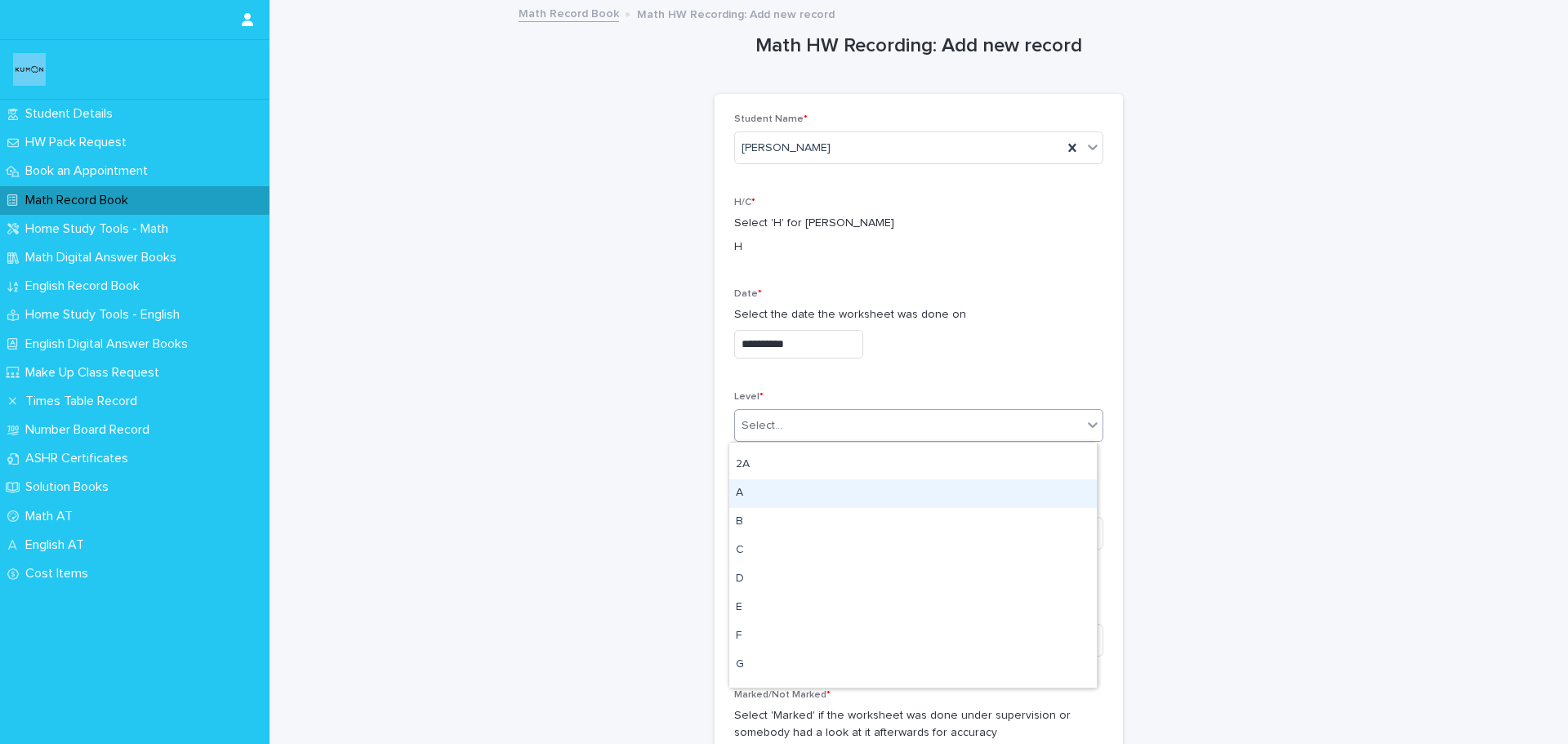
scroll to position [245, 0]
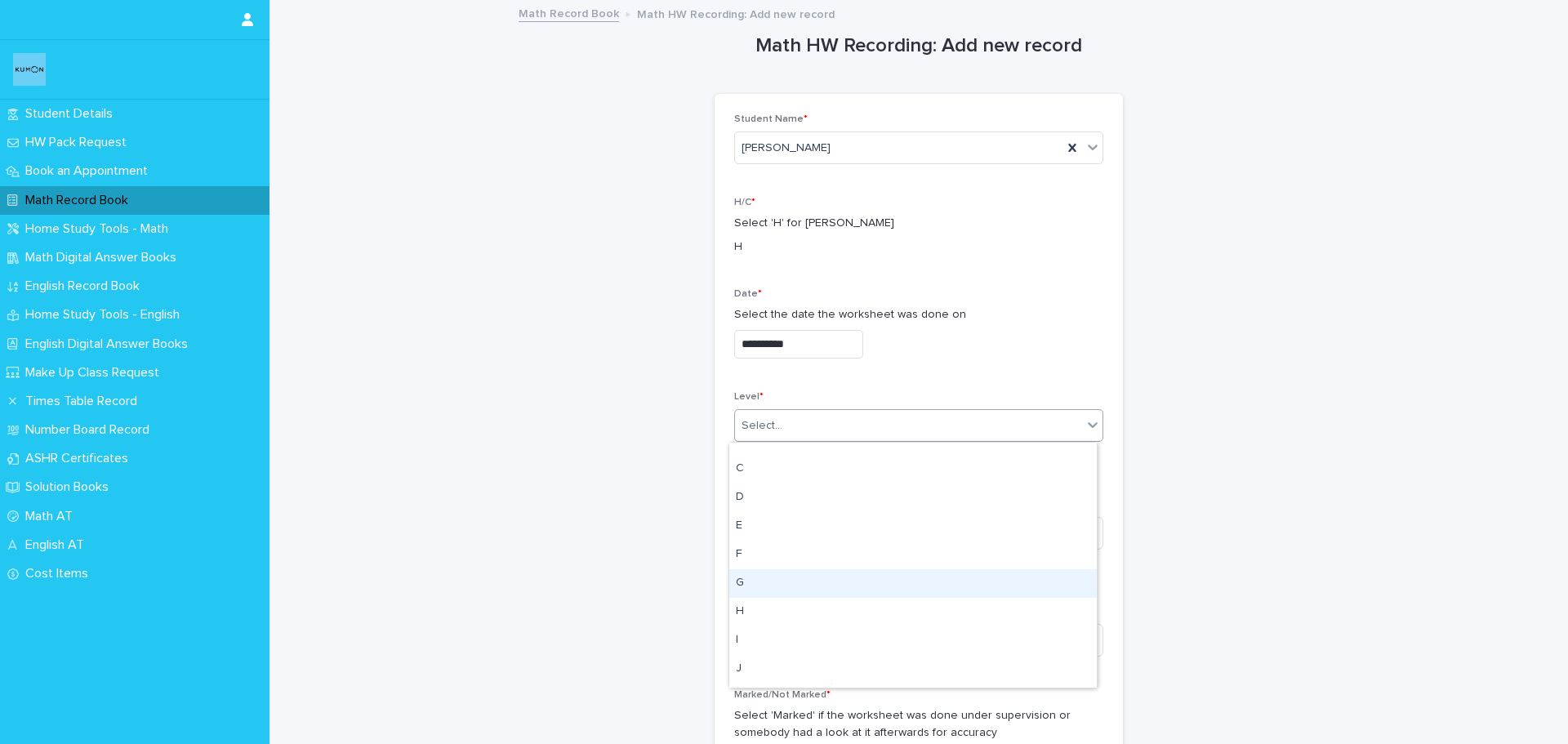
click at [835, 582] on div "G" at bounding box center [913, 583] width 368 height 29
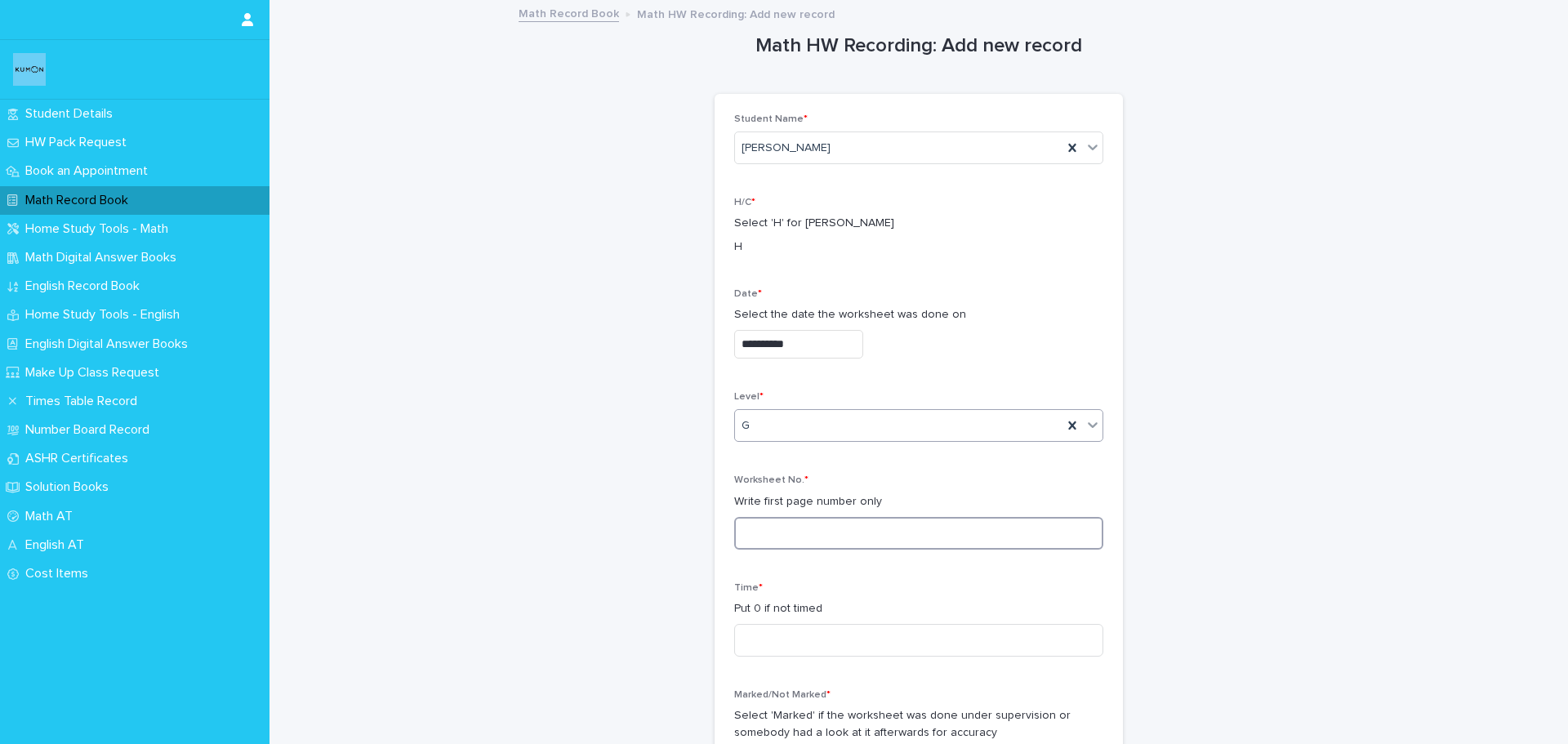
click at [824, 526] on input at bounding box center [919, 533] width 369 height 33
type input "**"
click at [765, 639] on input at bounding box center [919, 640] width 369 height 33
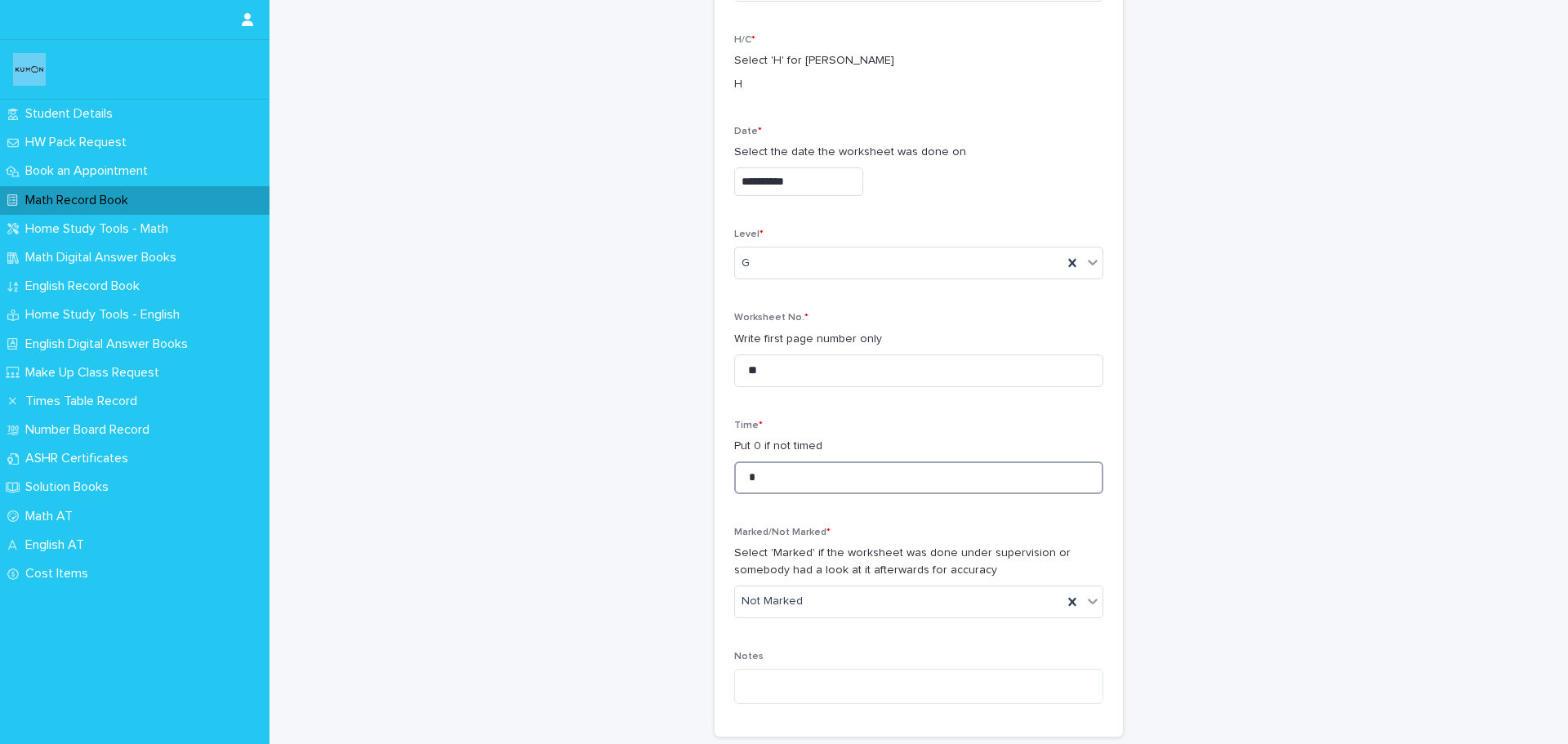
scroll to position [163, 0]
type input "*"
click at [804, 602] on input "text" at bounding box center [805, 600] width 2 height 13
click at [784, 655] on div "Marked" at bounding box center [913, 661] width 368 height 29
click at [783, 683] on textarea at bounding box center [919, 686] width 369 height 35
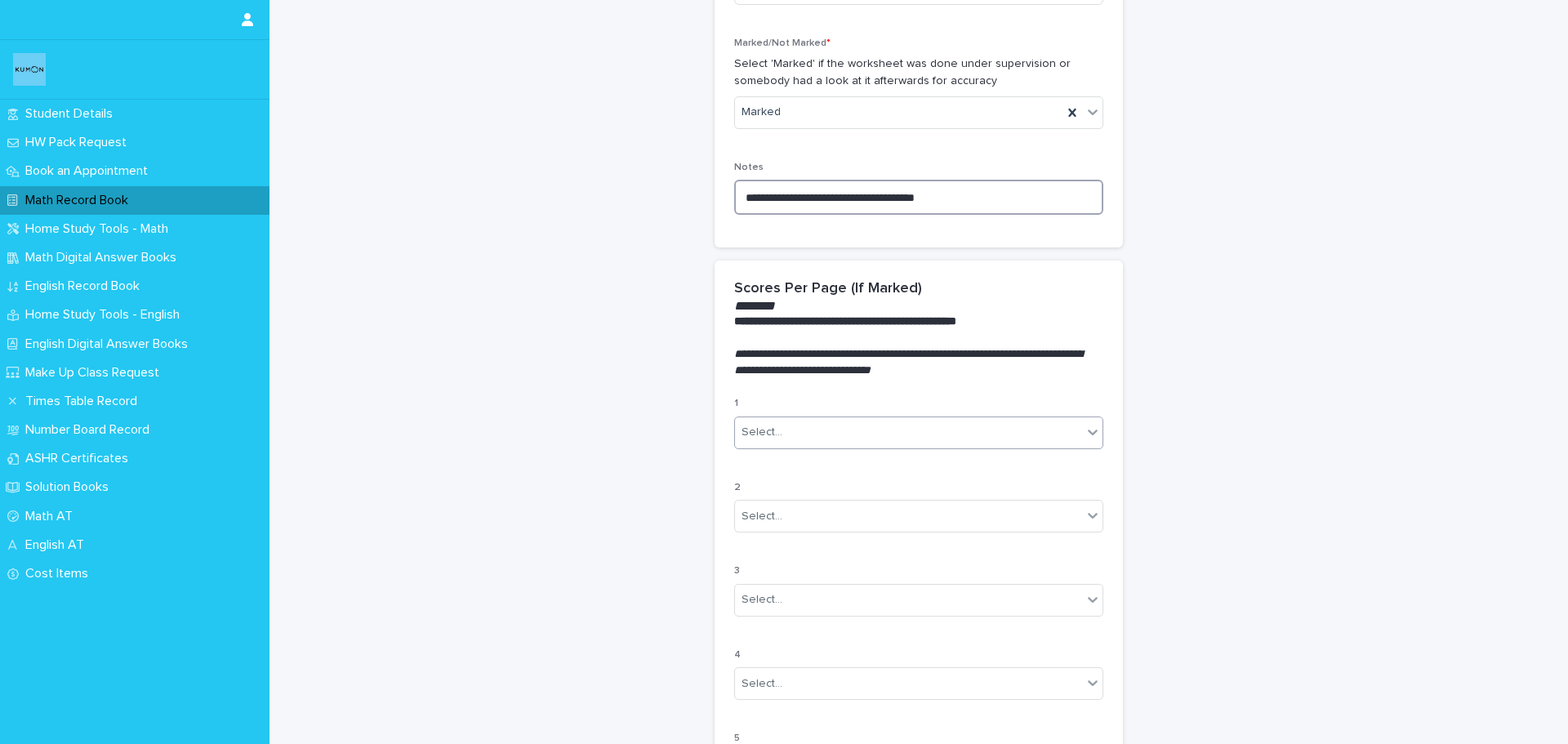
scroll to position [653, 0]
type textarea "**********"
click at [819, 434] on div "Select..." at bounding box center [909, 431] width 347 height 27
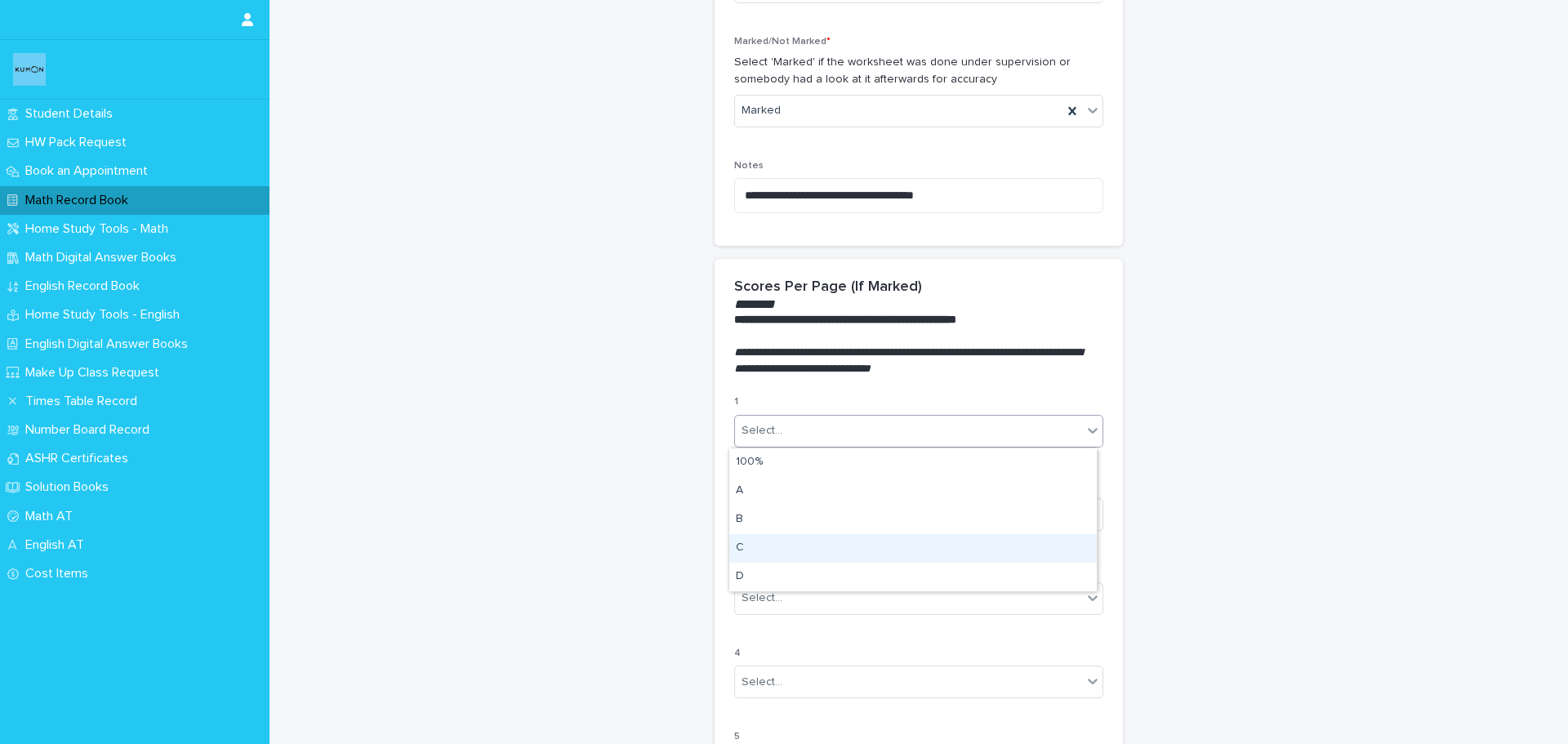
click at [801, 552] on div "C" at bounding box center [913, 549] width 368 height 29
click at [817, 520] on div "Select..." at bounding box center [909, 515] width 347 height 27
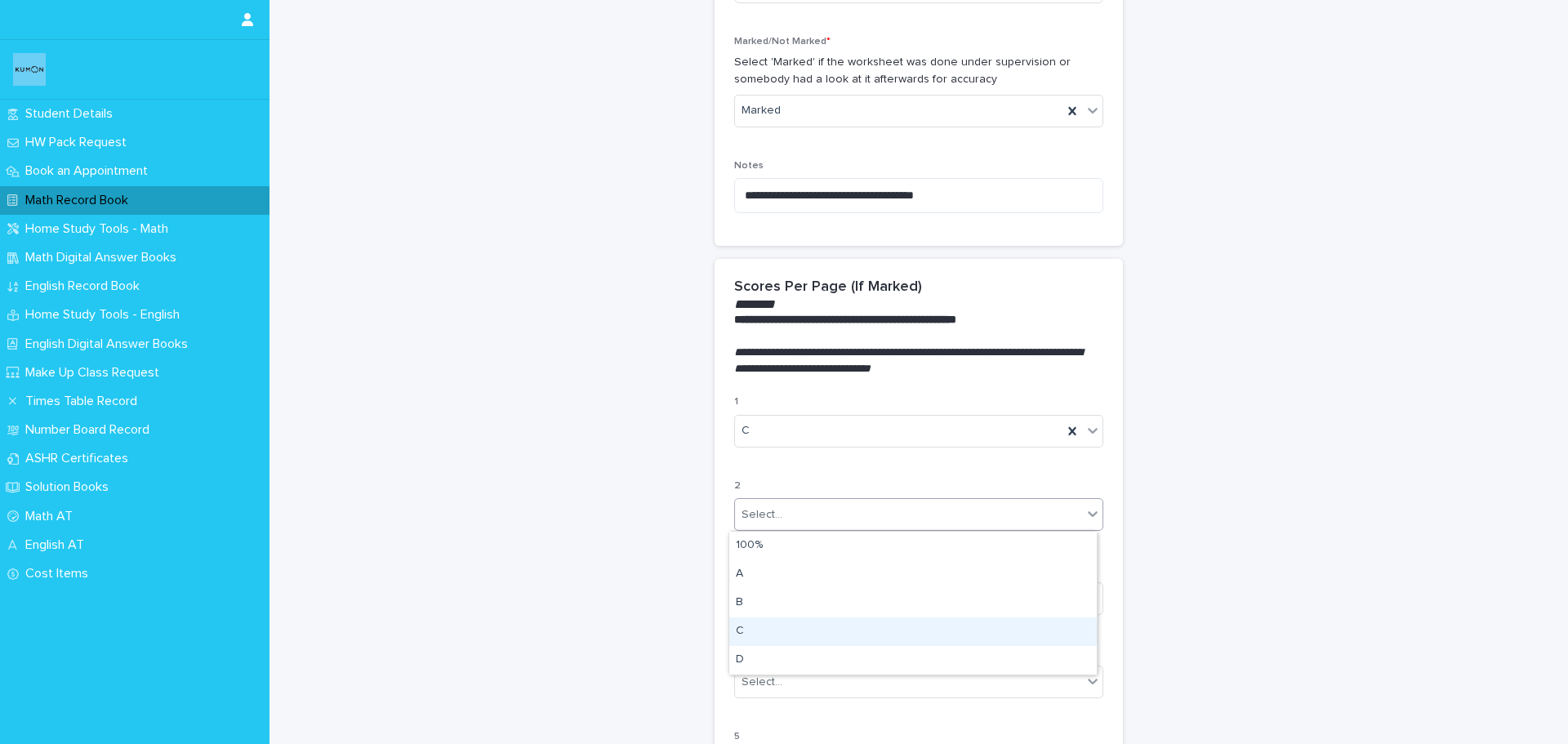
click at [777, 637] on div "C" at bounding box center [913, 632] width 368 height 29
click at [785, 607] on div "Select..." at bounding box center [909, 598] width 347 height 27
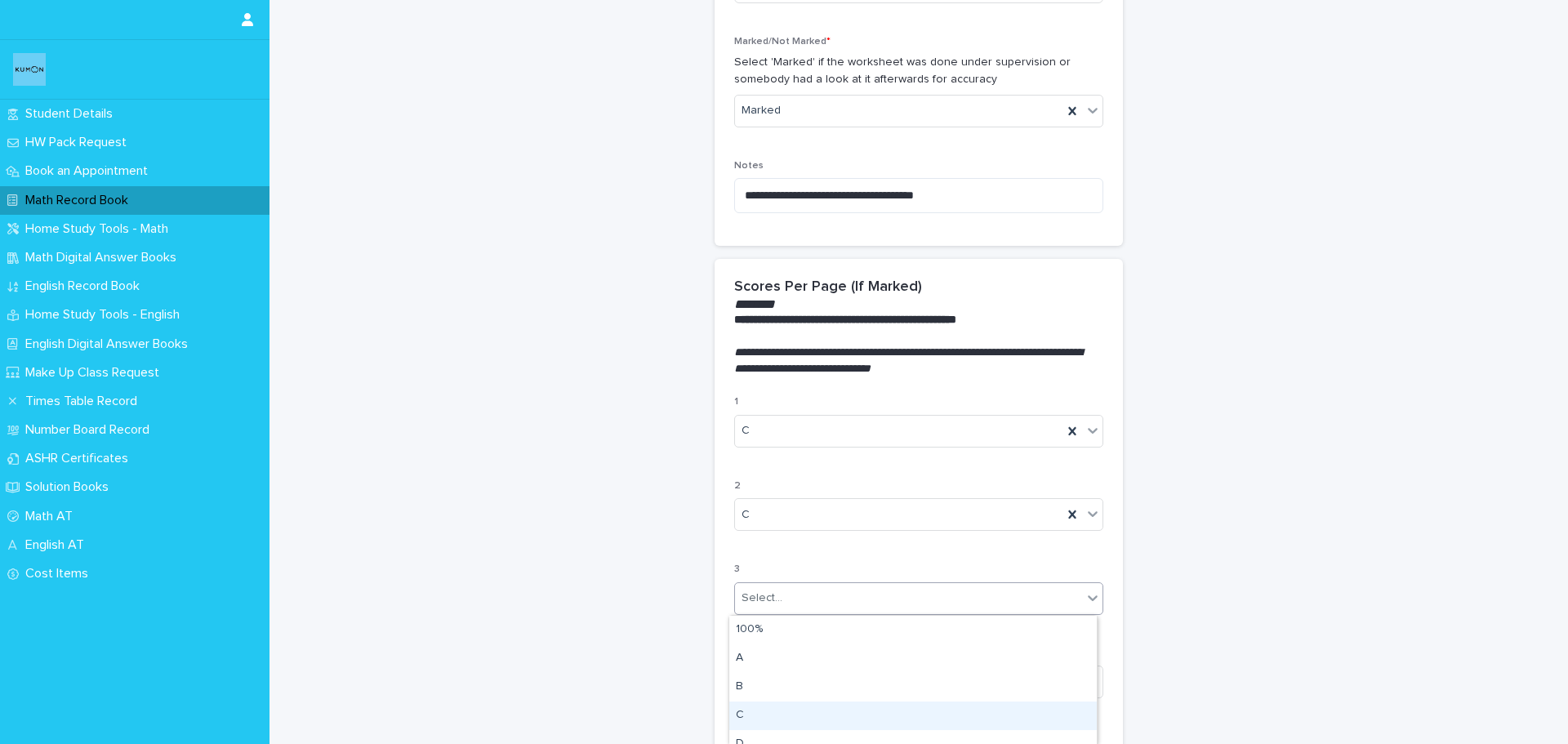
click at [777, 709] on div "C" at bounding box center [913, 715] width 368 height 29
click at [1211, 597] on div "**********" at bounding box center [919, 310] width 801 height 1923
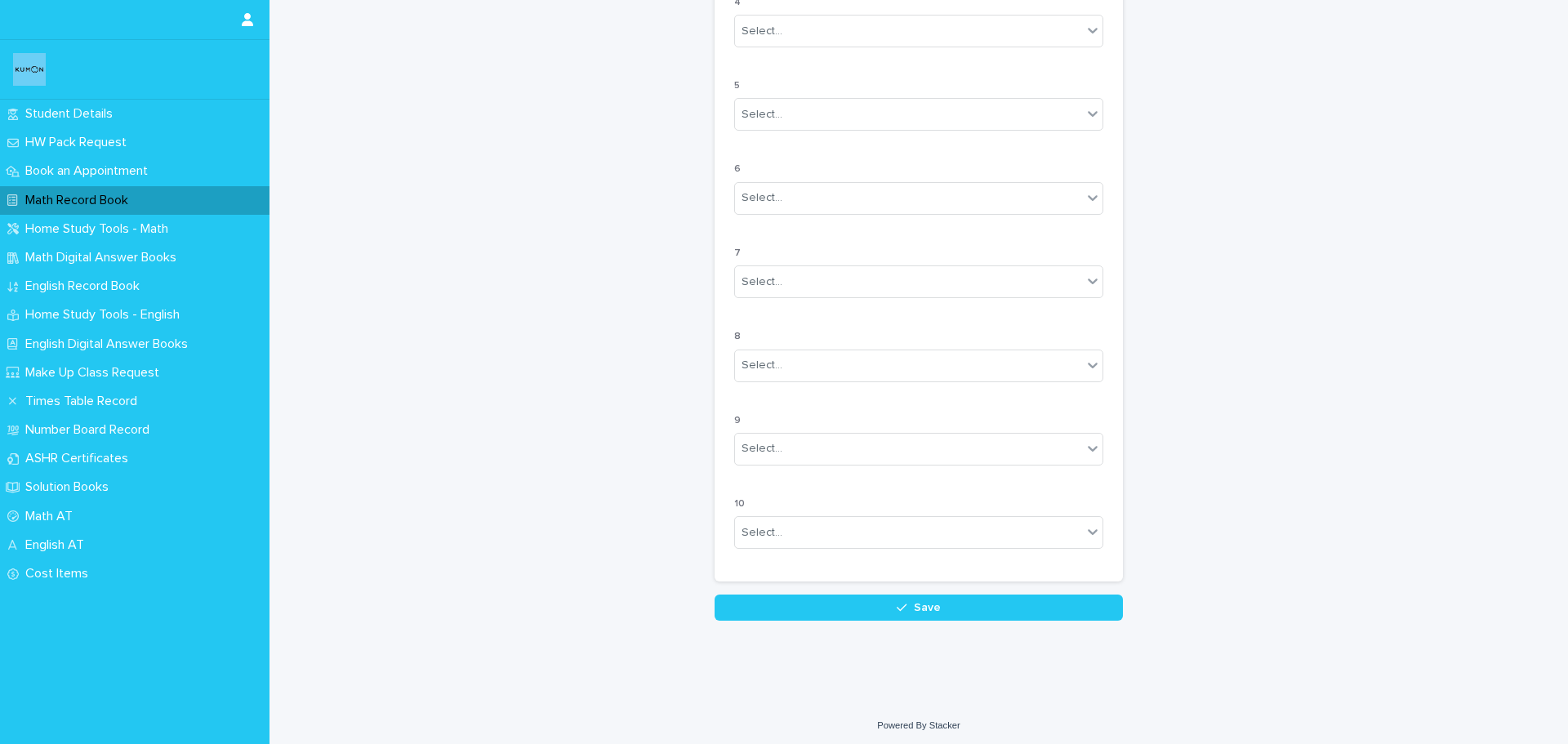
scroll to position [1309, 0]
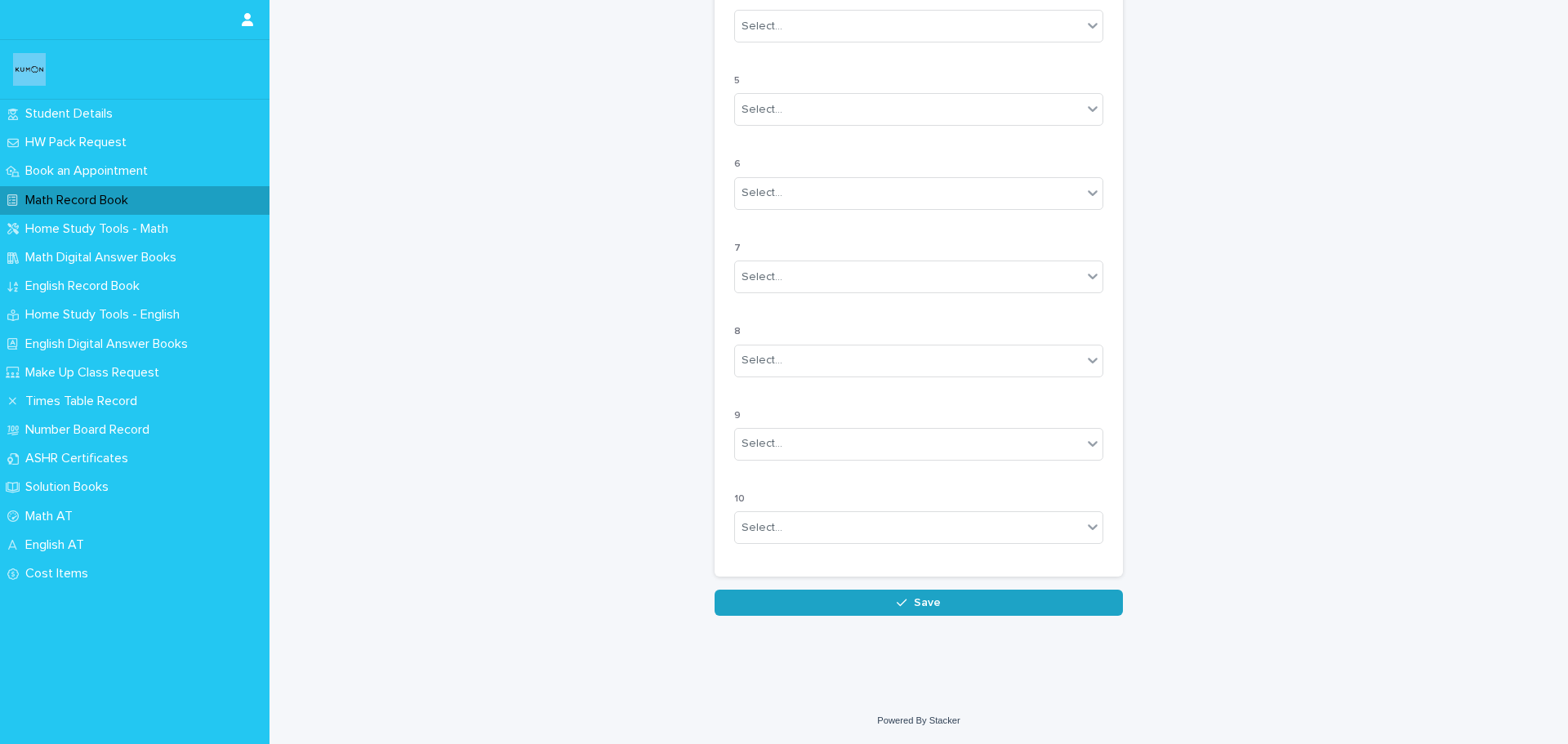
click at [1041, 599] on button "Save" at bounding box center [919, 602] width 408 height 26
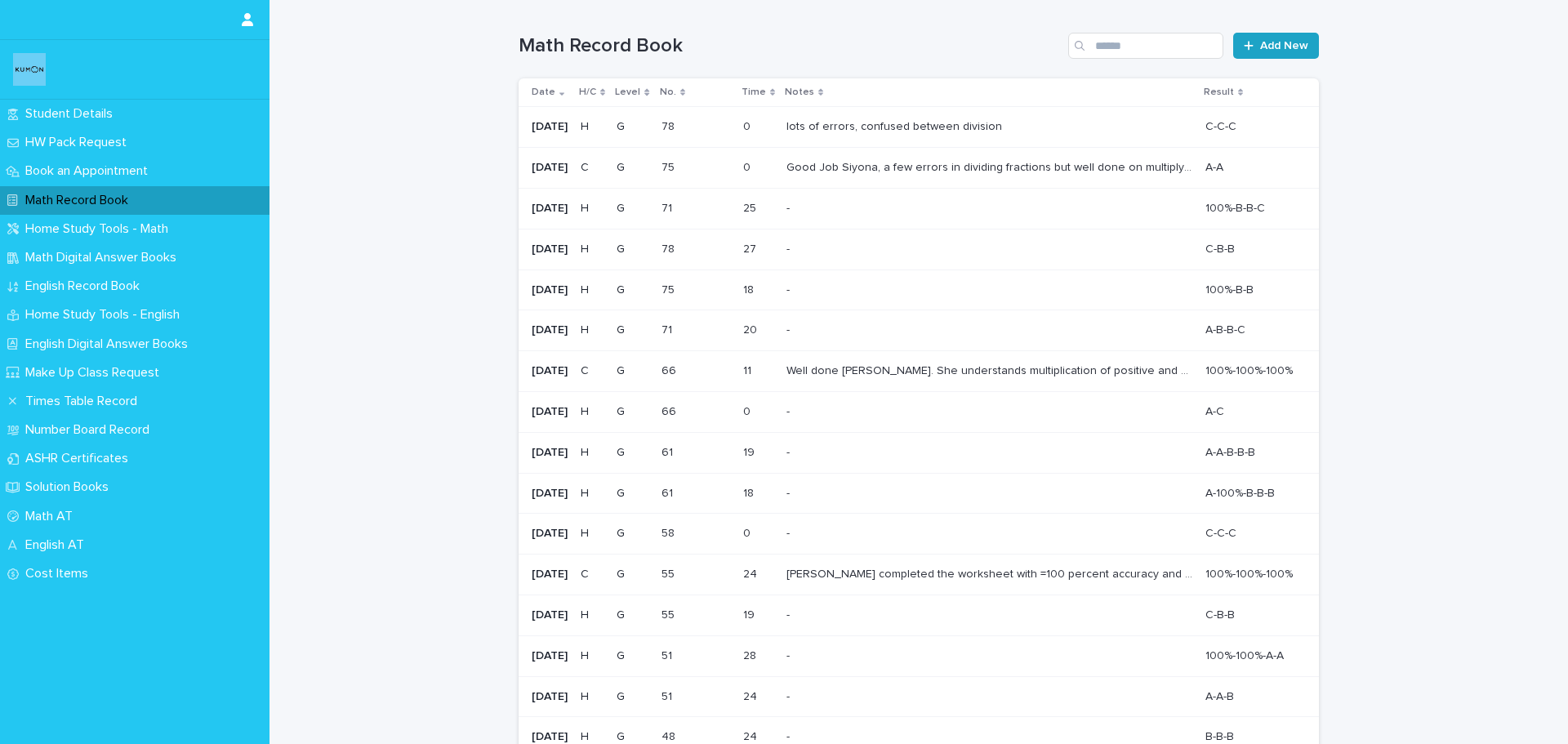
click at [1275, 51] on span "Add New" at bounding box center [1284, 45] width 48 height 12
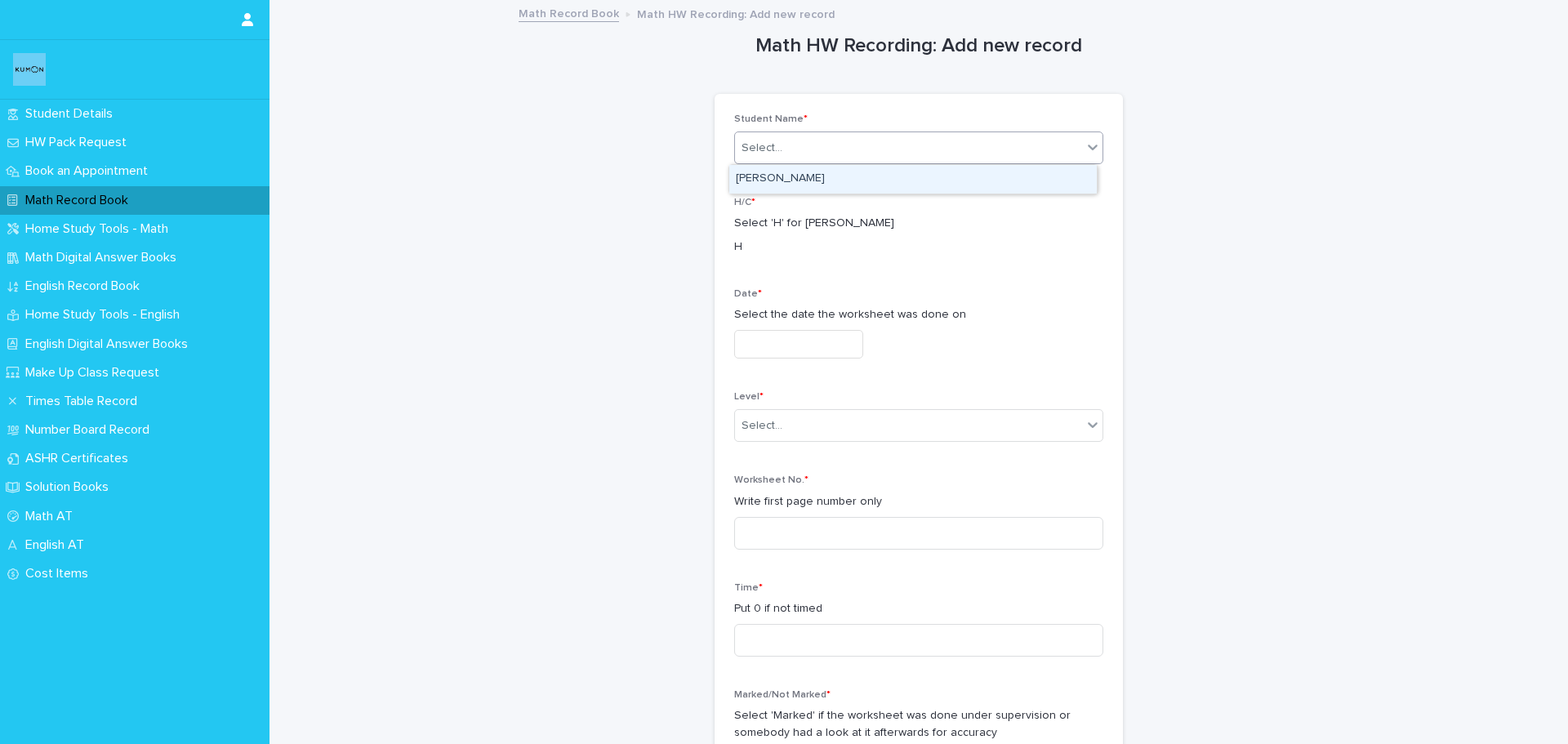
click at [991, 142] on div "Select..." at bounding box center [909, 148] width 347 height 27
click at [950, 192] on div "[PERSON_NAME]" at bounding box center [913, 179] width 368 height 29
click at [819, 349] on input "text" at bounding box center [798, 344] width 129 height 29
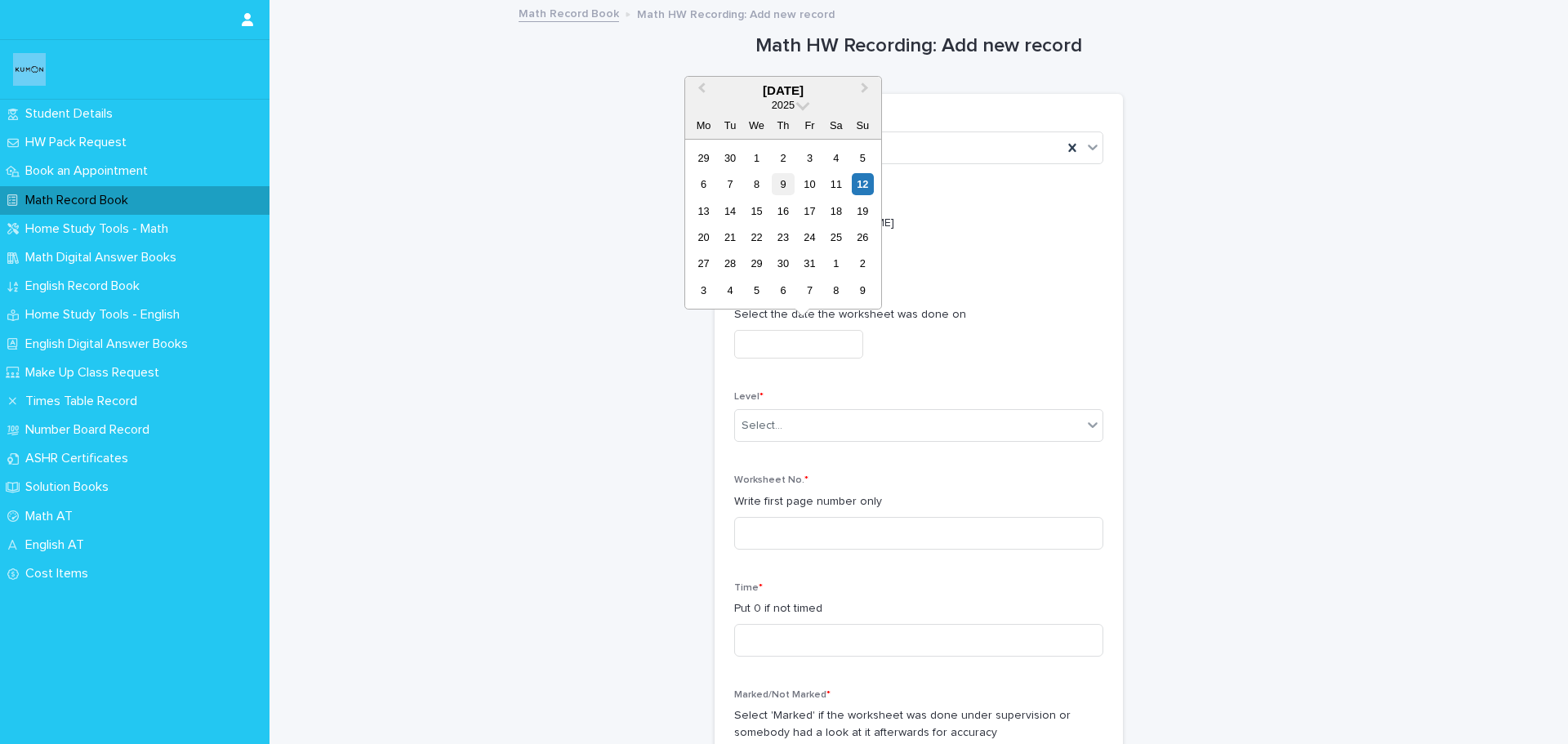
click at [776, 187] on div "9" at bounding box center [783, 184] width 22 height 22
type input "**********"
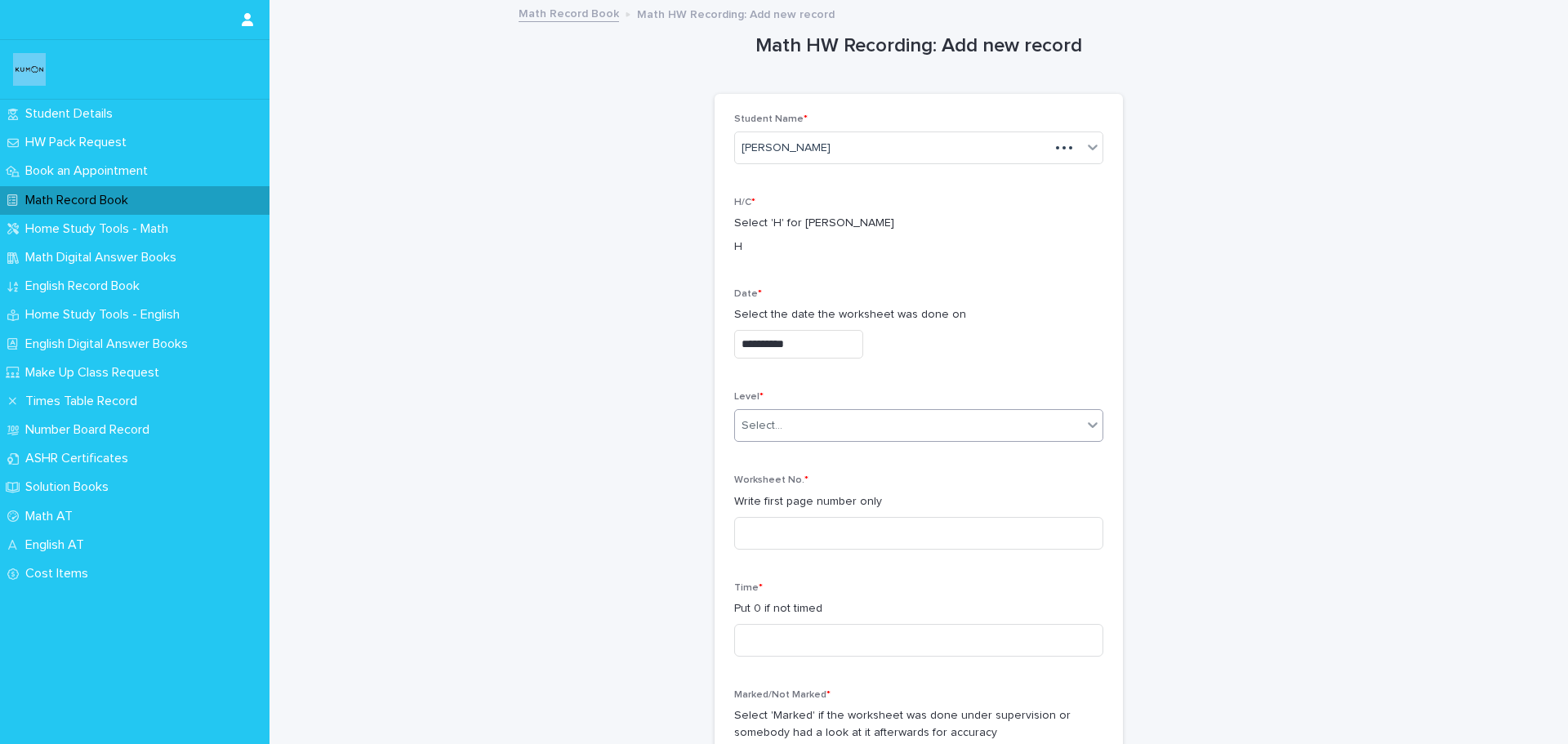
click at [796, 424] on div "Select..." at bounding box center [909, 426] width 347 height 27
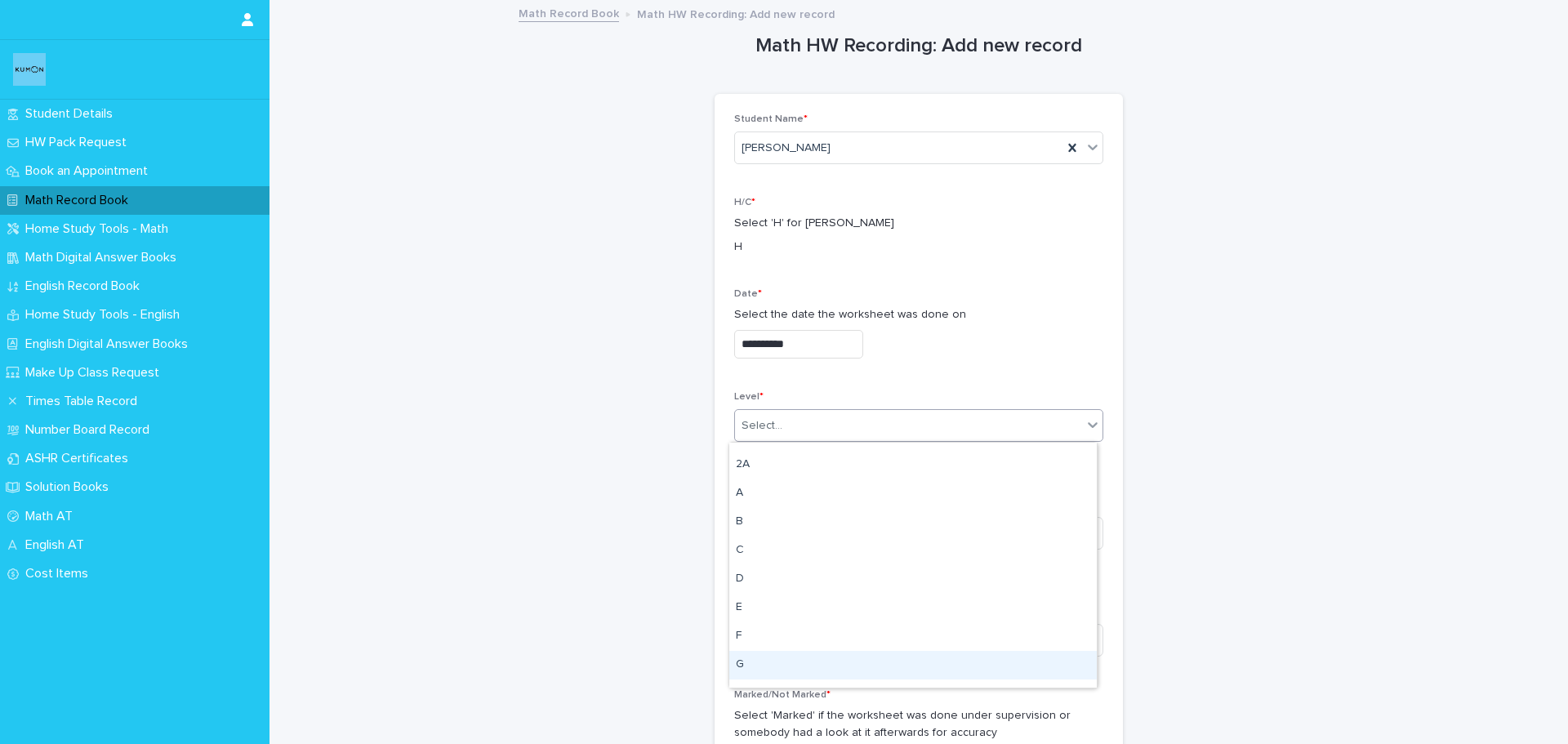
click at [781, 660] on div "G" at bounding box center [913, 665] width 368 height 29
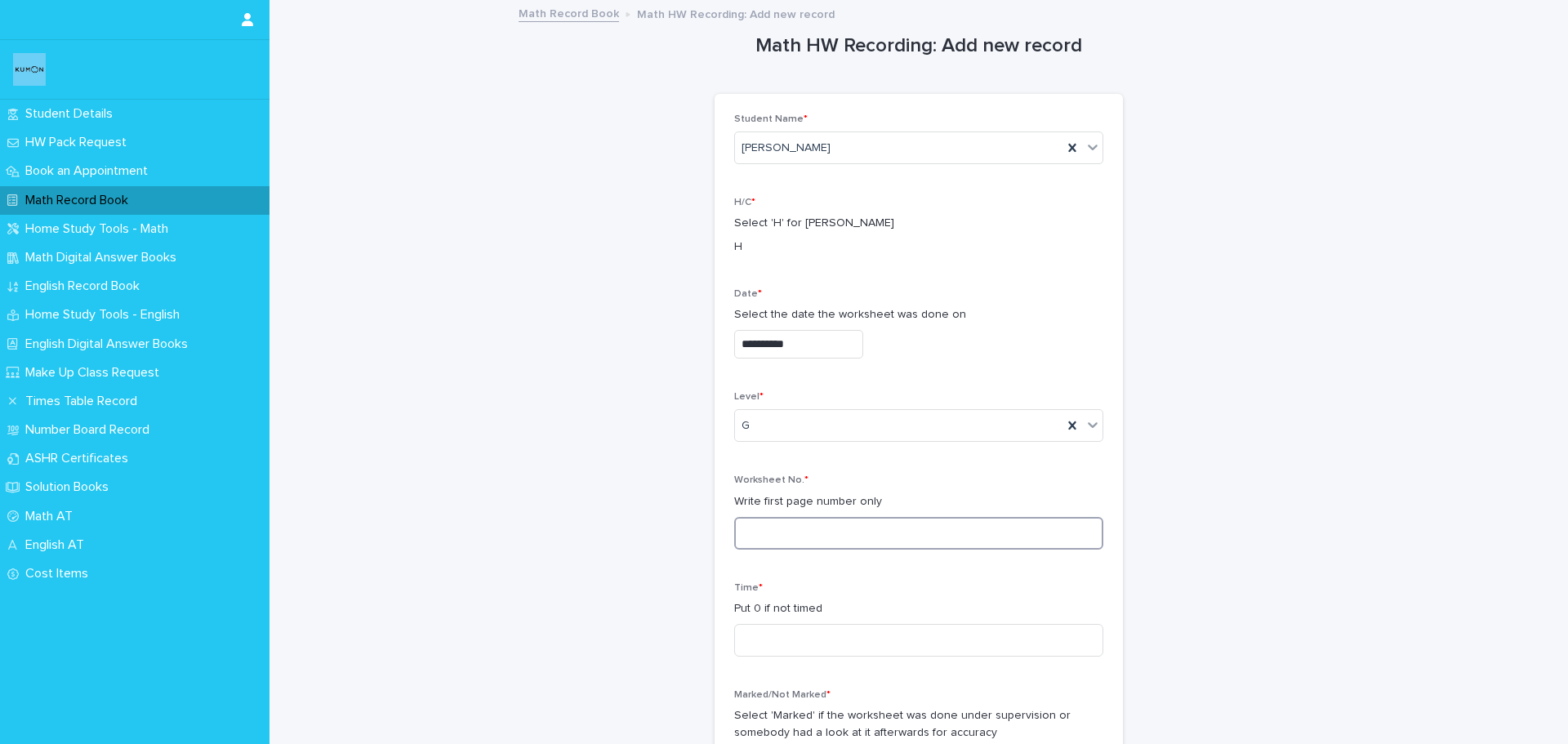
click at [797, 538] on input at bounding box center [919, 533] width 369 height 33
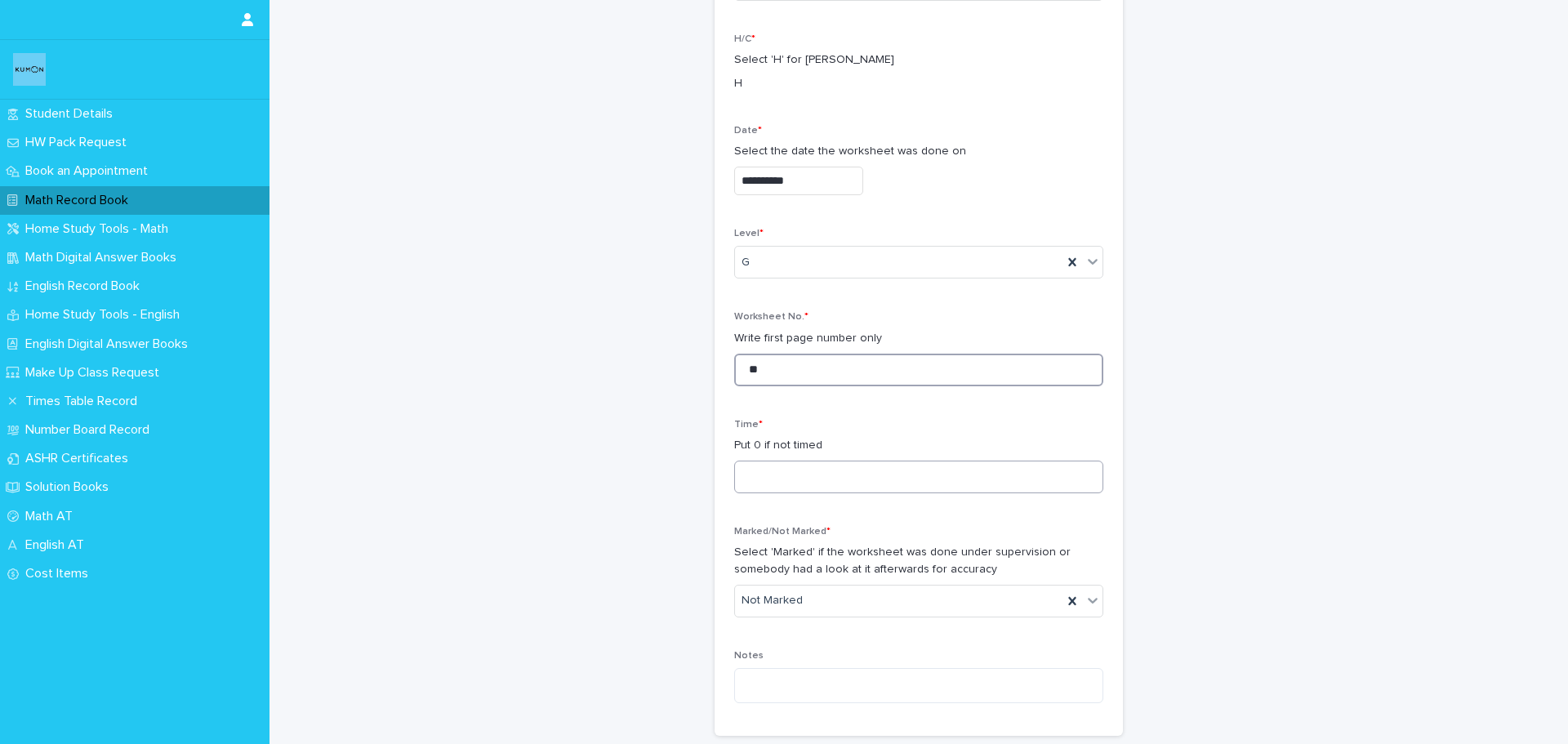
type input "**"
click at [809, 480] on input at bounding box center [919, 476] width 369 height 33
type input "**"
click at [779, 650] on div "Marked" at bounding box center [913, 661] width 368 height 29
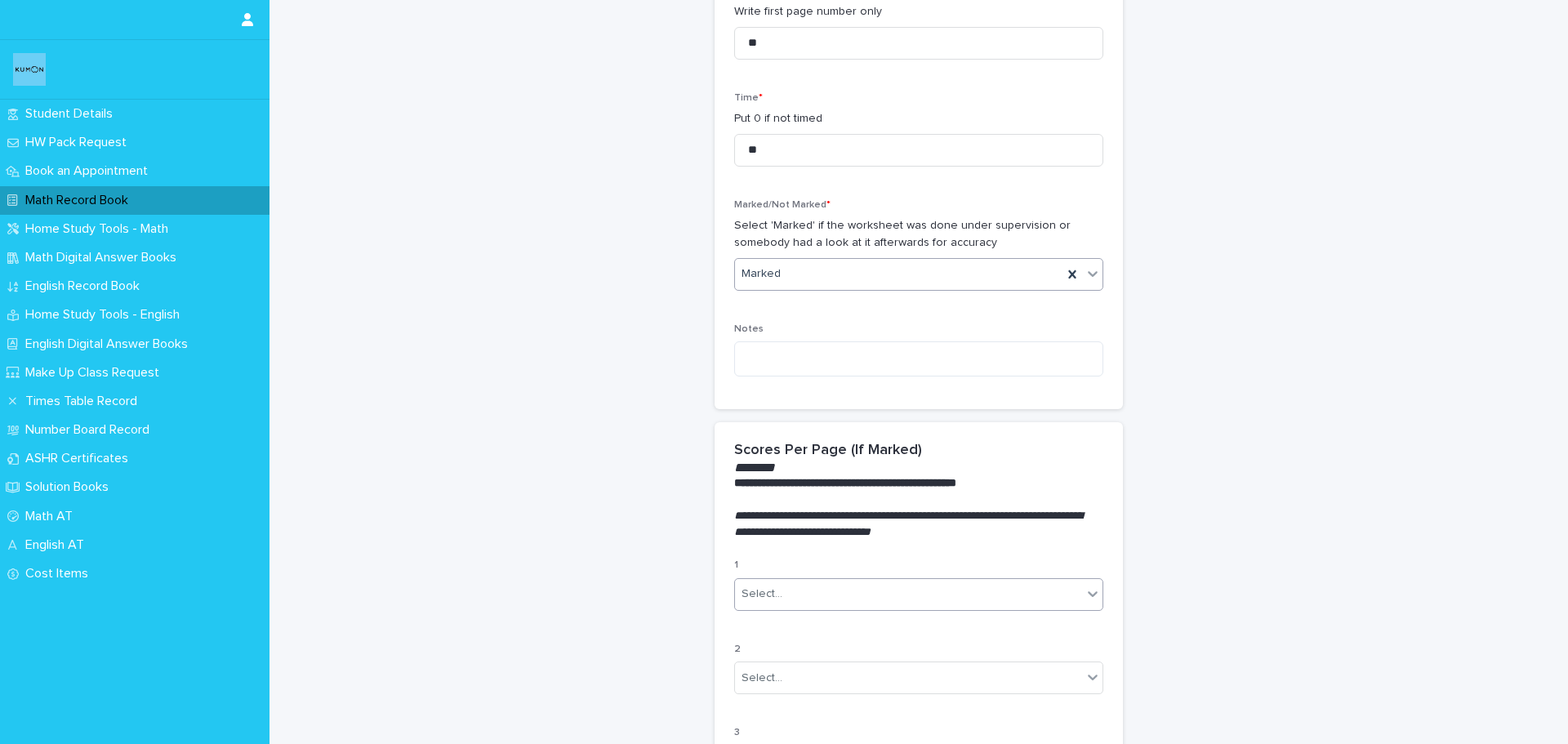
scroll to position [571, 0]
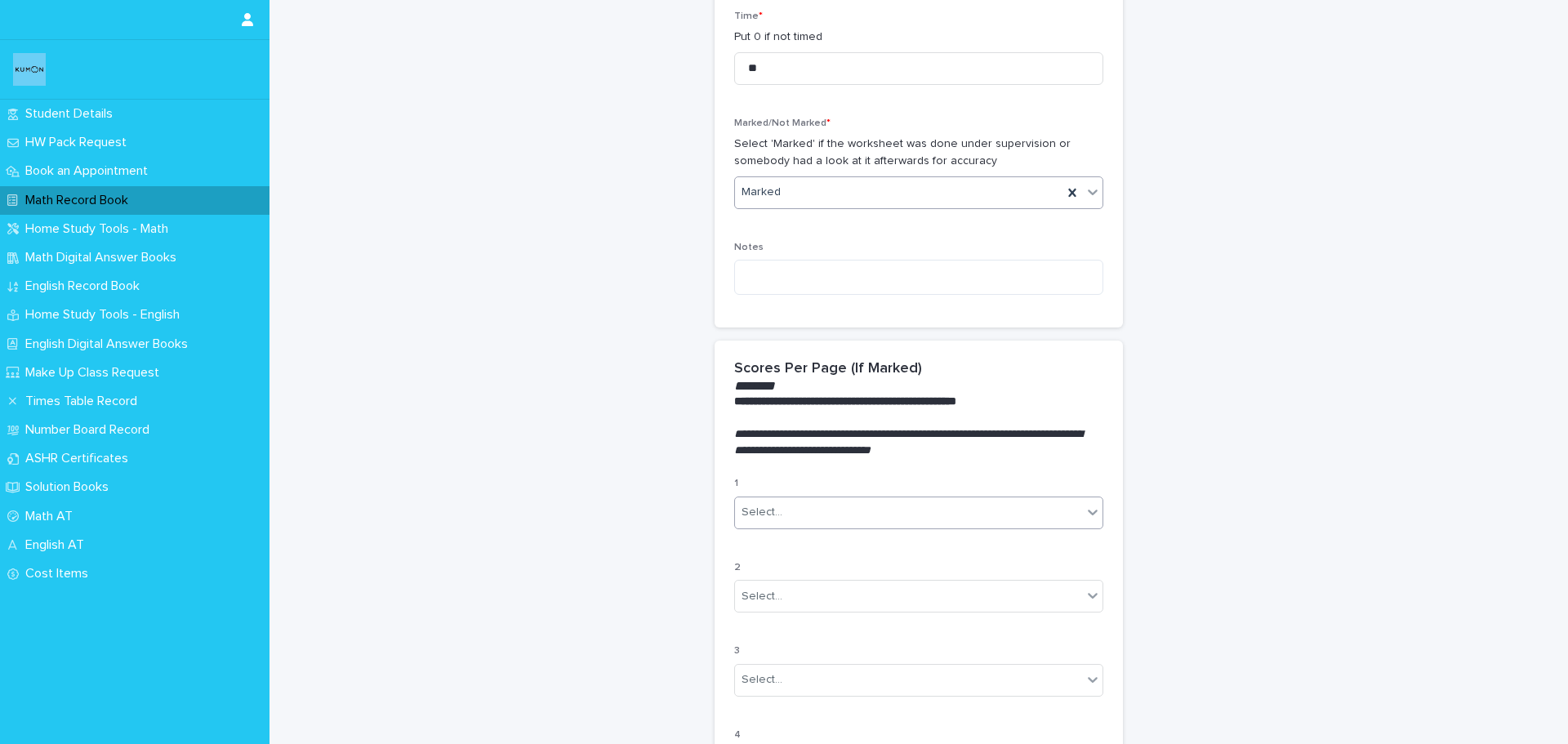
click at [794, 515] on div "Select..." at bounding box center [909, 512] width 347 height 27
click at [774, 551] on div "100%" at bounding box center [913, 544] width 368 height 29
click at [763, 594] on div "Select..." at bounding box center [762, 597] width 40 height 17
click at [767, 629] on div "100%" at bounding box center [913, 628] width 368 height 29
click at [780, 685] on div "Select..." at bounding box center [909, 680] width 347 height 27
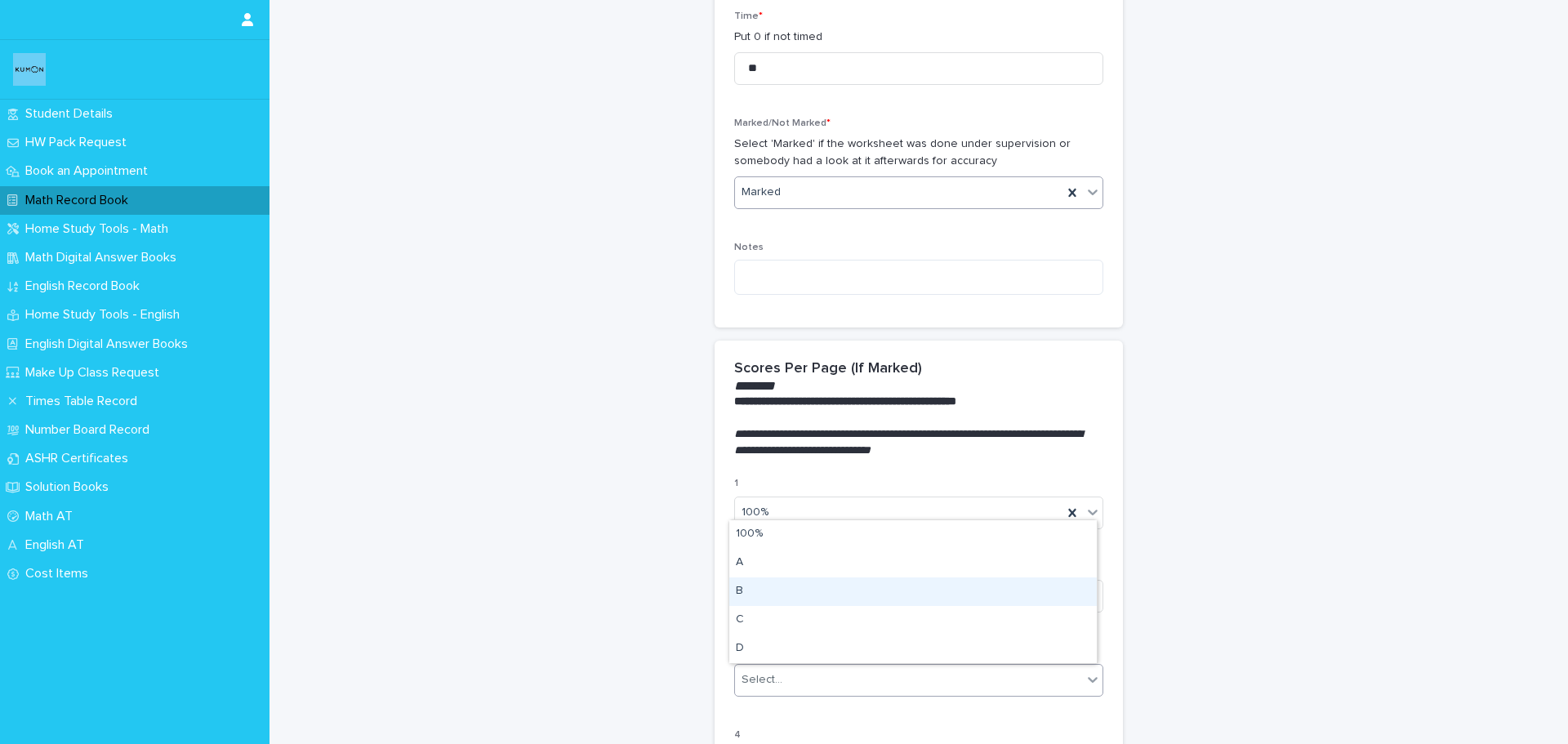
drag, startPoint x: 783, startPoint y: 664, endPoint x: 808, endPoint y: 599, distance: 69.6
click at [808, 599] on div "B" at bounding box center [913, 591] width 368 height 29
click at [1239, 603] on div "**********" at bounding box center [919, 392] width 801 height 1923
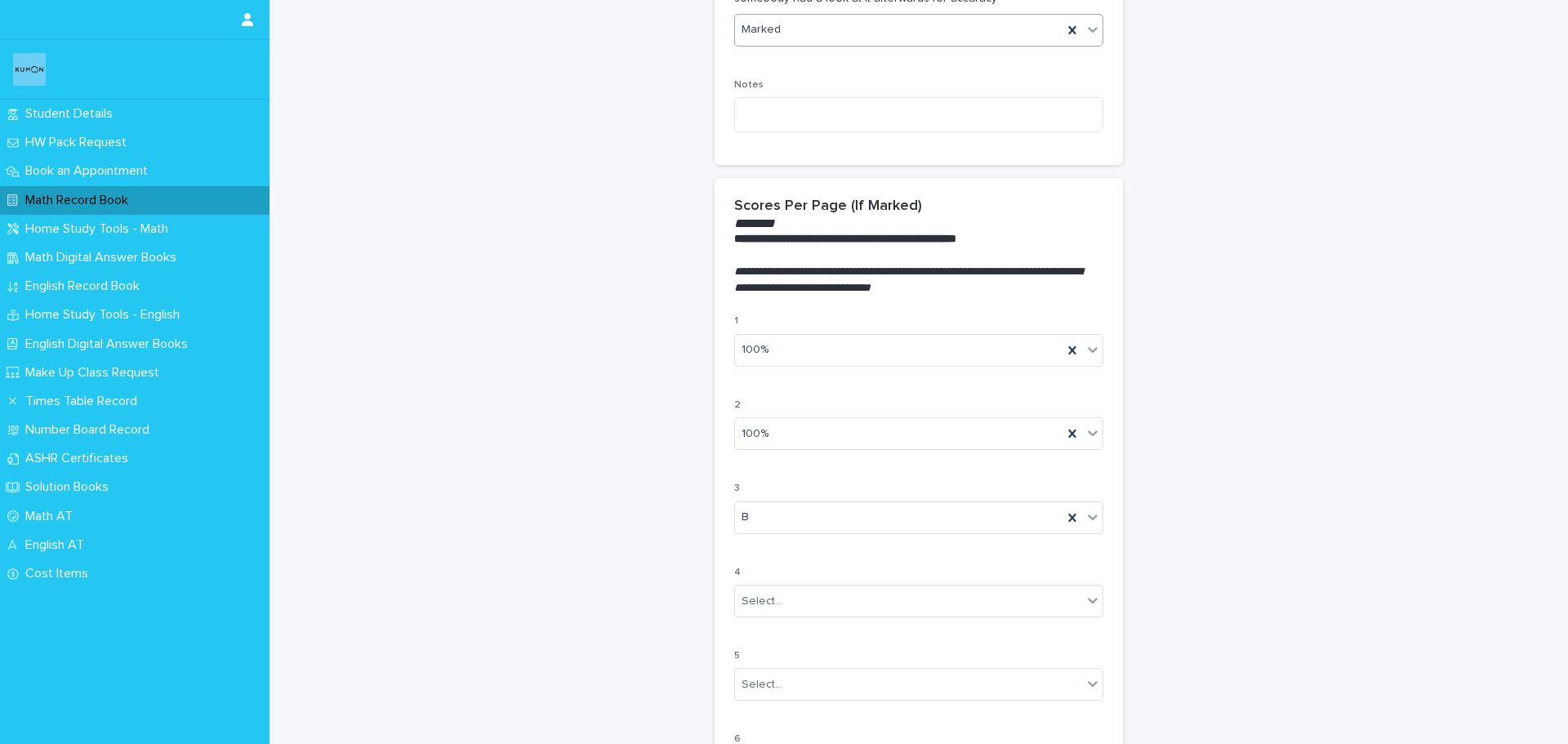
scroll to position [735, 0]
click at [803, 600] on div "Select..." at bounding box center [909, 601] width 347 height 27
click at [789, 710] on div "C" at bounding box center [913, 717] width 368 height 29
click at [1263, 633] on div "**********" at bounding box center [919, 228] width 801 height 1923
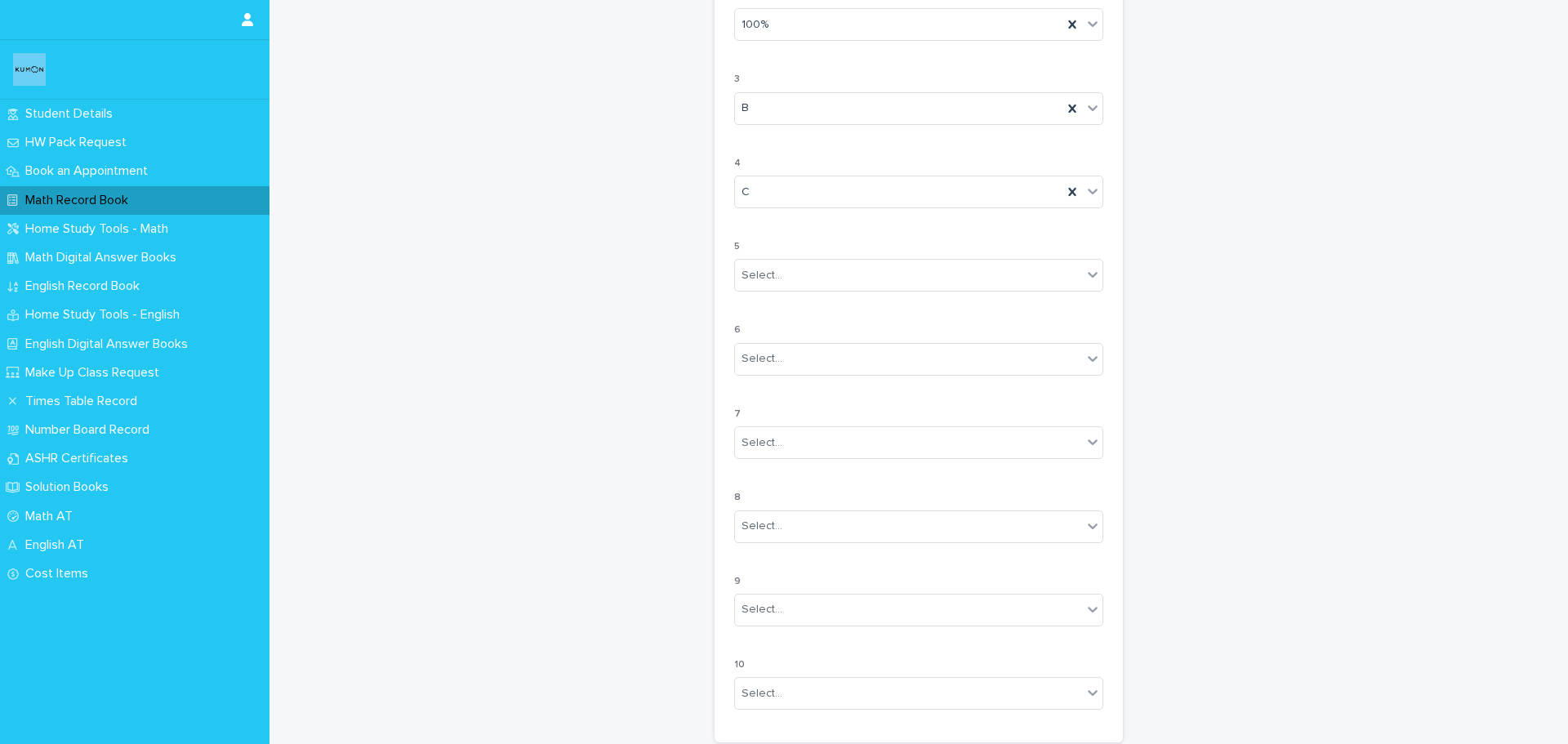
scroll to position [1309, 0]
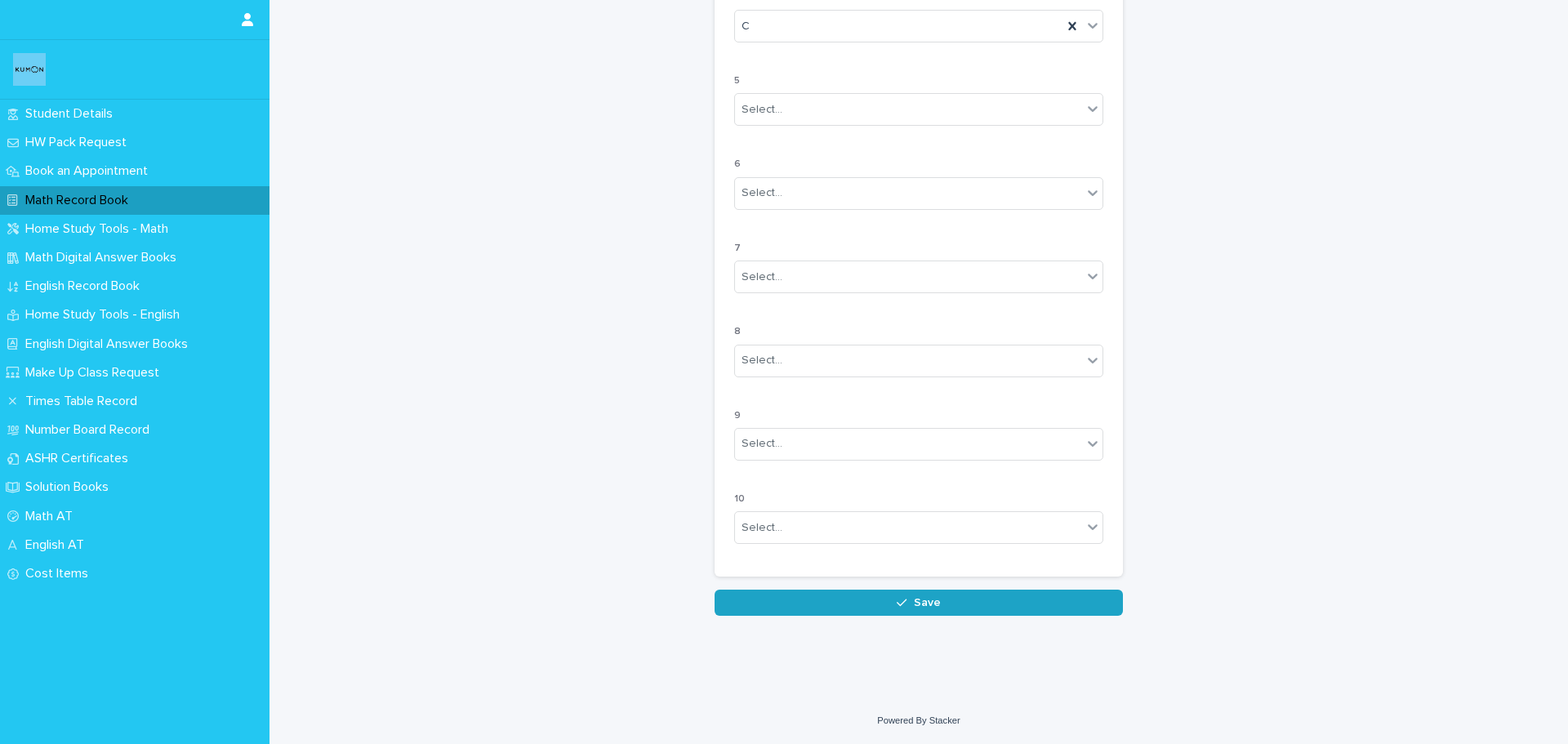
click at [975, 610] on button "Save" at bounding box center [919, 602] width 408 height 26
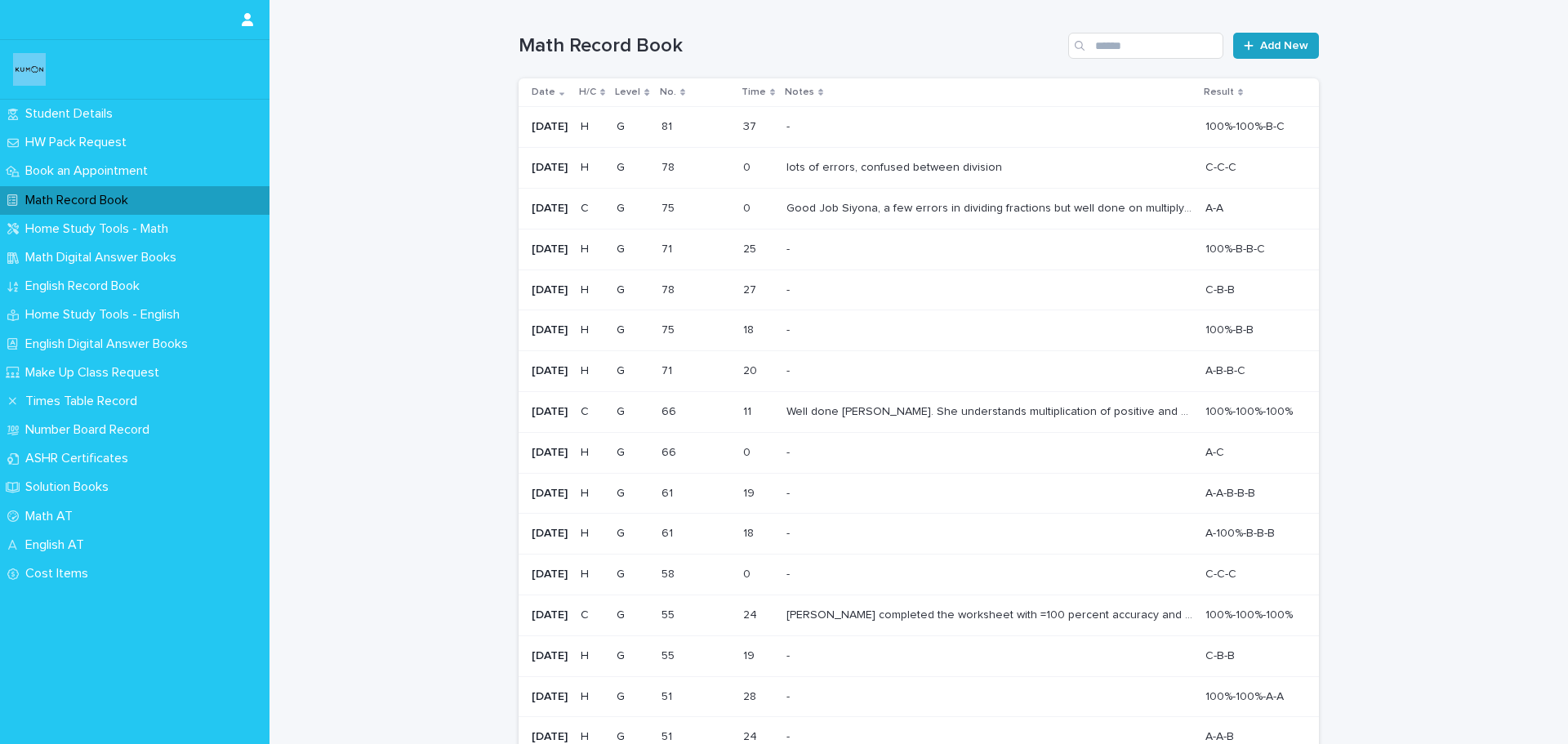
click at [1253, 57] on link "Add New" at bounding box center [1276, 45] width 86 height 26
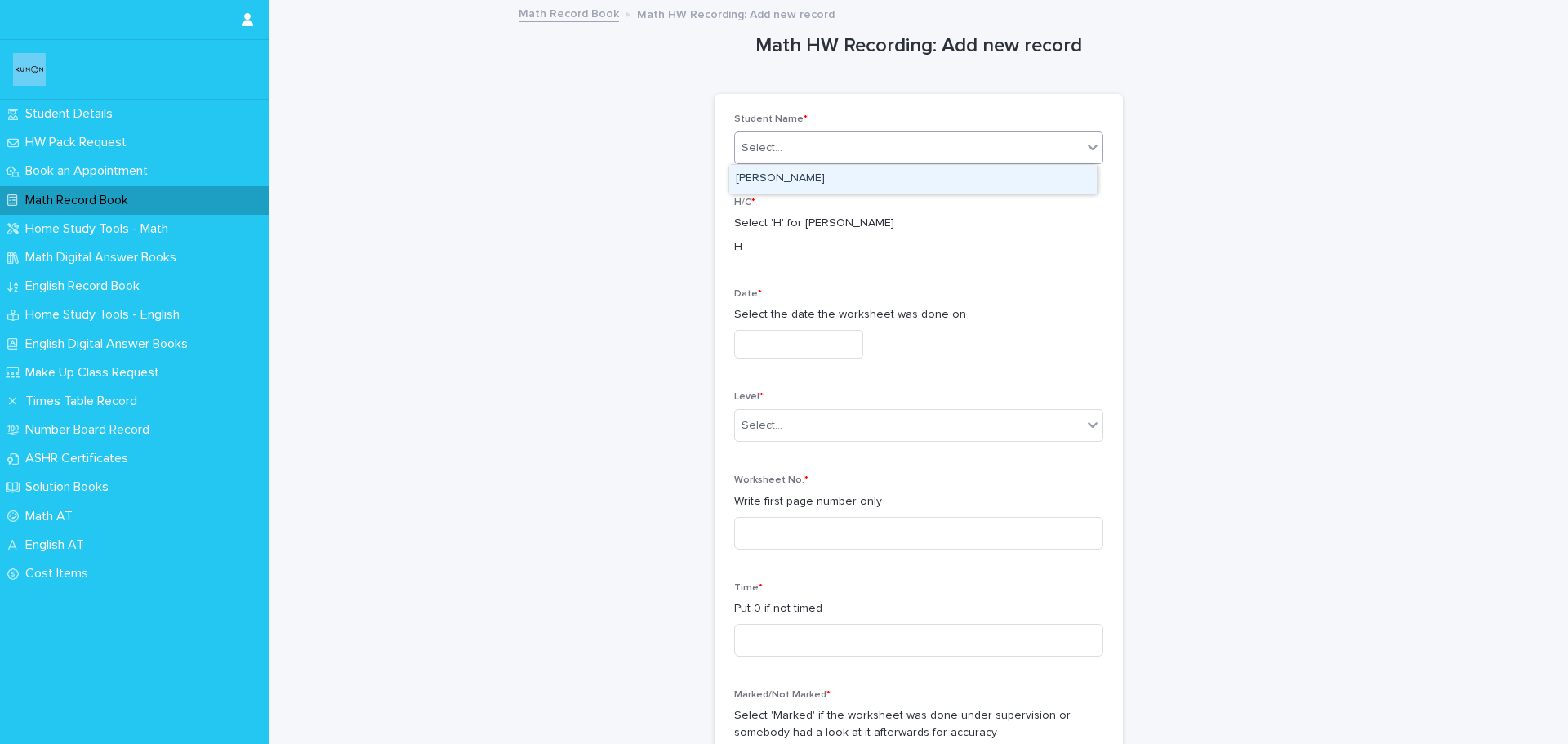
click at [883, 147] on div "Select..." at bounding box center [909, 148] width 347 height 27
click at [859, 184] on div "[PERSON_NAME]" at bounding box center [913, 179] width 368 height 29
click at [799, 337] on input "text" at bounding box center [798, 344] width 129 height 29
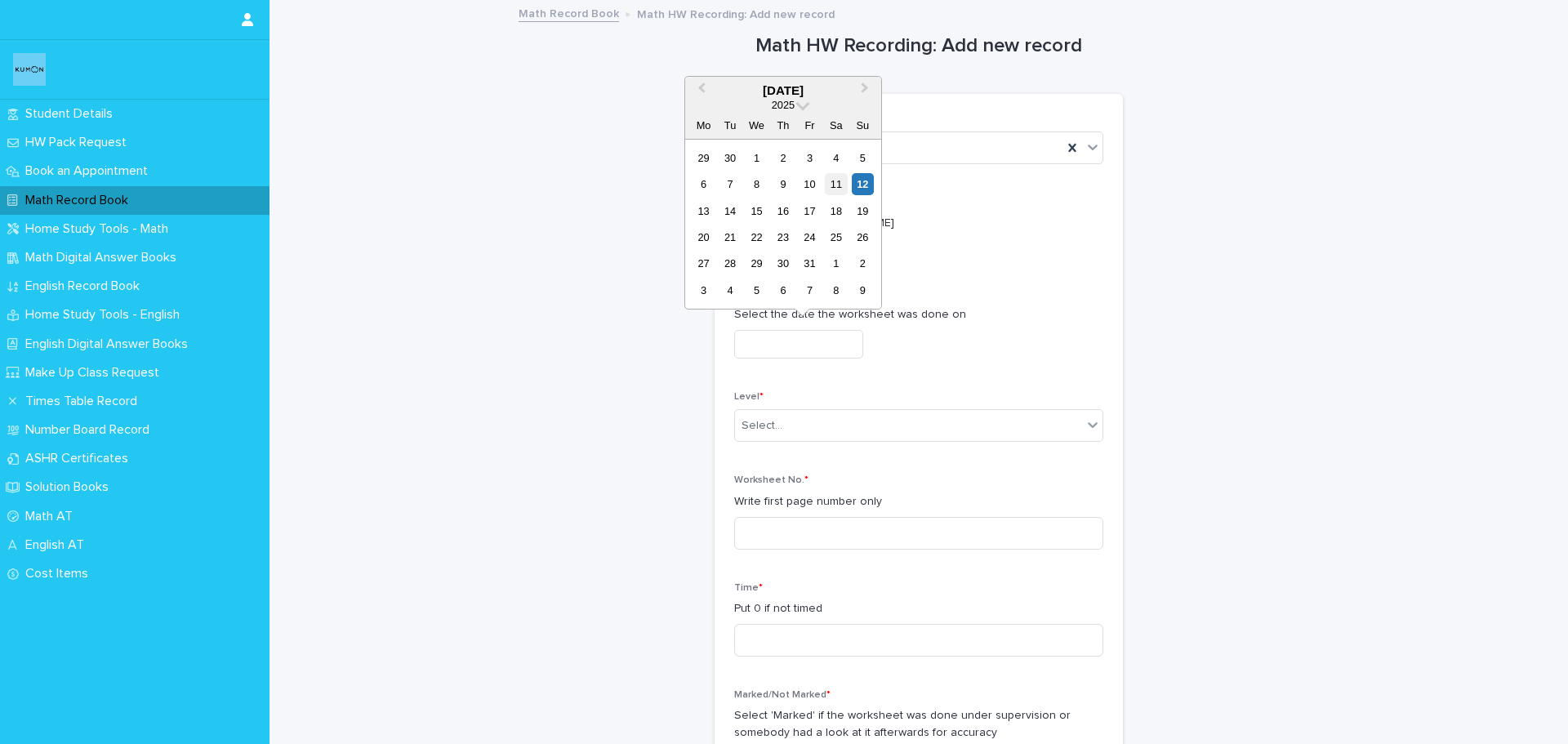
click at [834, 191] on div "11" at bounding box center [836, 184] width 22 height 22
type input "**********"
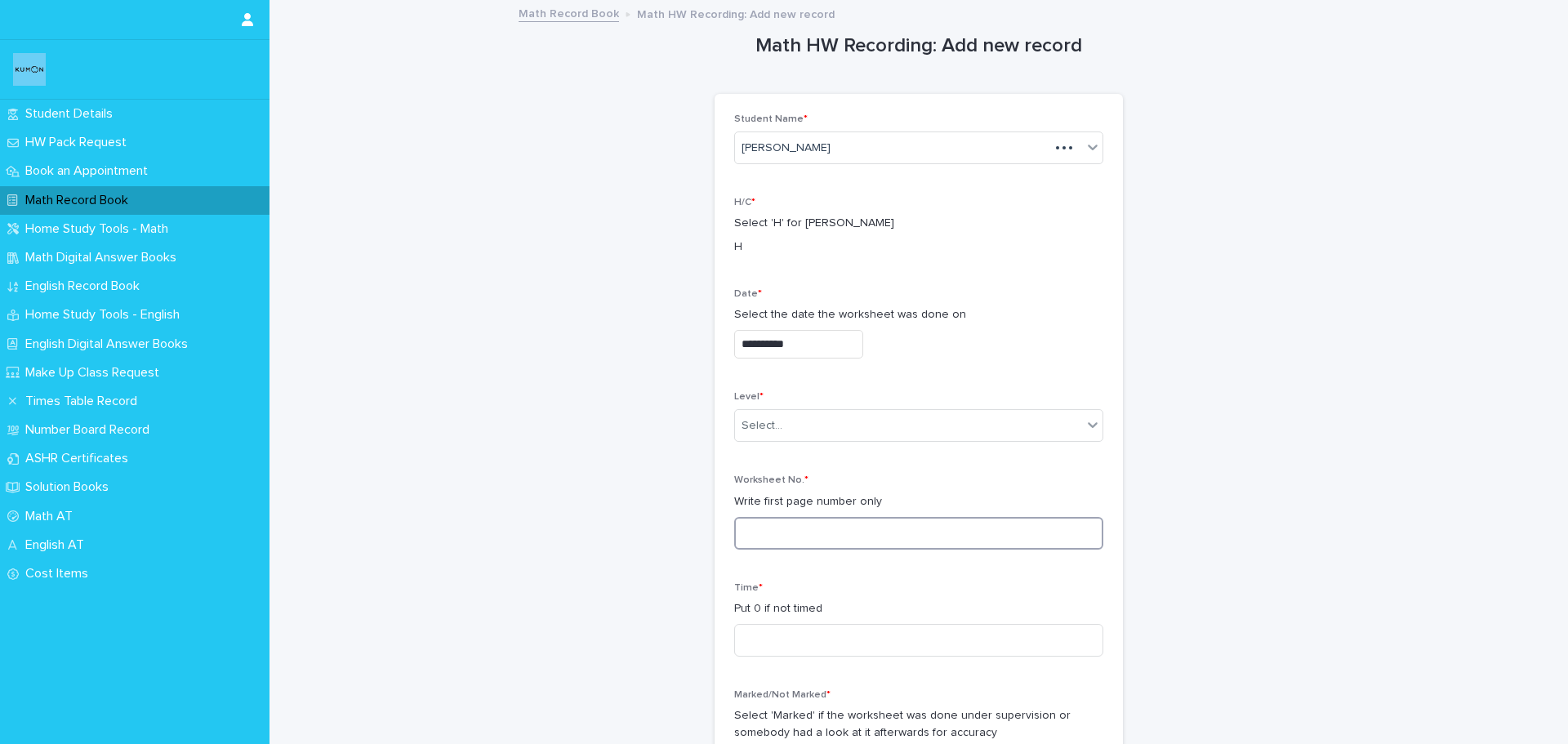
click at [843, 536] on input at bounding box center [919, 533] width 369 height 33
type input "**"
click at [813, 633] on input at bounding box center [919, 640] width 369 height 33
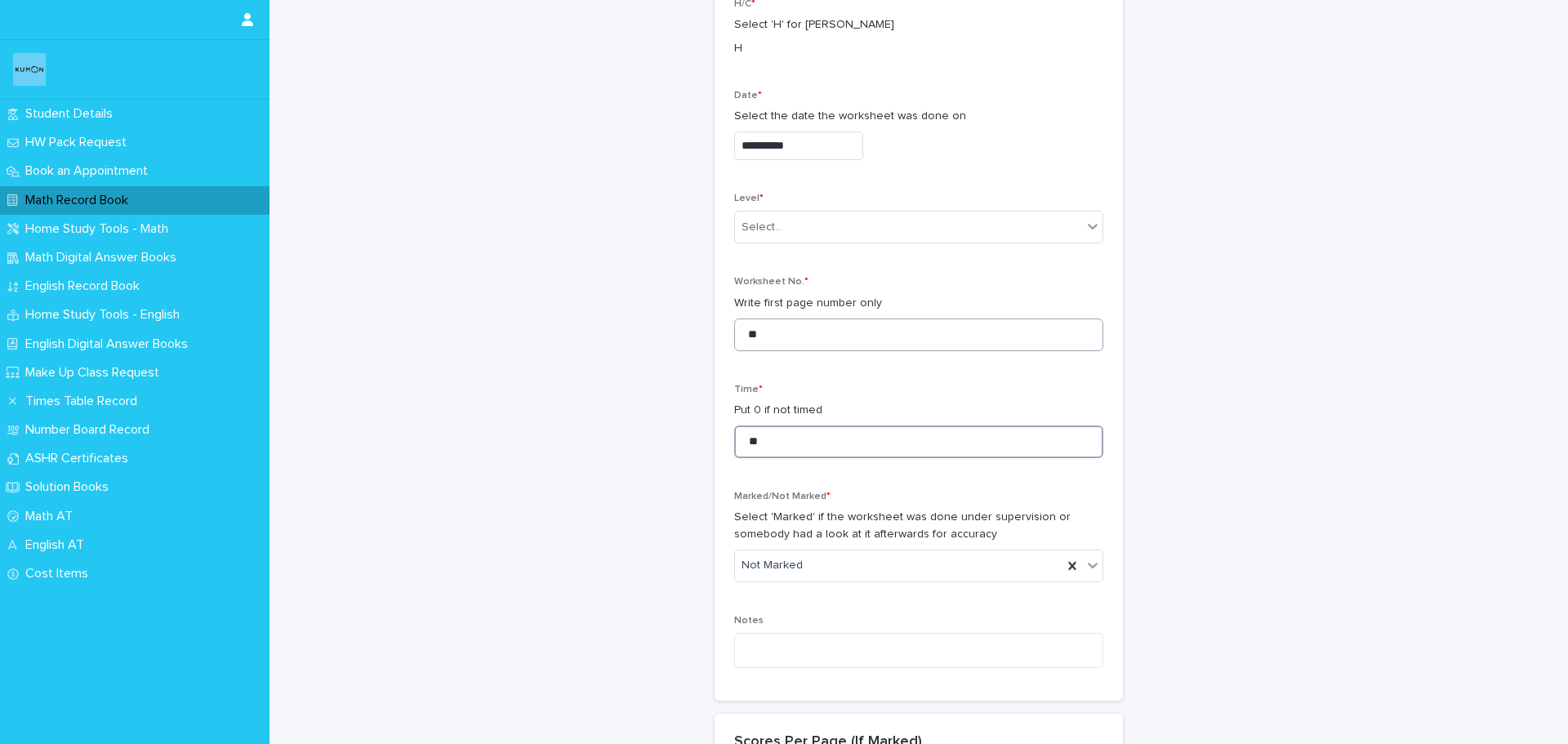
scroll to position [327, 0]
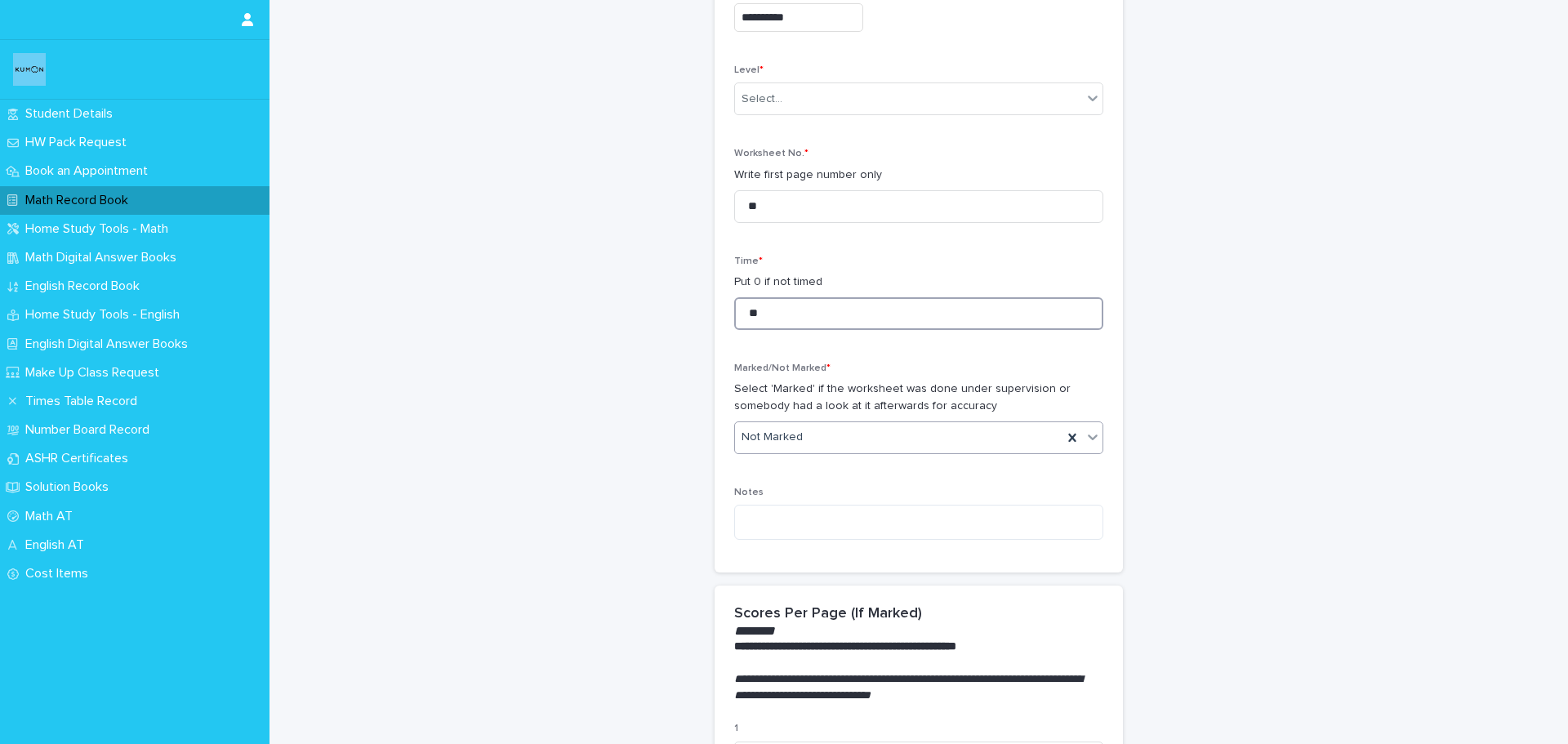
type input "**"
click at [808, 436] on div "Not Marked" at bounding box center [899, 437] width 328 height 27
click at [810, 490] on div "Marked" at bounding box center [913, 498] width 368 height 29
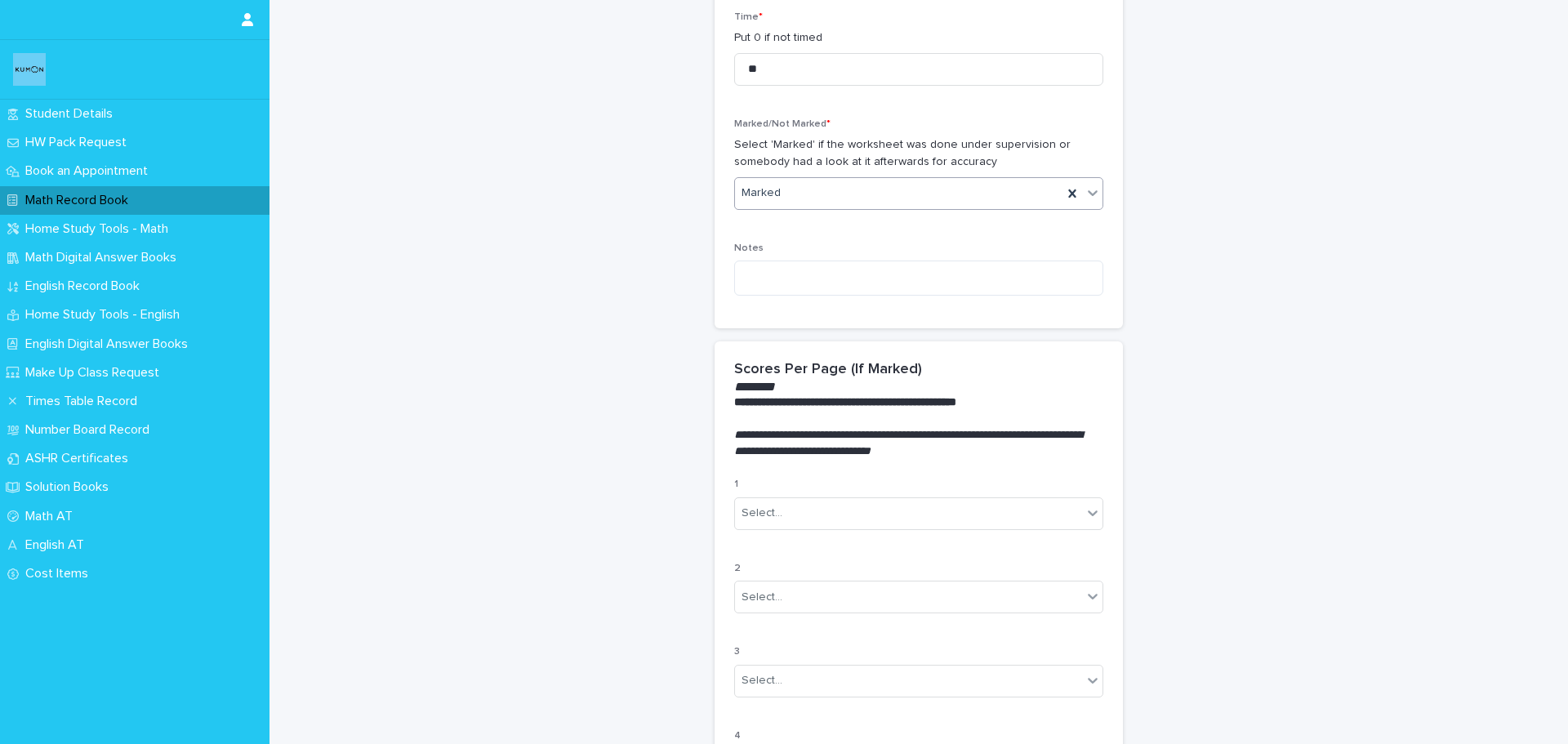
scroll to position [571, 0]
click at [803, 510] on div "Select..." at bounding box center [909, 512] width 347 height 27
click at [791, 632] on div "C" at bounding box center [913, 630] width 368 height 29
click at [801, 598] on div "Select..." at bounding box center [909, 597] width 347 height 27
click at [782, 688] on div "B" at bounding box center [913, 685] width 368 height 29
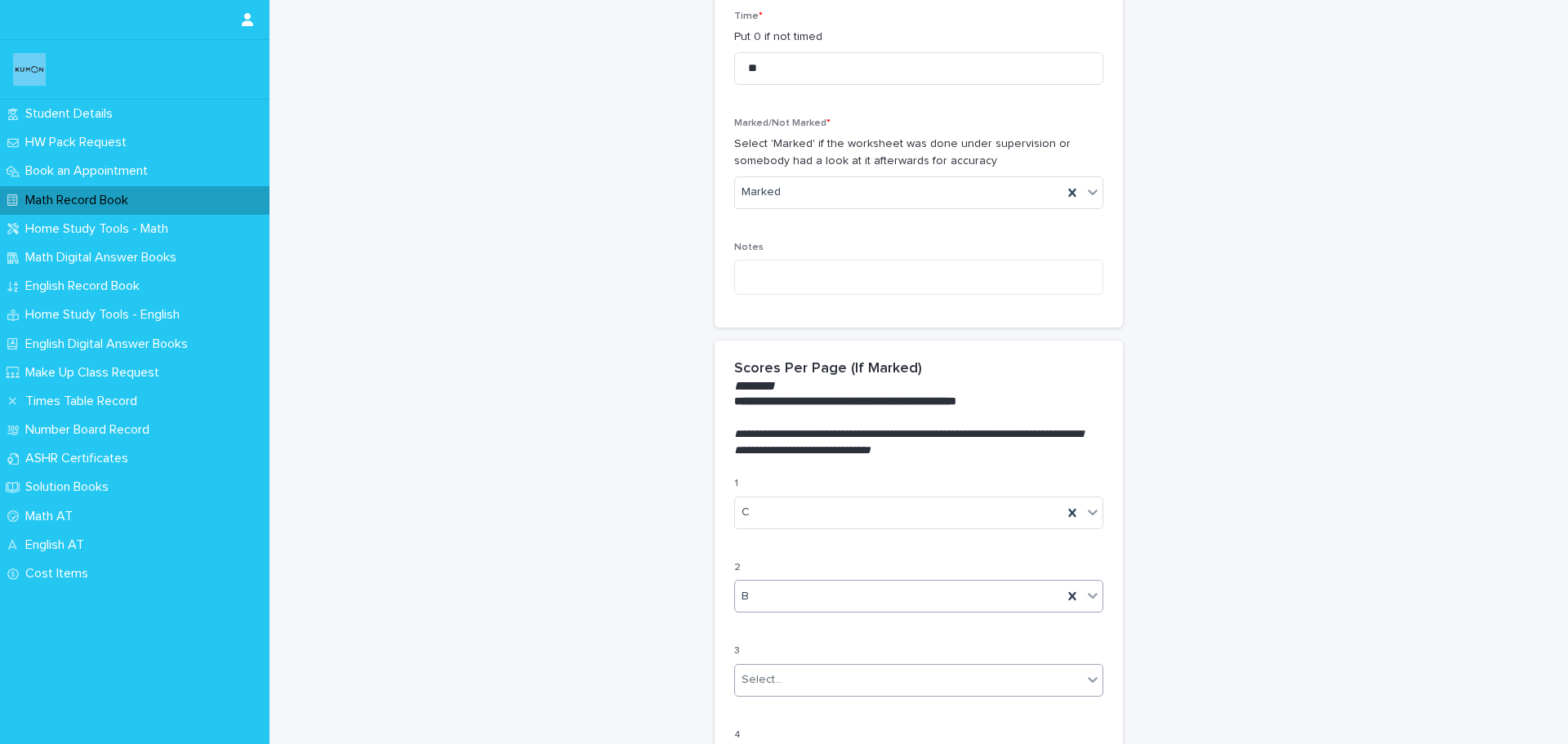
click at [783, 688] on div "Select..." at bounding box center [909, 680] width 347 height 27
click at [789, 600] on div "B" at bounding box center [913, 591] width 368 height 29
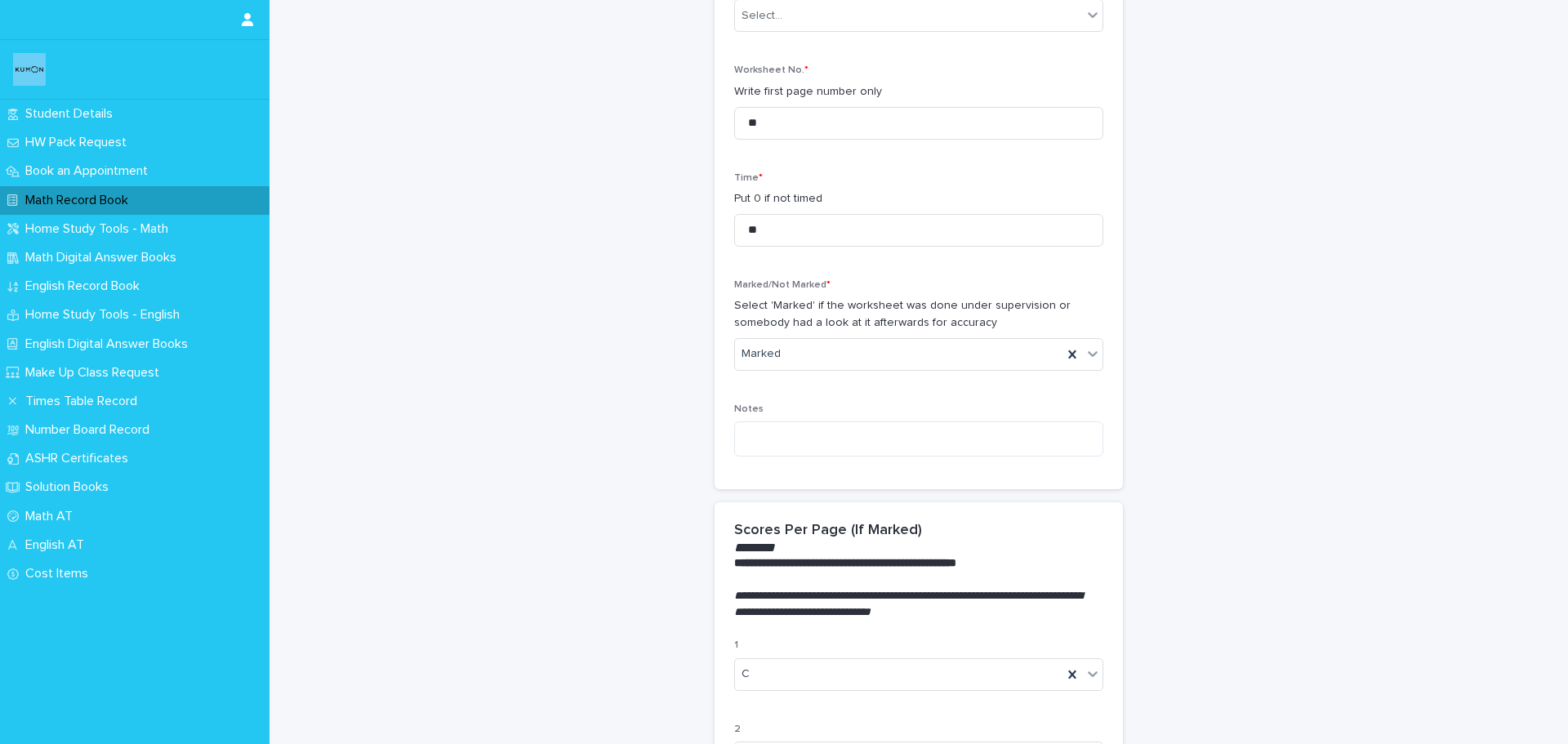
scroll to position [408, 0]
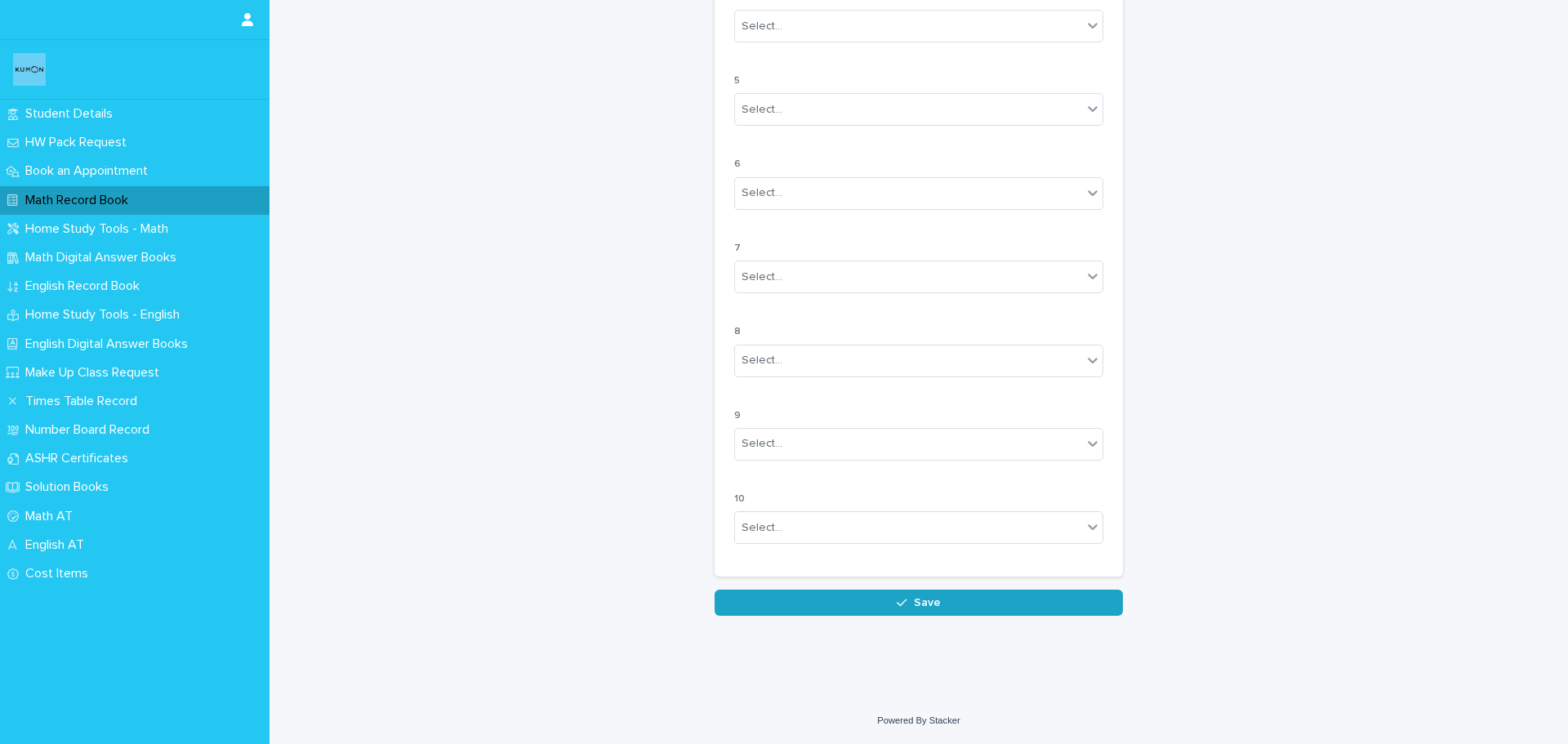
click at [979, 613] on button "Save" at bounding box center [919, 602] width 408 height 26
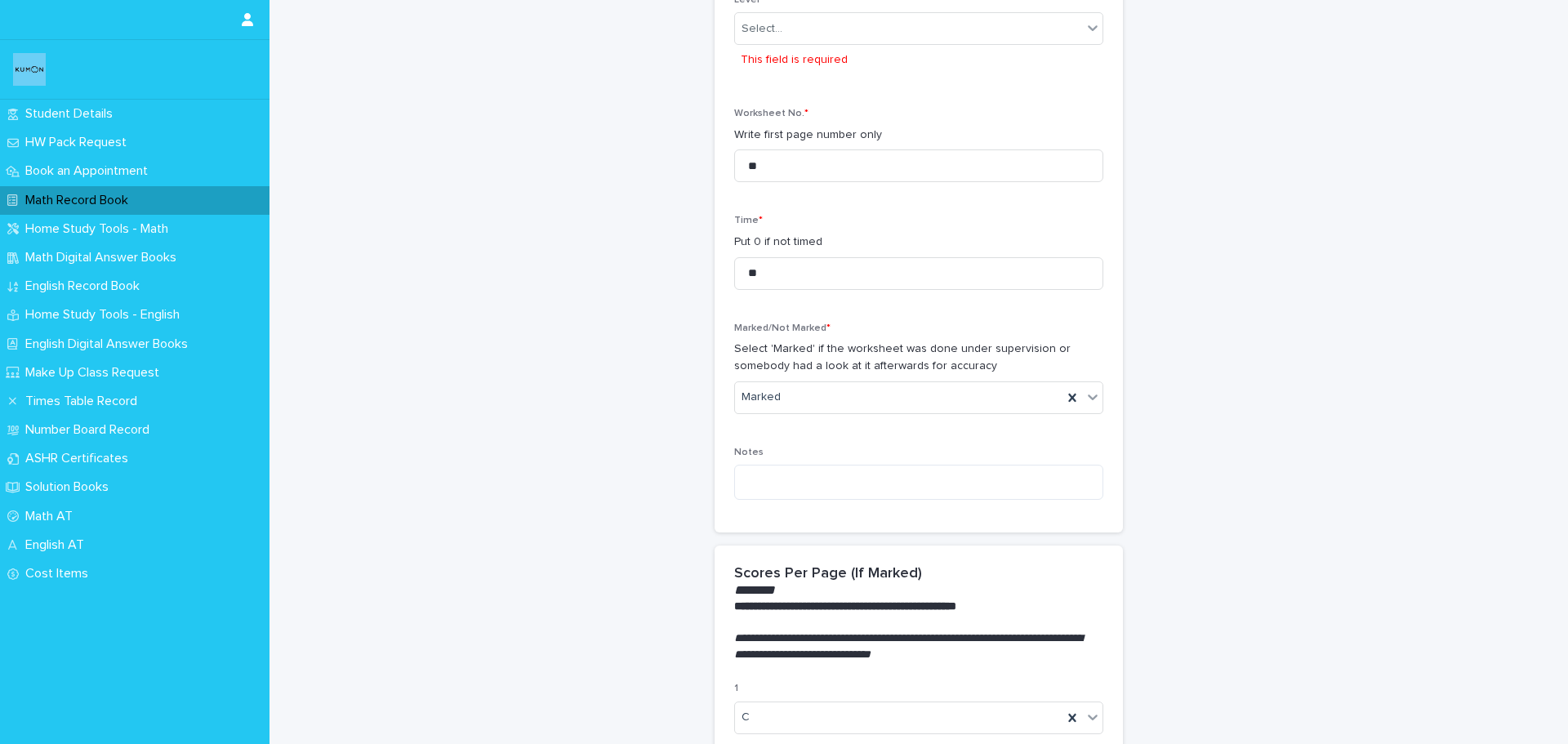
scroll to position [403, 0]
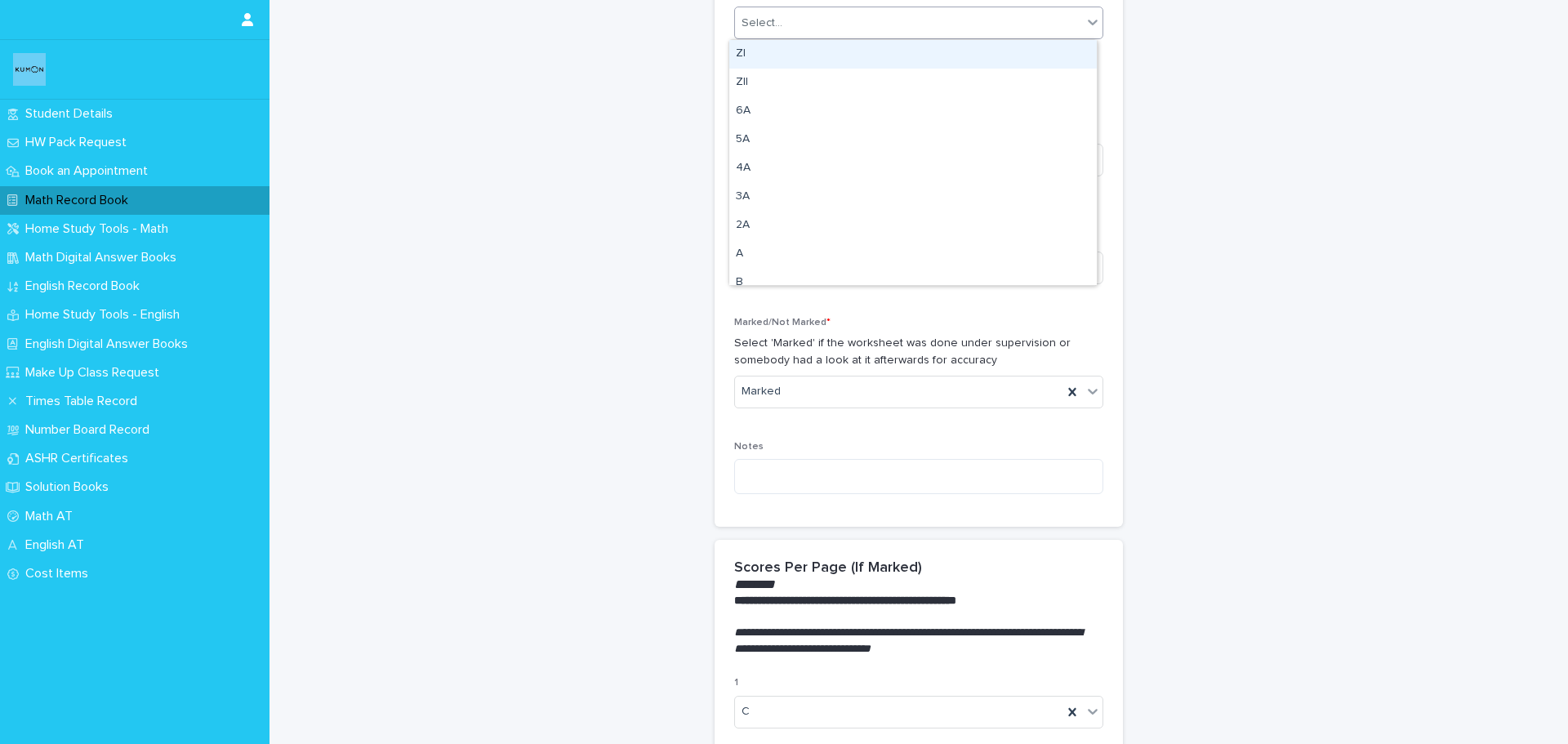
click at [886, 25] on div "Select..." at bounding box center [909, 24] width 347 height 27
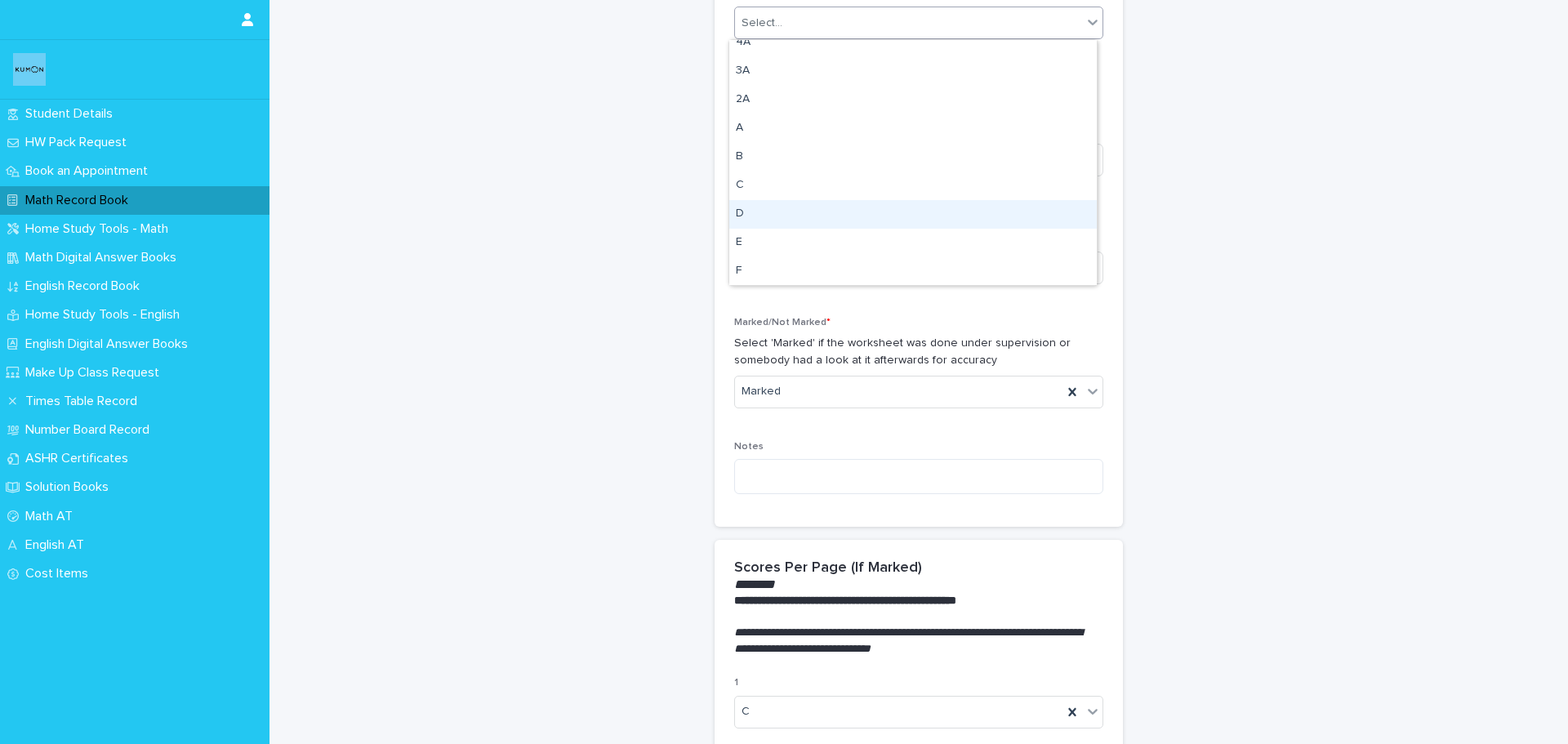
scroll to position [163, 0]
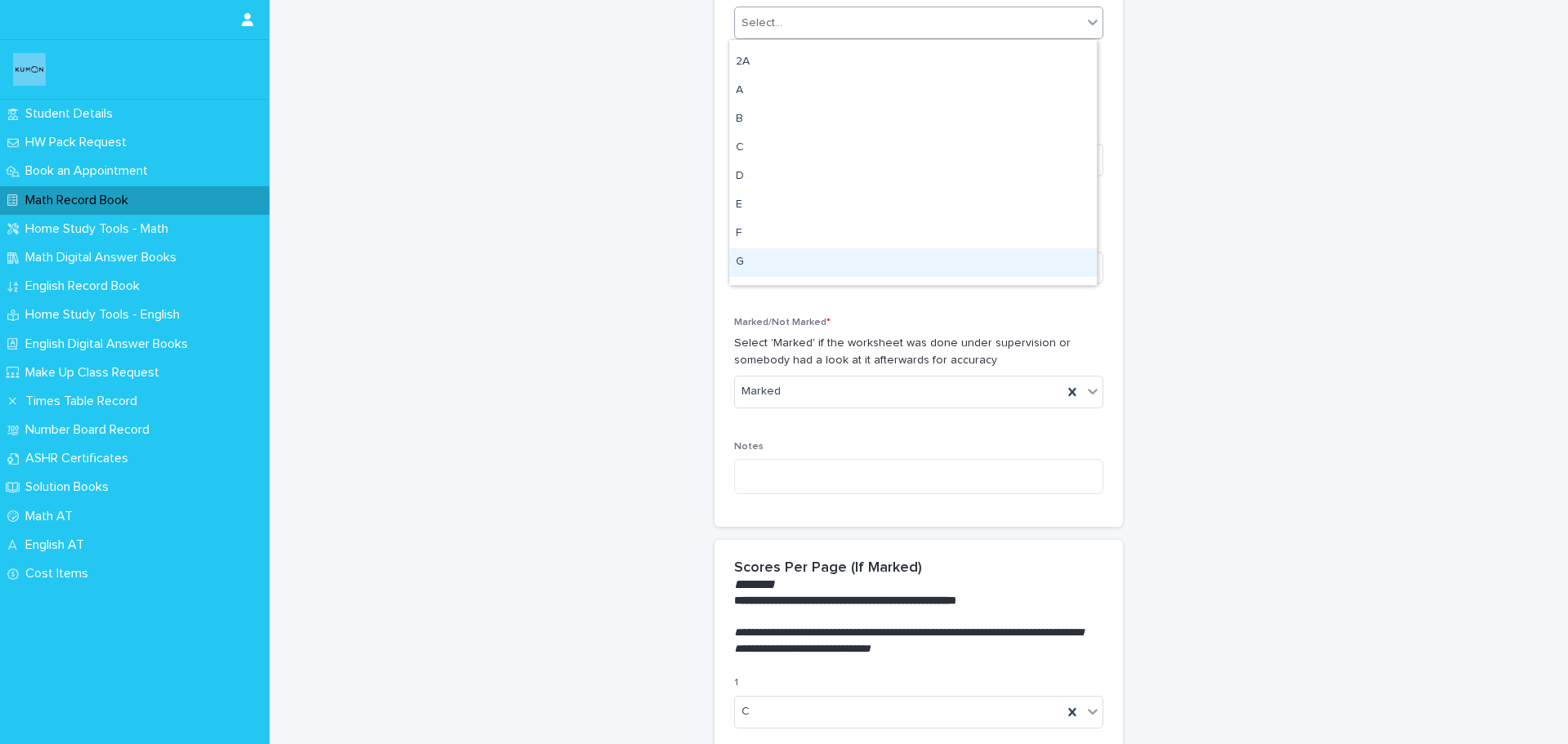
click at [830, 261] on div "G" at bounding box center [913, 263] width 368 height 29
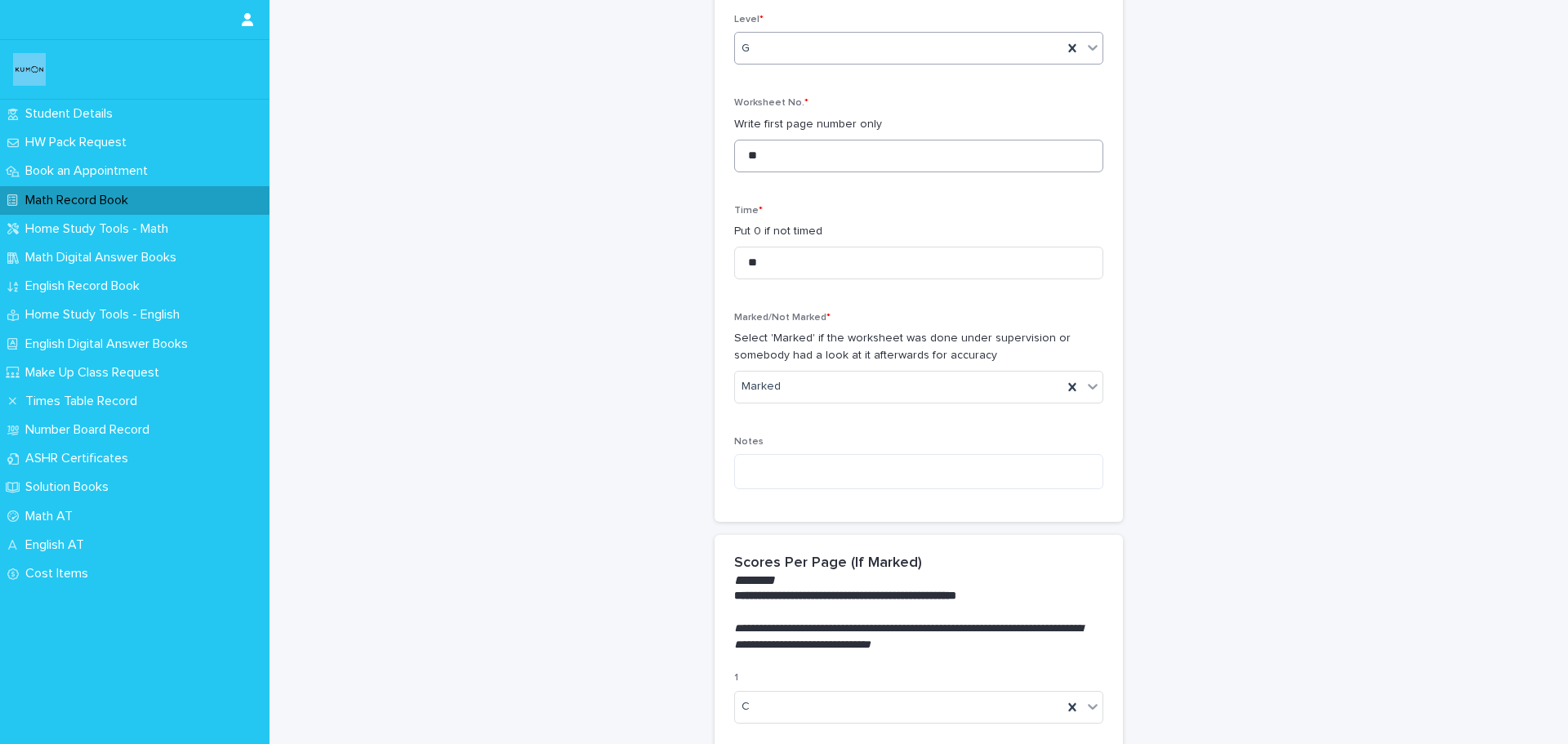
scroll to position [376, 0]
click at [1296, 478] on div "**********" at bounding box center [919, 587] width 801 height 1923
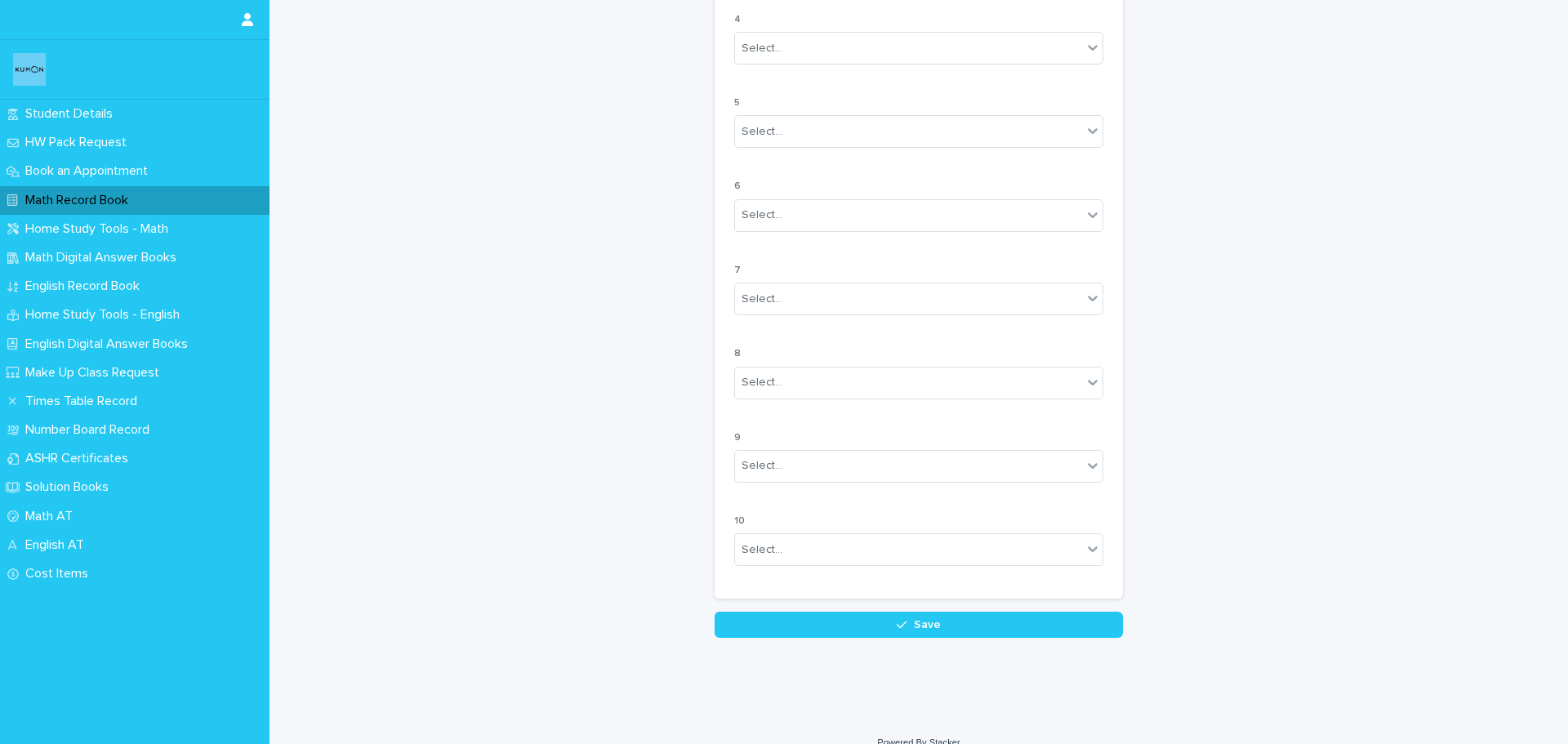
scroll to position [1309, 0]
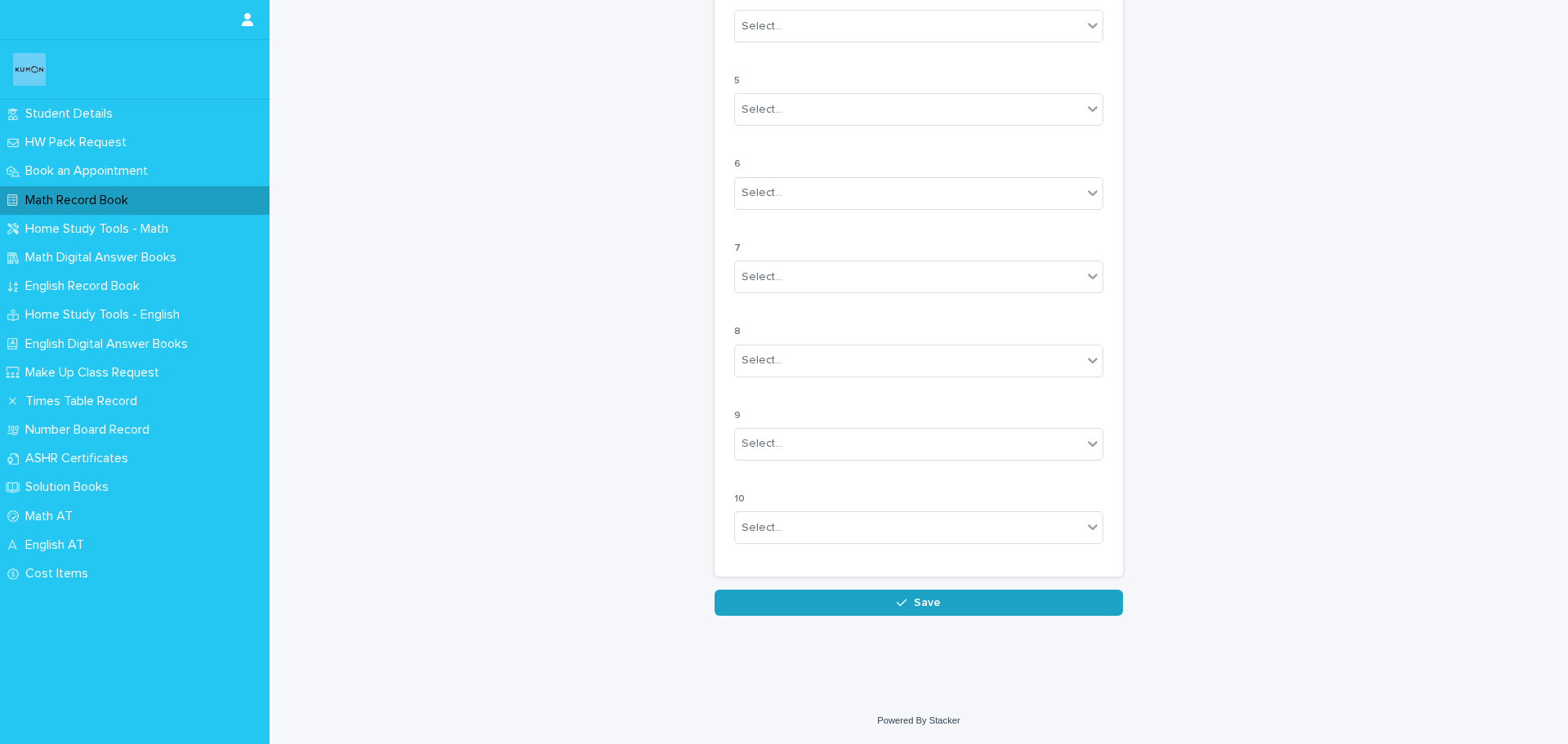
click at [883, 603] on button "Save" at bounding box center [919, 602] width 408 height 26
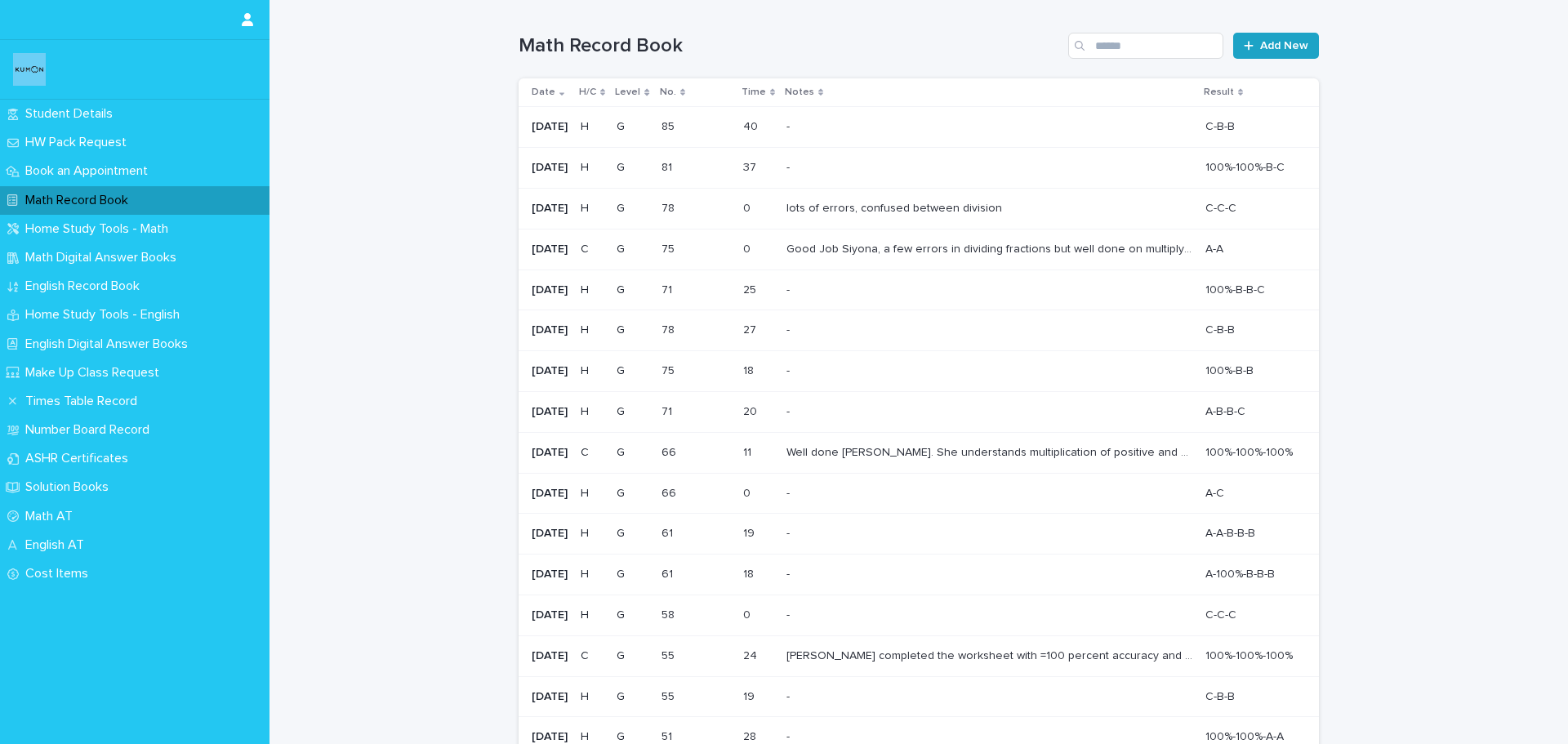
click at [1271, 48] on span "Add New" at bounding box center [1284, 45] width 48 height 12
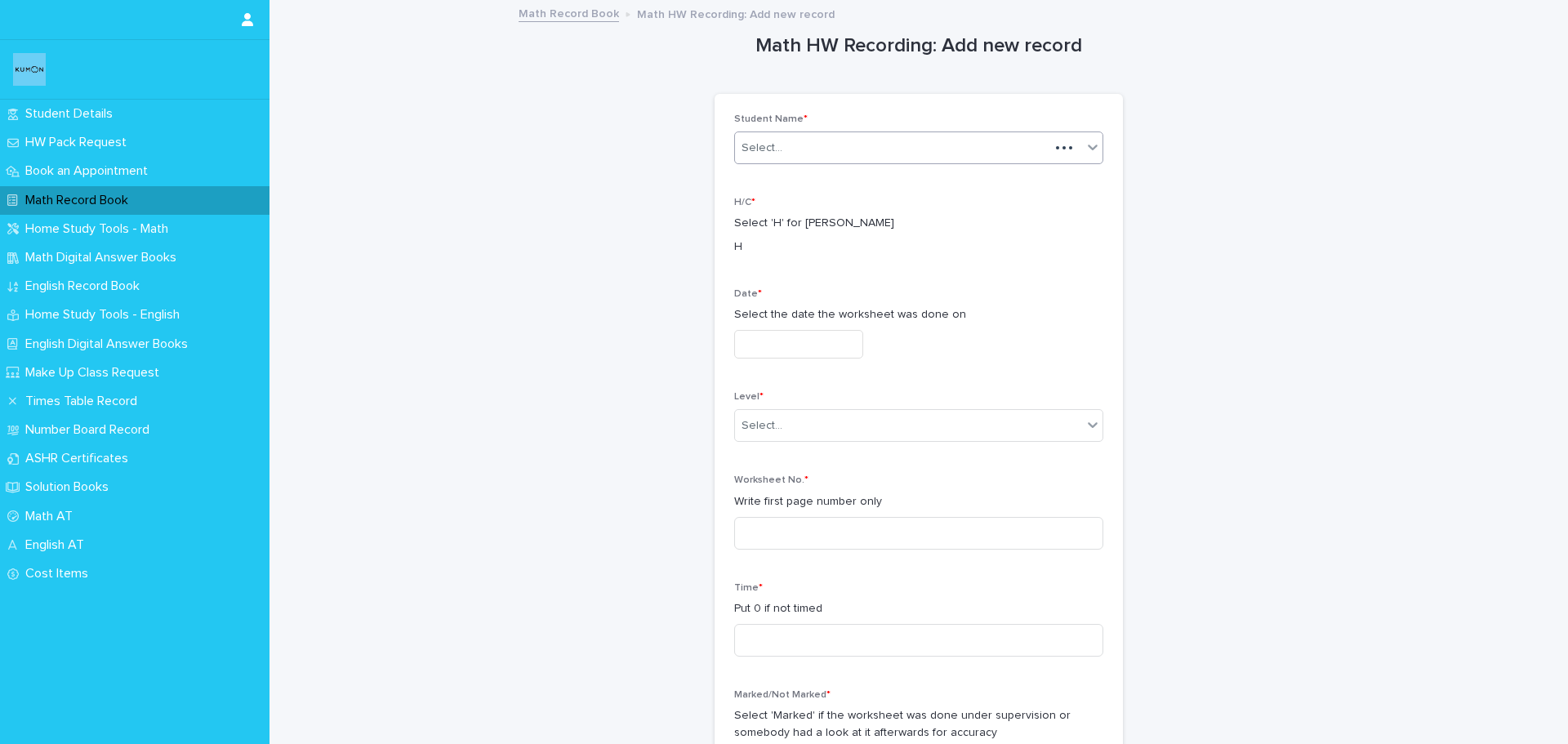
click at [884, 136] on div "Select..." at bounding box center [892, 148] width 314 height 27
click at [867, 174] on div "[PERSON_NAME]" at bounding box center [913, 179] width 368 height 29
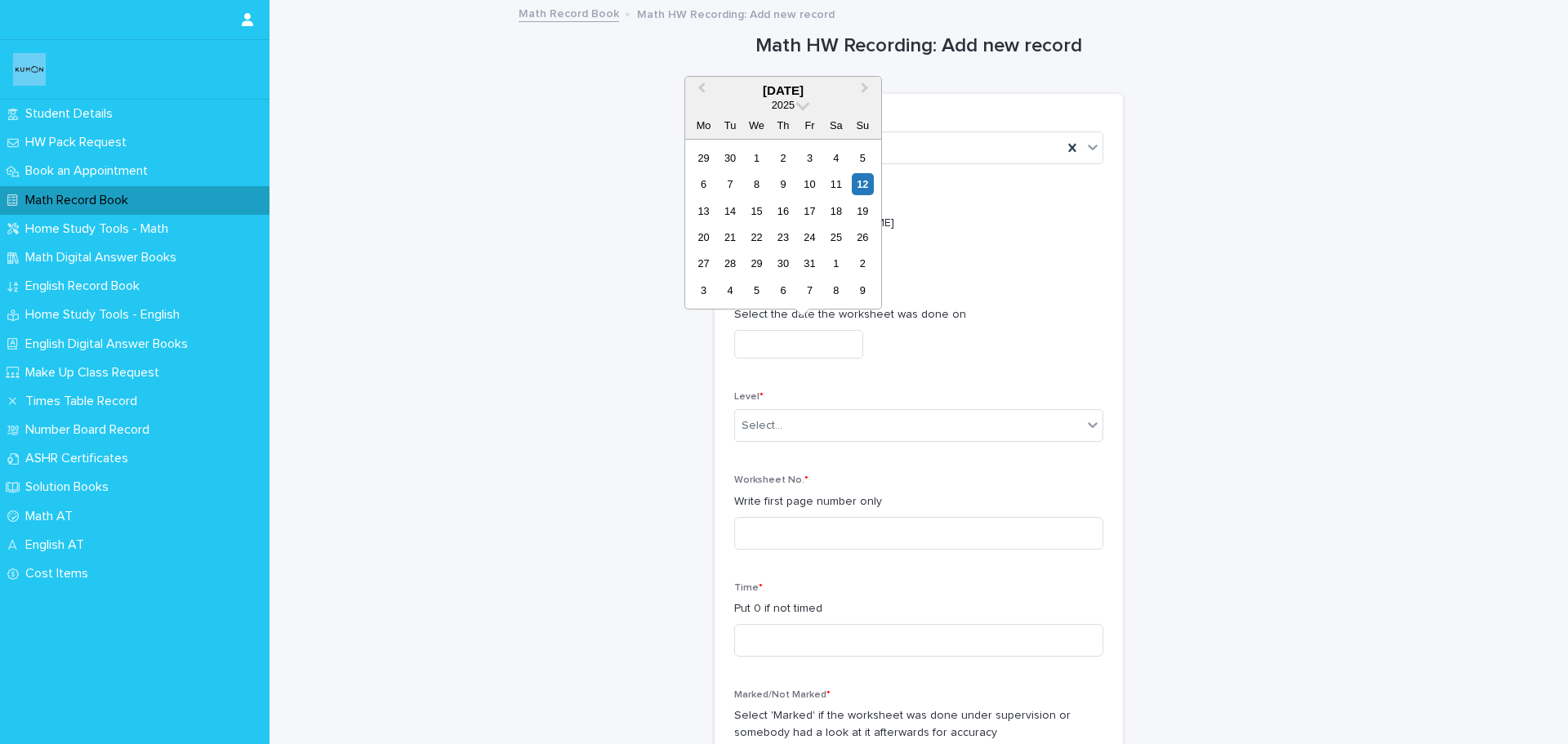
click at [803, 343] on input "text" at bounding box center [798, 344] width 129 height 29
click at [867, 187] on div "12" at bounding box center [863, 184] width 22 height 22
type input "**********"
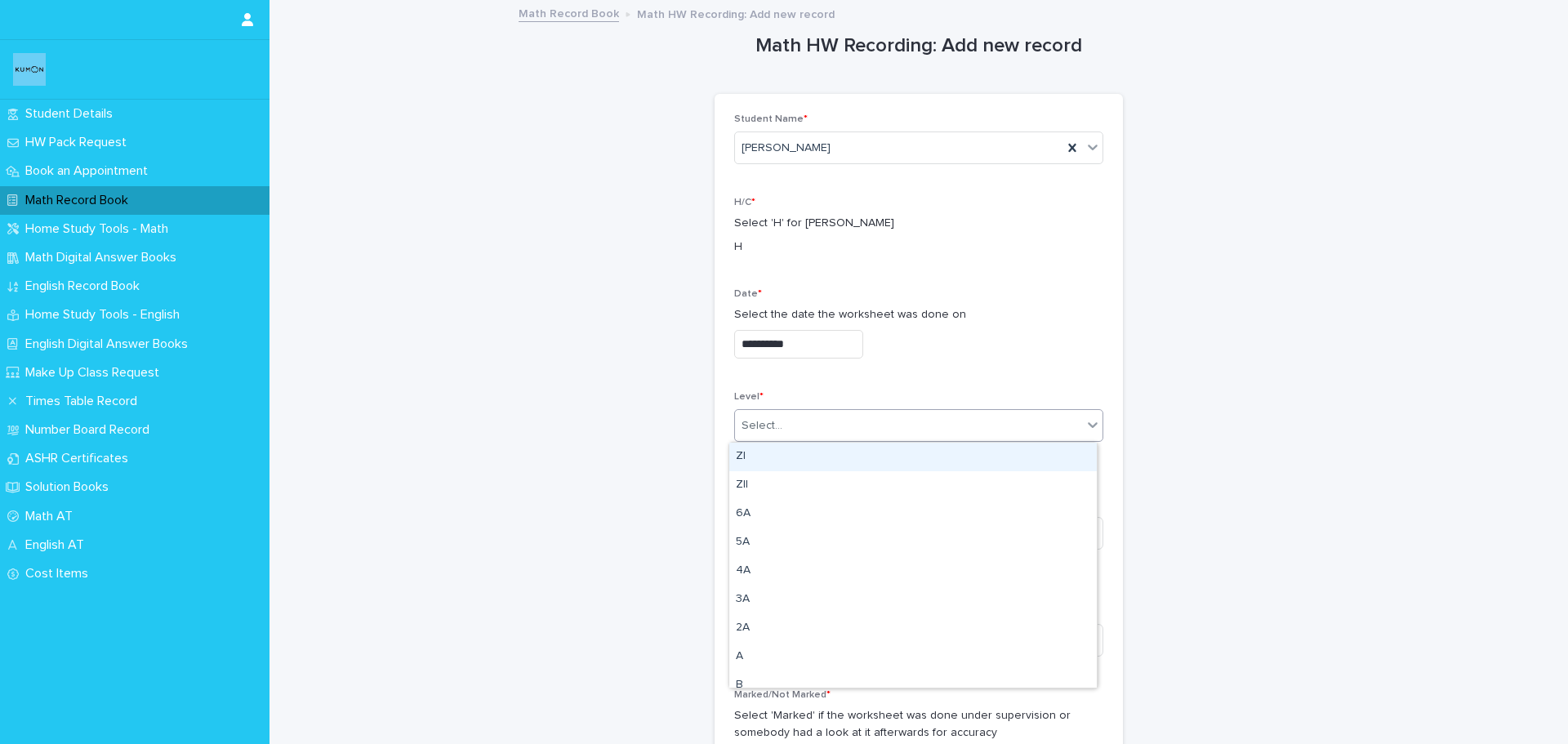
click at [825, 426] on div "Select..." at bounding box center [909, 426] width 347 height 27
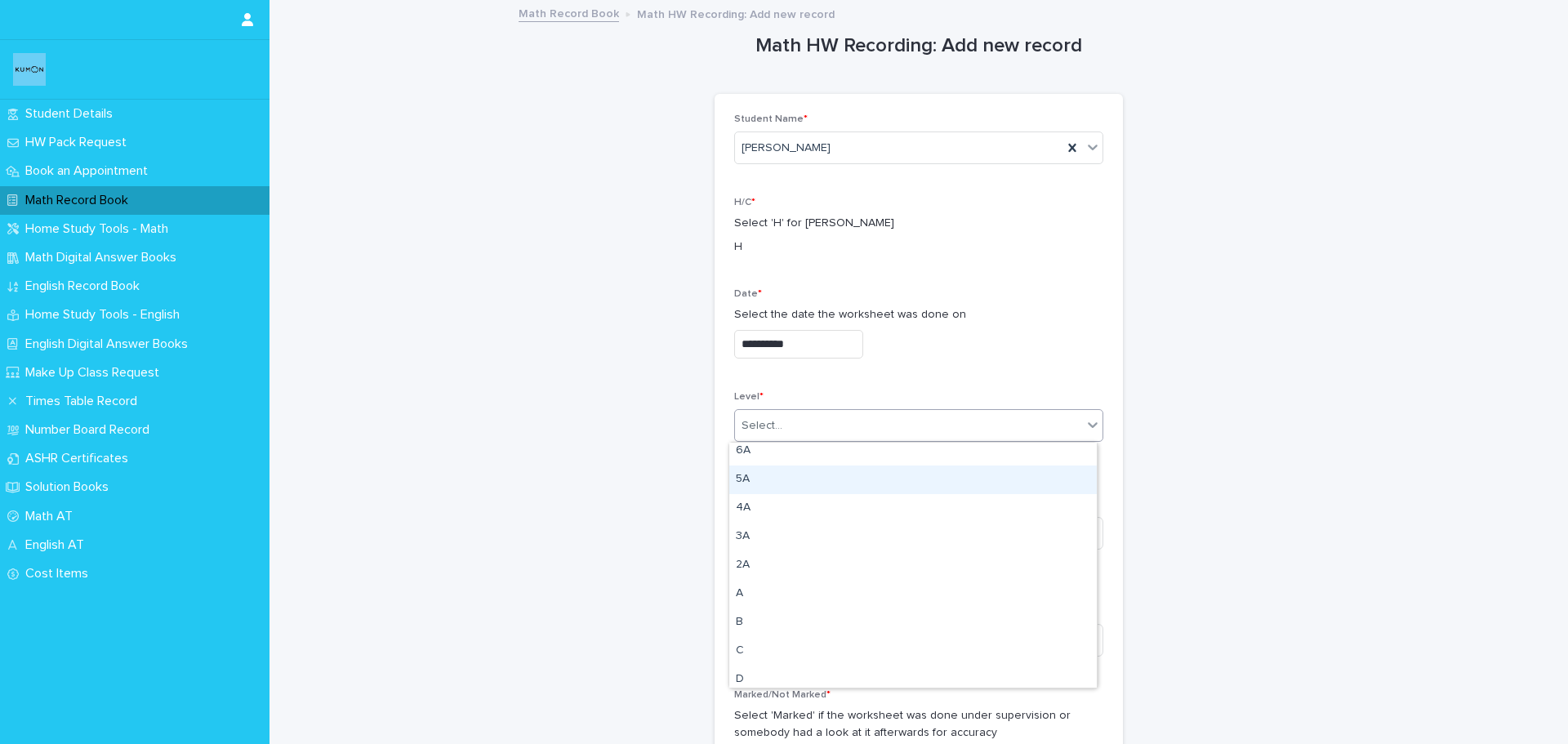
scroll to position [245, 0]
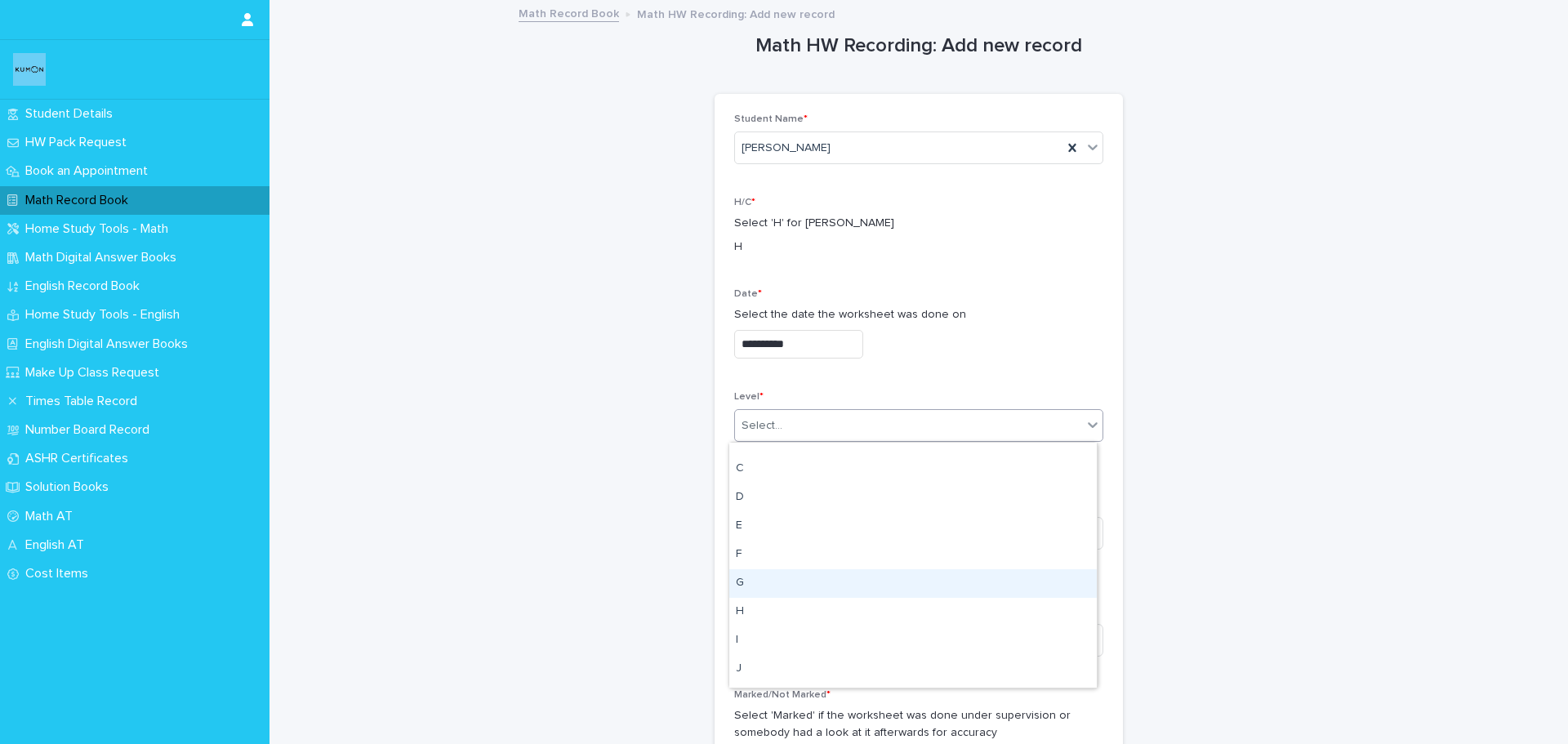
click at [811, 589] on div "G" at bounding box center [913, 583] width 368 height 29
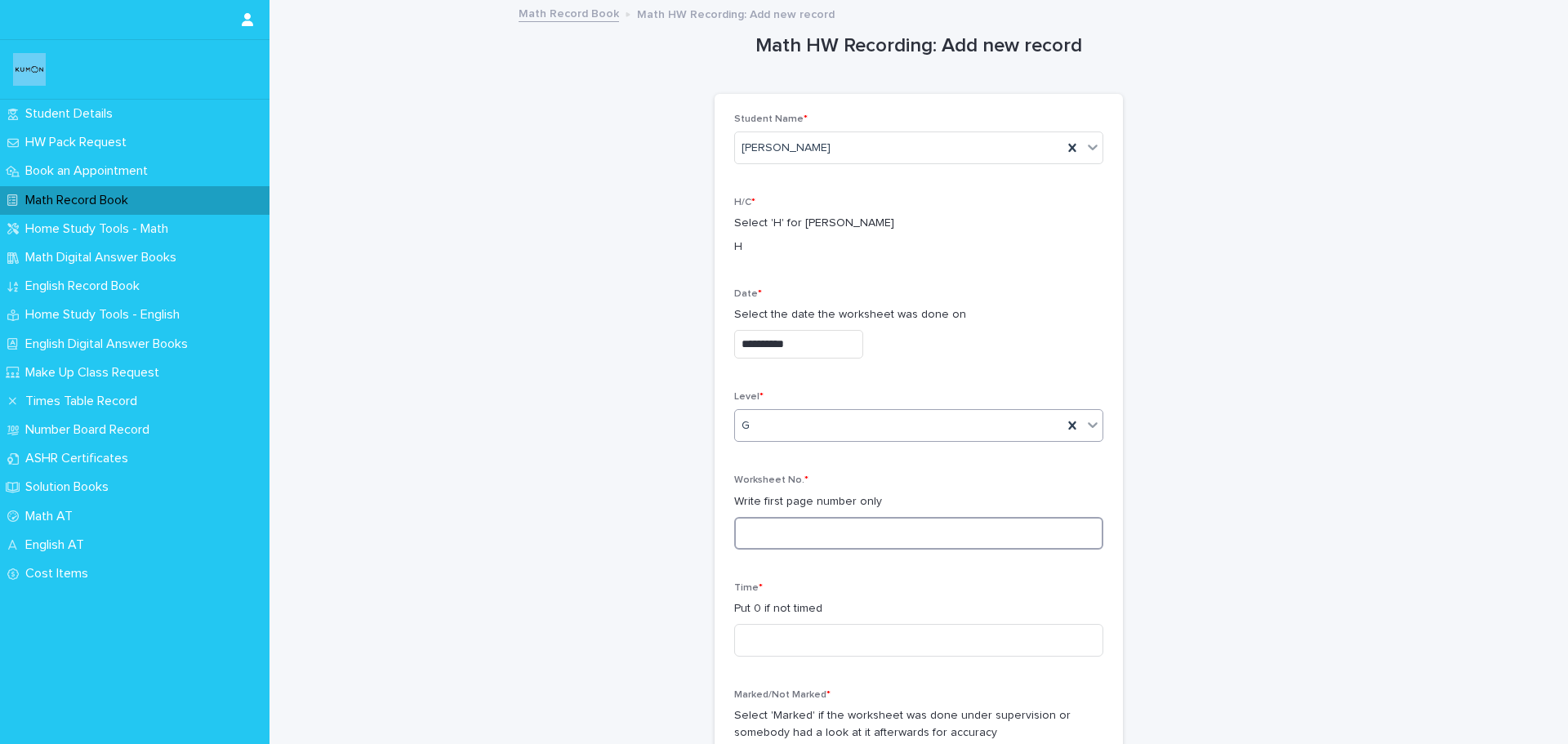
click at [805, 545] on input at bounding box center [919, 533] width 369 height 33
type input "**"
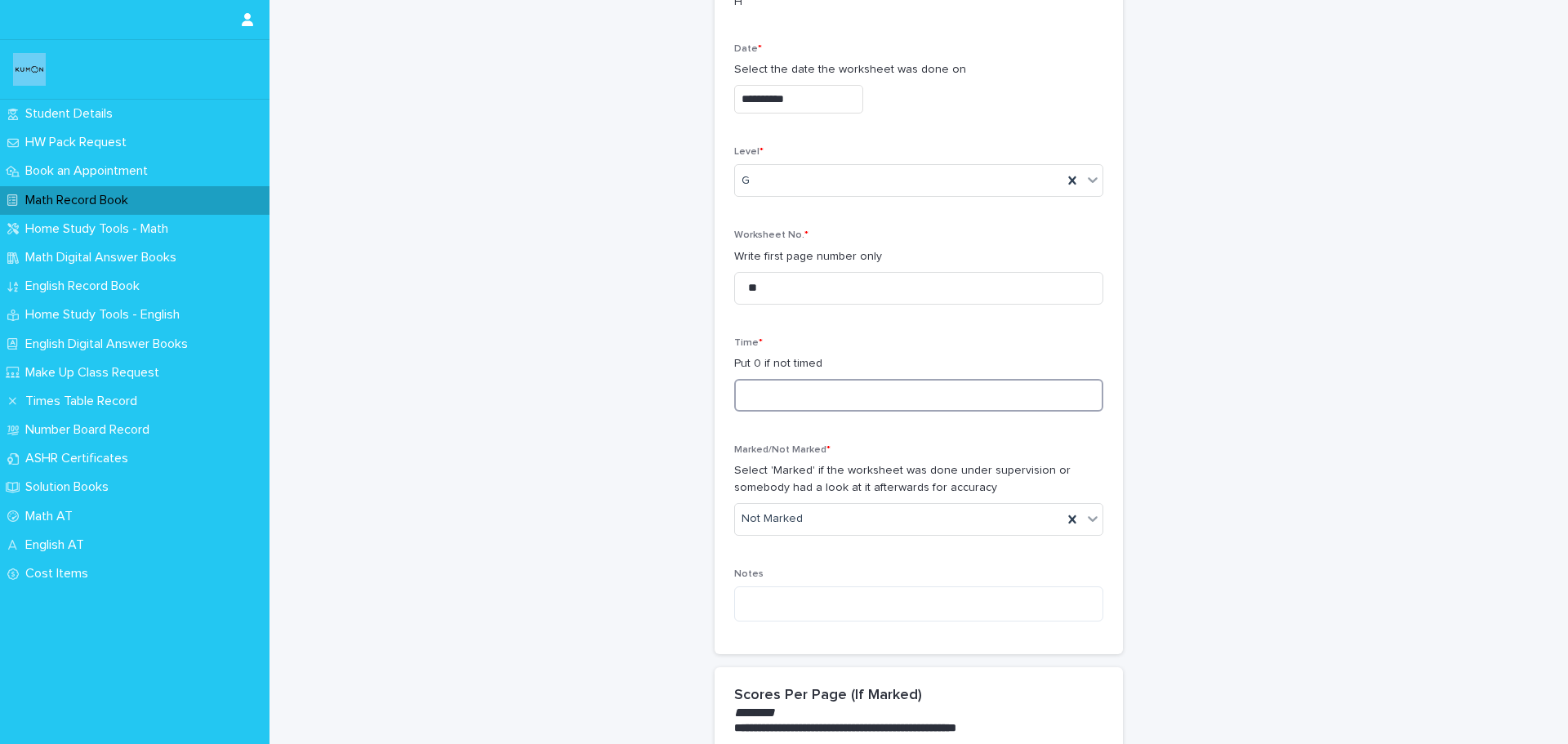
click at [788, 392] on input at bounding box center [919, 395] width 369 height 33
type input "**"
click at [834, 508] on div "Not Marked" at bounding box center [899, 519] width 328 height 27
click at [812, 577] on div "Marked" at bounding box center [913, 580] width 368 height 29
click at [1116, 575] on div "**********" at bounding box center [919, 252] width 408 height 806
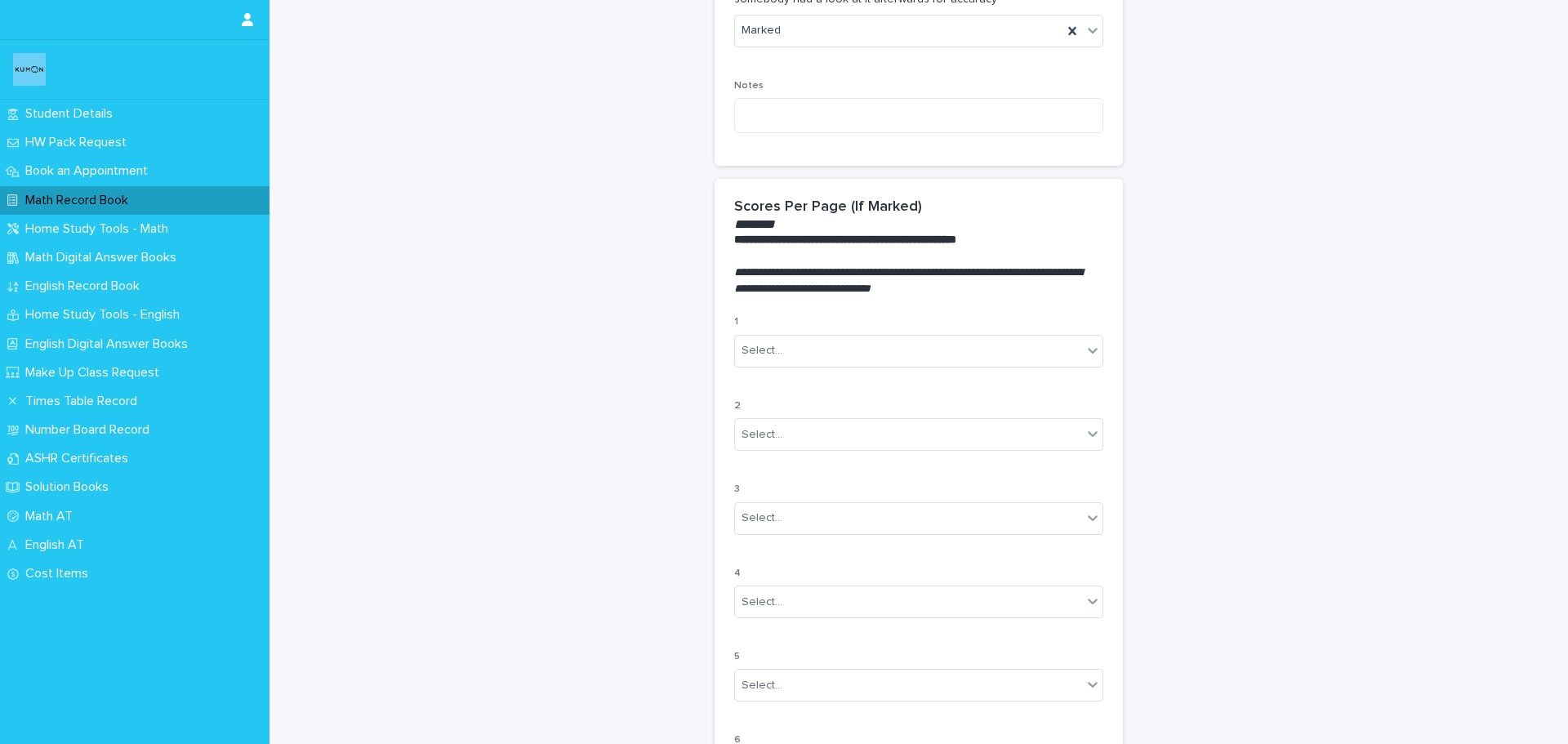
scroll to position [735, 0]
click at [806, 345] on div "Select..." at bounding box center [909, 349] width 347 height 27
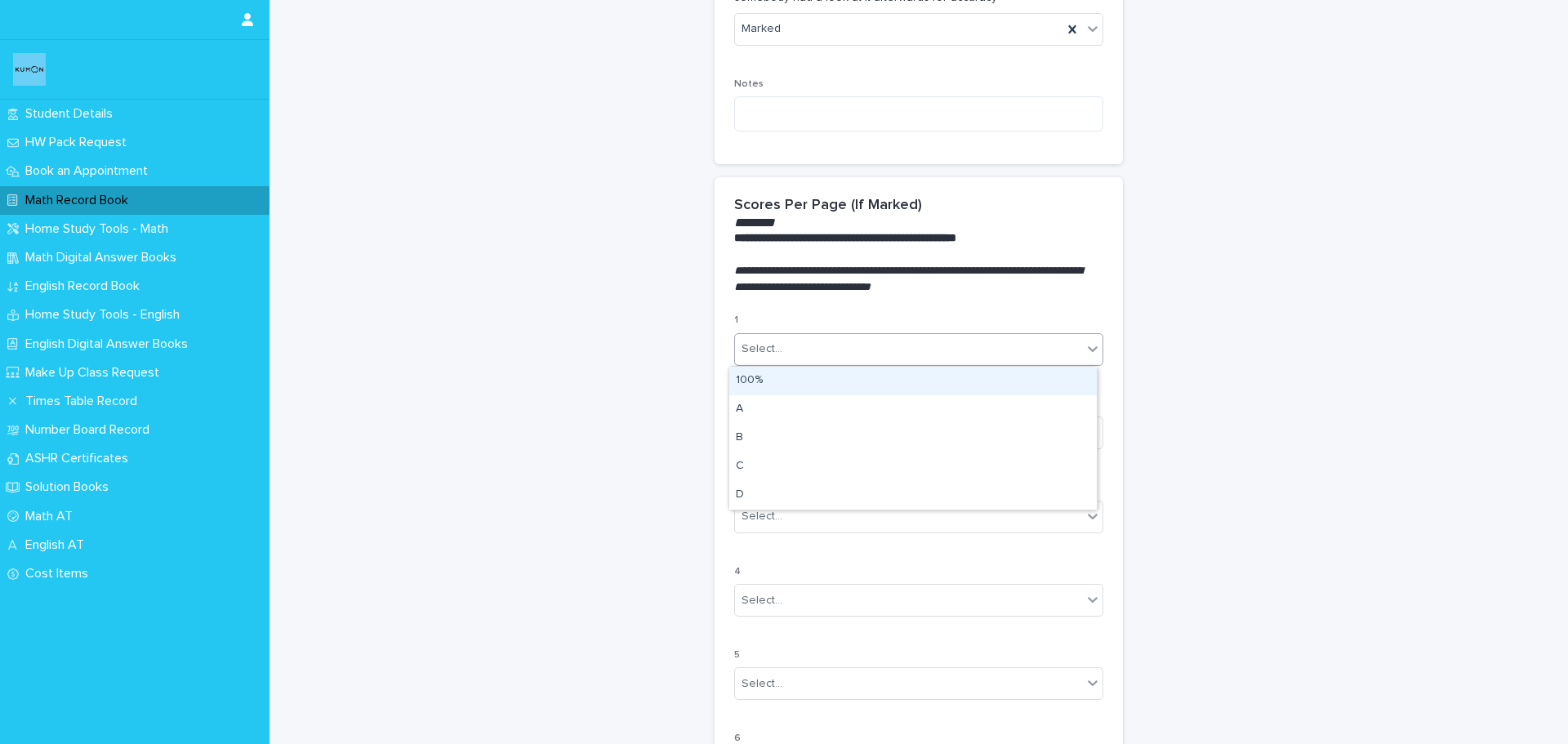
click at [803, 385] on div "100%" at bounding box center [913, 381] width 368 height 29
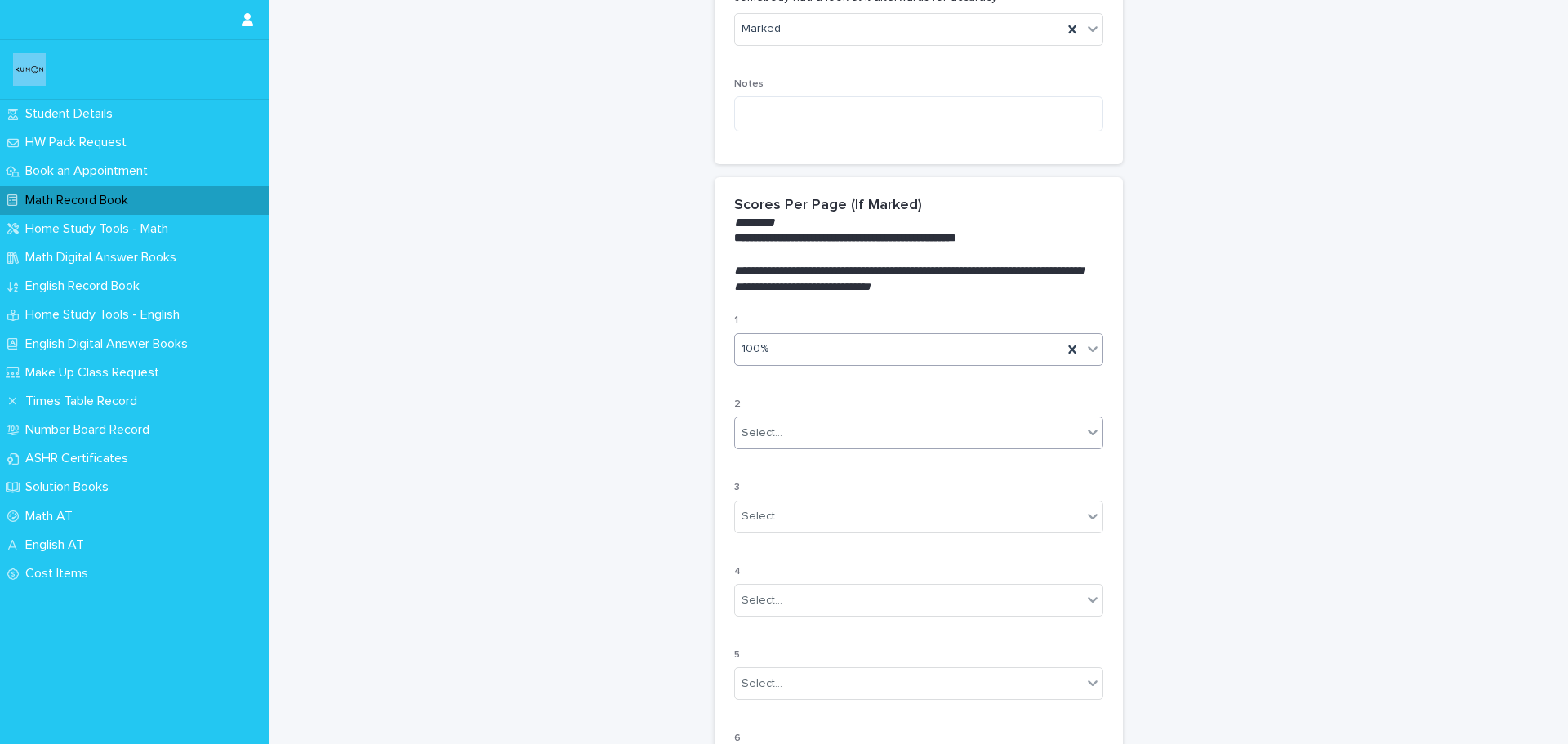
click at [817, 431] on div "Select..." at bounding box center [909, 433] width 347 height 27
click at [809, 468] on div "100%" at bounding box center [913, 464] width 368 height 29
click at [804, 515] on div "Select..." at bounding box center [909, 517] width 347 height 27
drag, startPoint x: 796, startPoint y: 590, endPoint x: 792, endPoint y: 629, distance: 39.2
click at [792, 629] on div "C" at bounding box center [913, 634] width 368 height 29
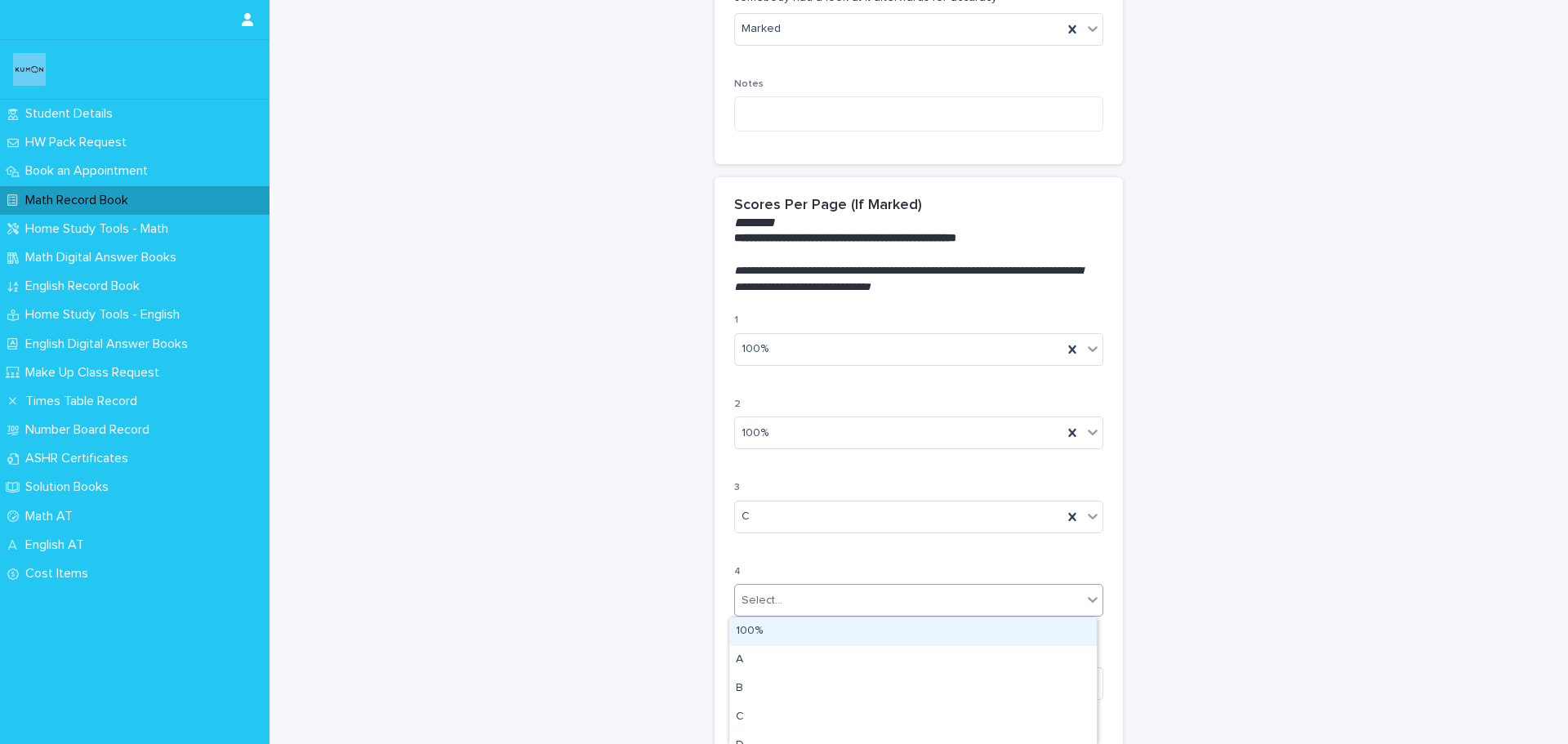
click at [801, 610] on div "Select..." at bounding box center [909, 601] width 347 height 27
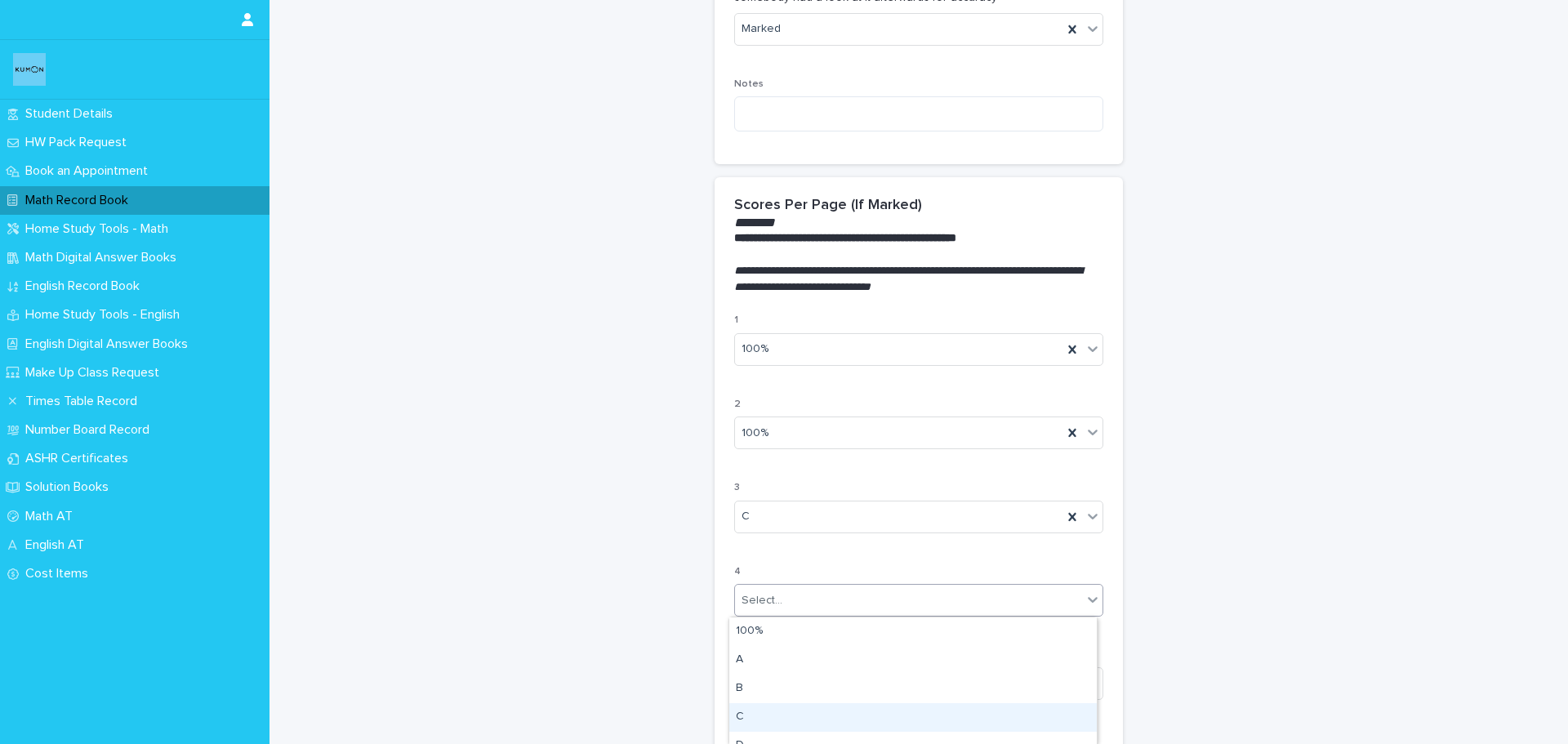
drag, startPoint x: 798, startPoint y: 711, endPoint x: 1336, endPoint y: 586, distance: 552.3
click at [800, 711] on div "C" at bounding box center [913, 717] width 368 height 29
click at [1345, 570] on div "**********" at bounding box center [919, 269] width 1299 height 2005
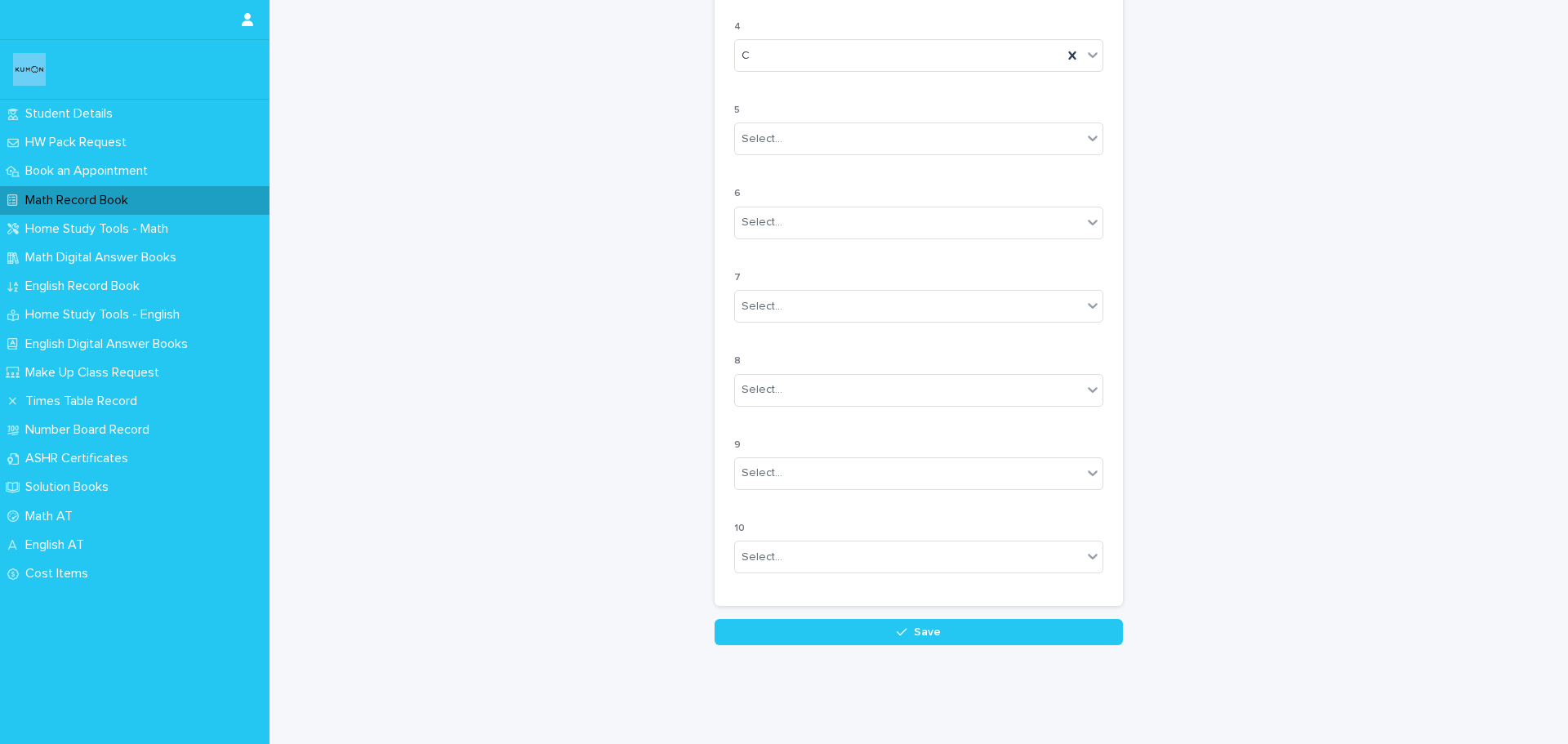
scroll to position [1309, 0]
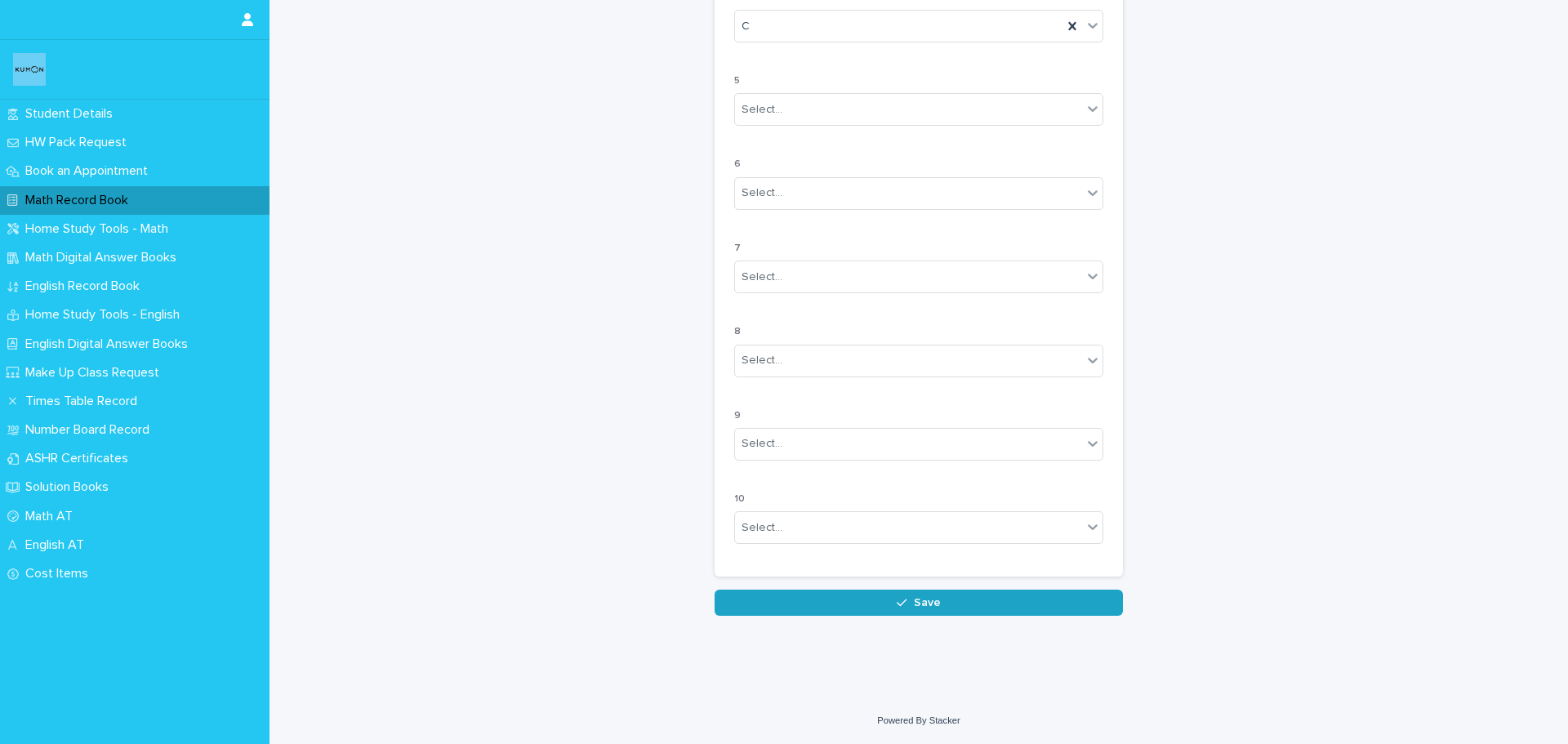
click at [1035, 607] on button "Save" at bounding box center [919, 602] width 408 height 26
